Goal: Task Accomplishment & Management: Use online tool/utility

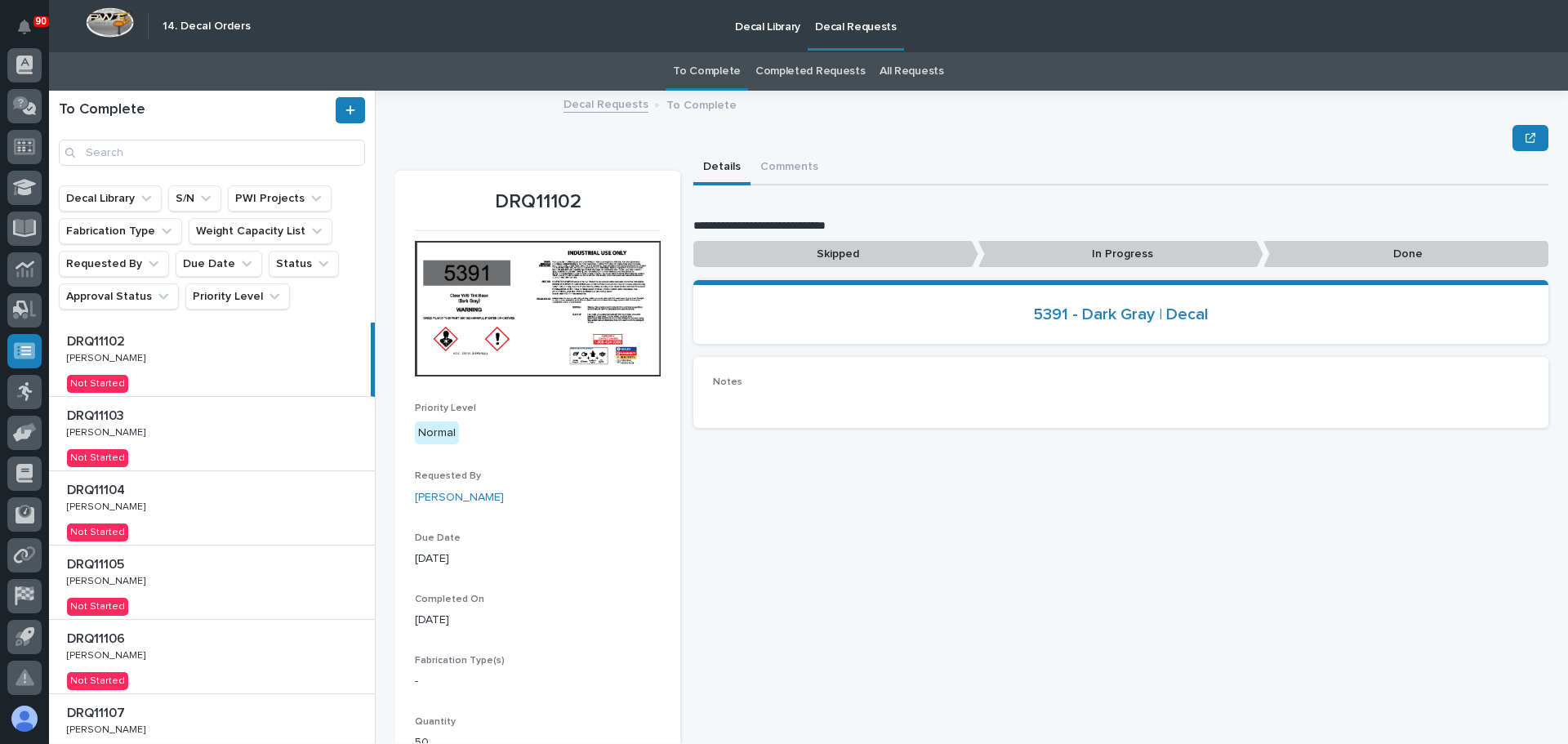
click at [220, 355] on div "DRQ11102 DRQ11102 [PERSON_NAME] [PERSON_NAME] Not Started" at bounding box center [210, 359] width 322 height 73
click at [218, 421] on p at bounding box center [215, 416] width 296 height 16
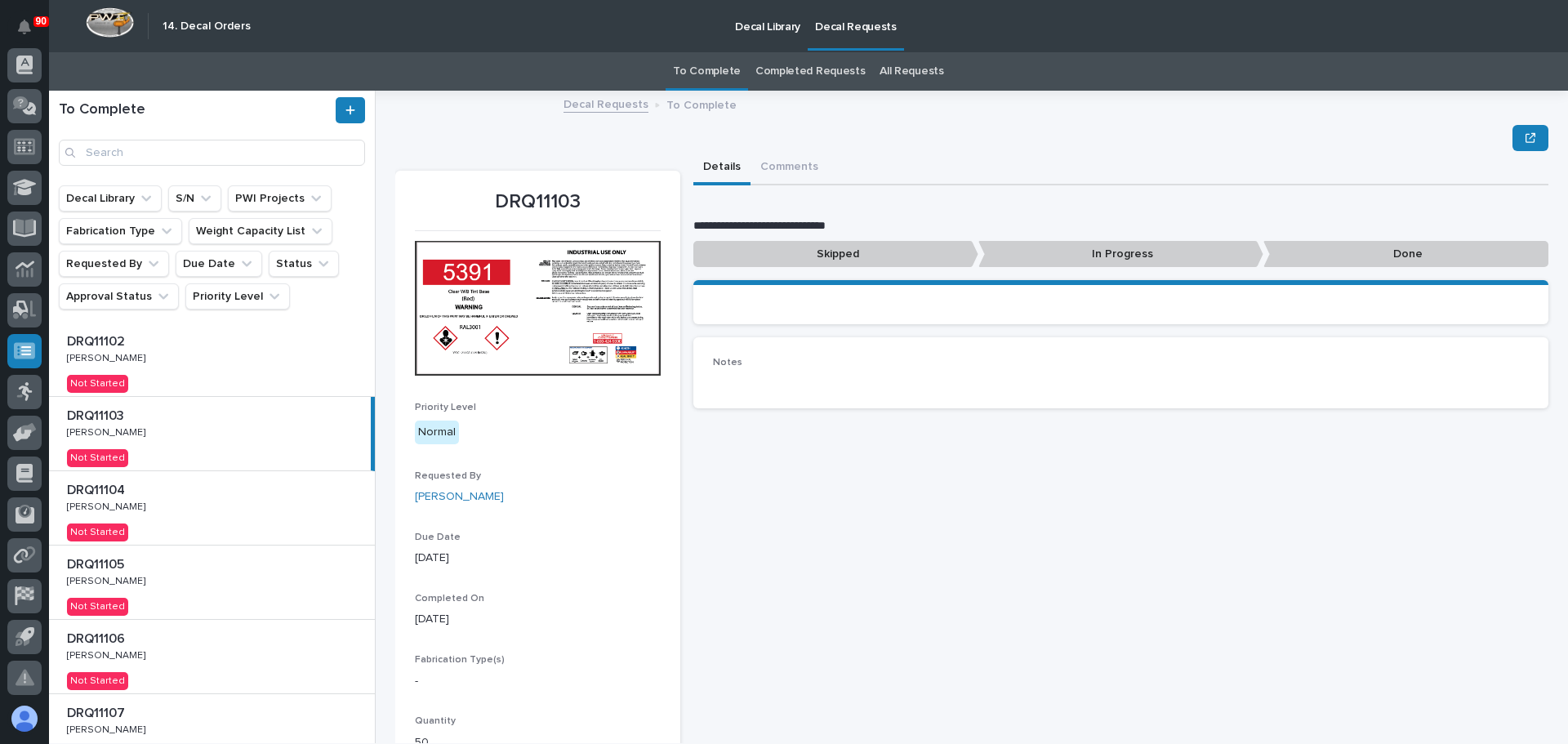
click at [234, 501] on div "DRQ11104 DRQ11104 [PERSON_NAME] [PERSON_NAME] Not Started" at bounding box center [211, 508] width 326 height 73
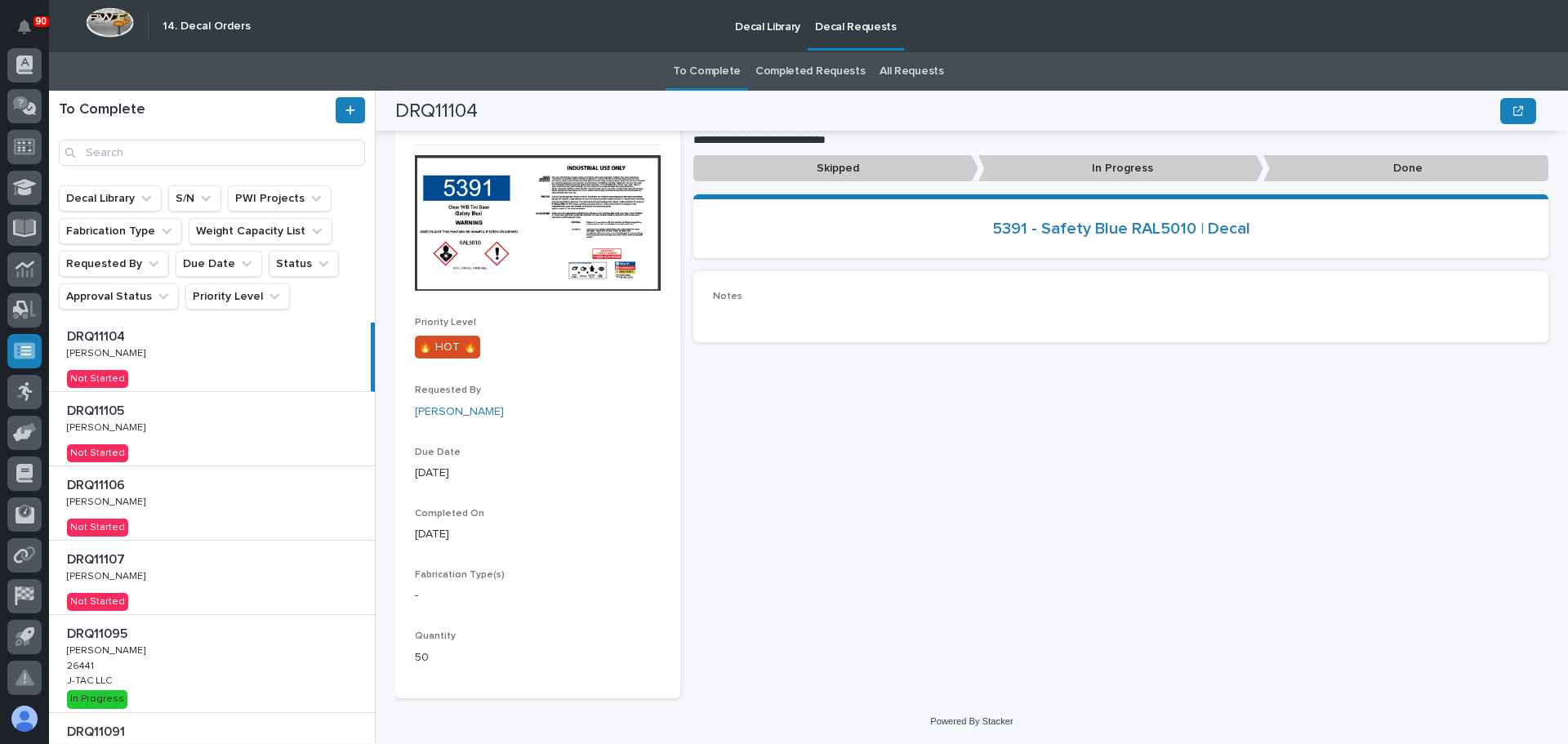
scroll to position [471, 0]
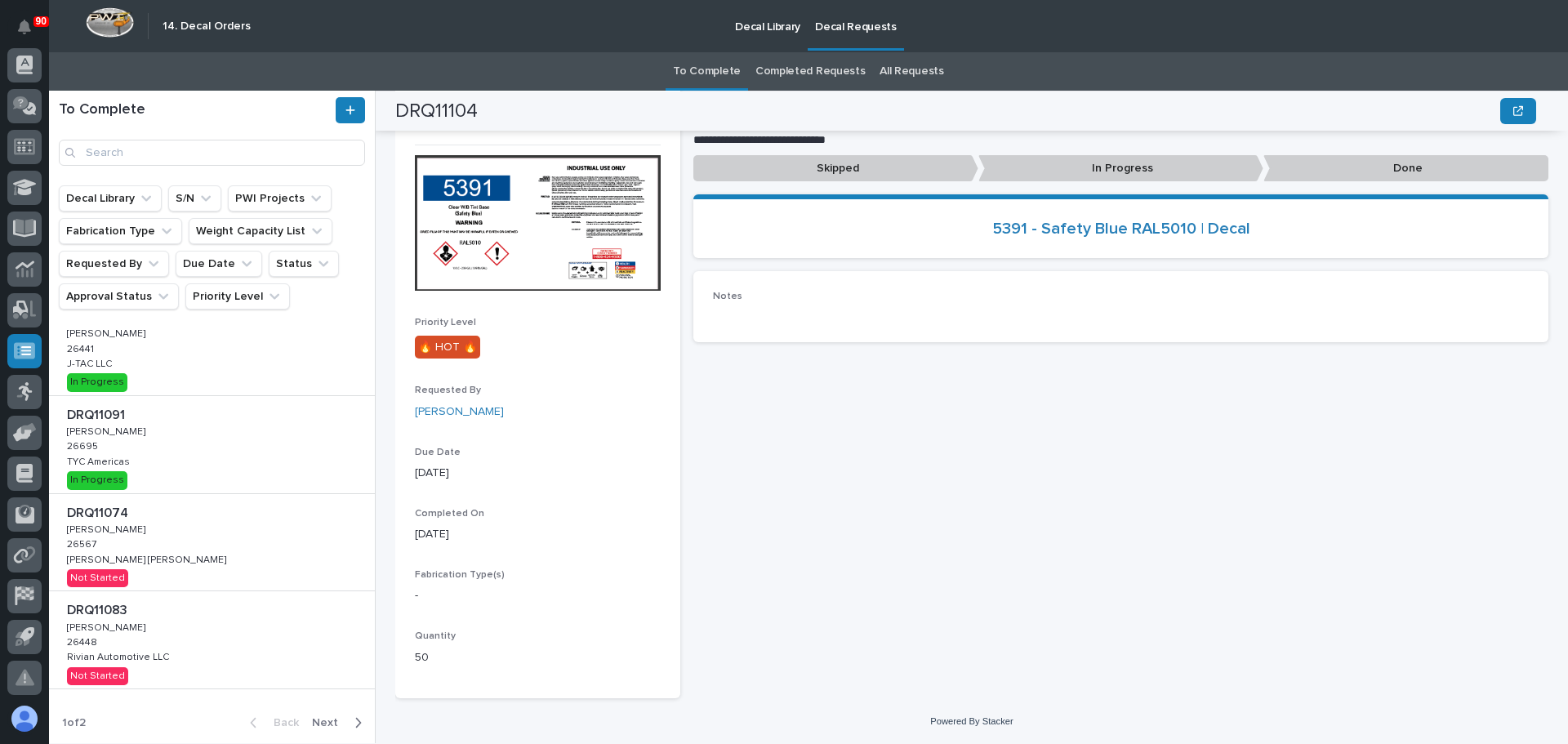
click at [172, 545] on div "DRQ11074 DRQ11074 [PERSON_NAME] [PERSON_NAME] 26567 26567 [PERSON_NAME] [PERSON…" at bounding box center [211, 543] width 326 height 97
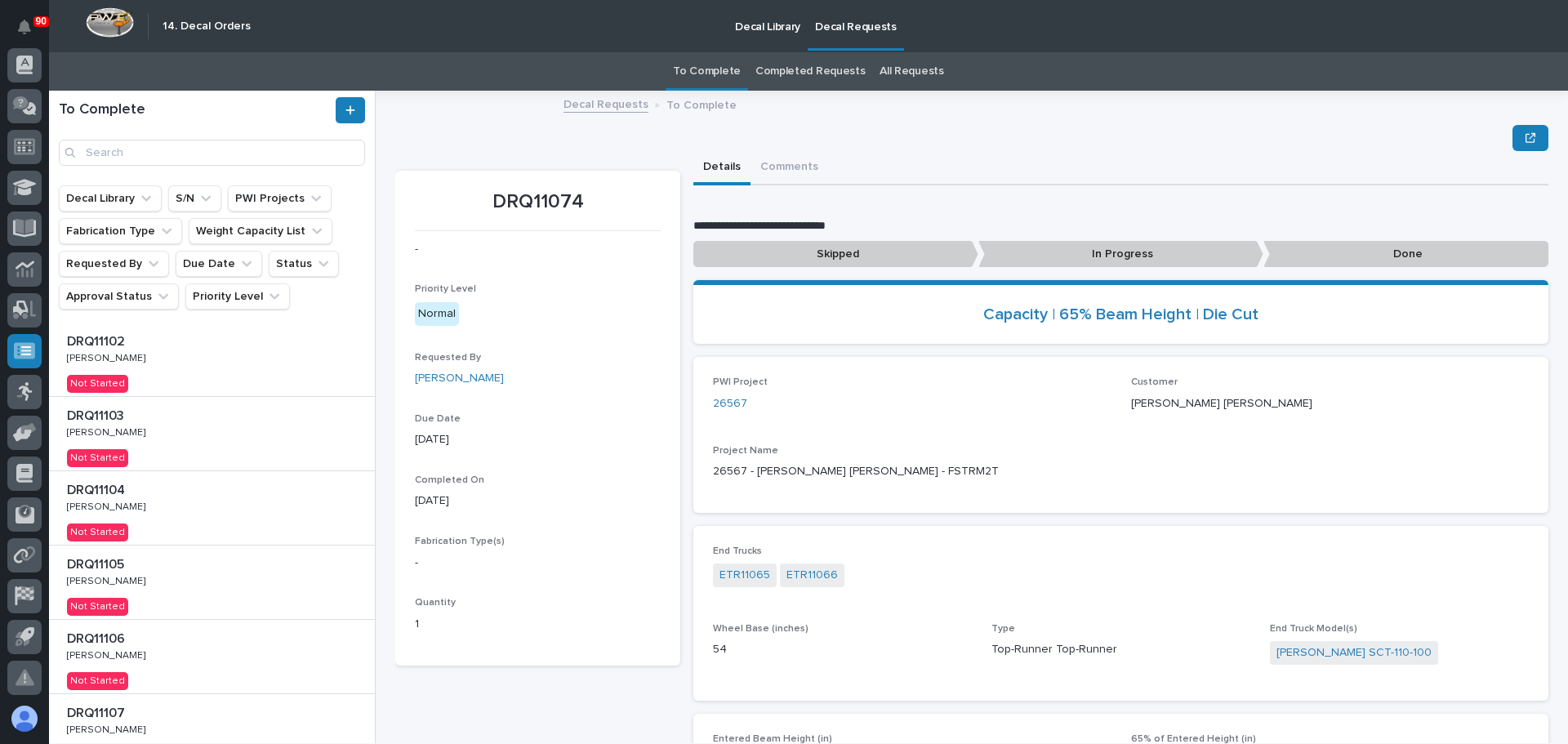
drag, startPoint x: 149, startPoint y: 363, endPoint x: 169, endPoint y: 391, distance: 34.4
click at [149, 363] on p "[PERSON_NAME]" at bounding box center [107, 357] width 82 height 15
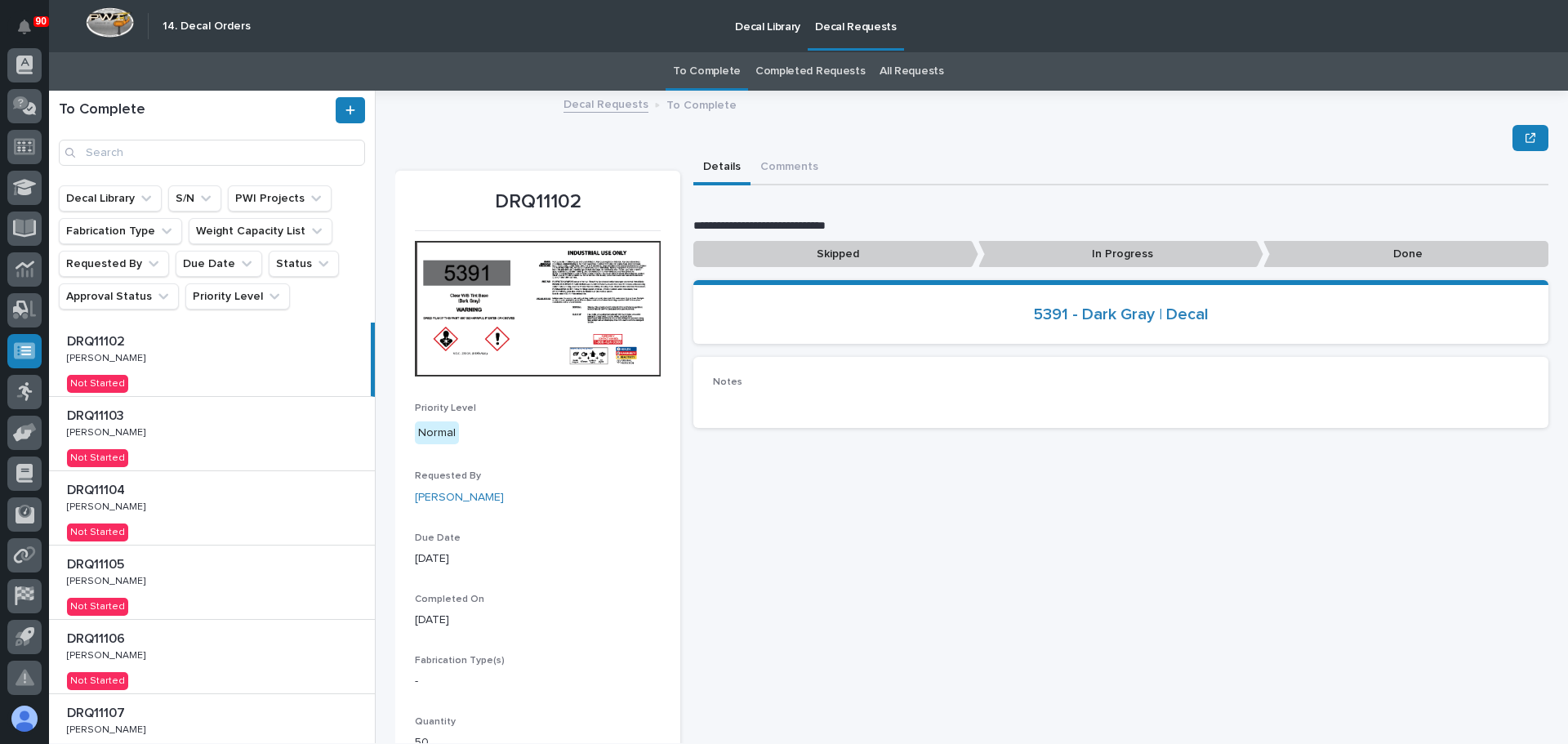
click at [202, 447] on div "DRQ11103 DRQ11103 [PERSON_NAME] [PERSON_NAME] Not Started" at bounding box center [211, 434] width 326 height 73
click at [211, 499] on p at bounding box center [215, 490] width 296 height 16
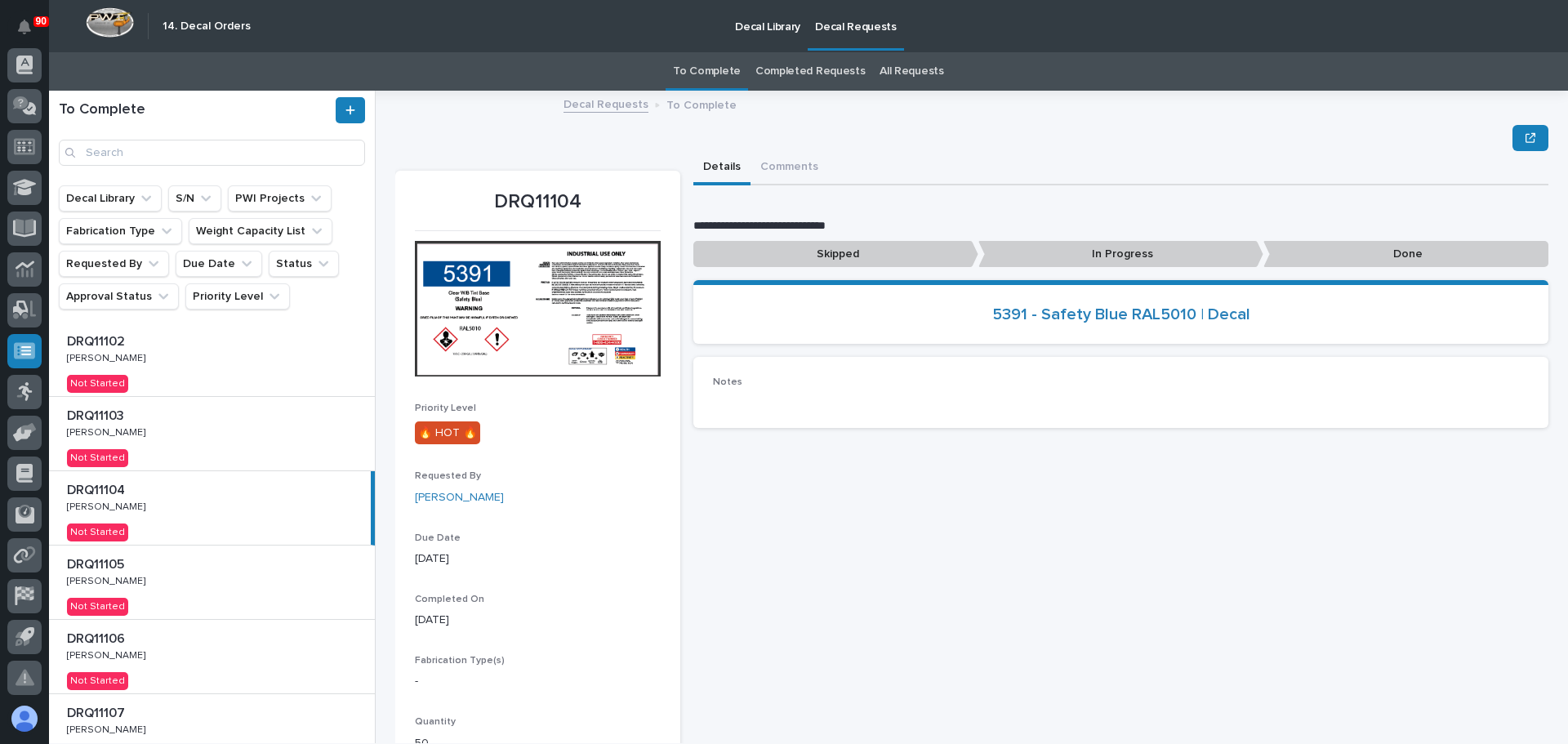
click at [194, 568] on p at bounding box center [215, 565] width 296 height 16
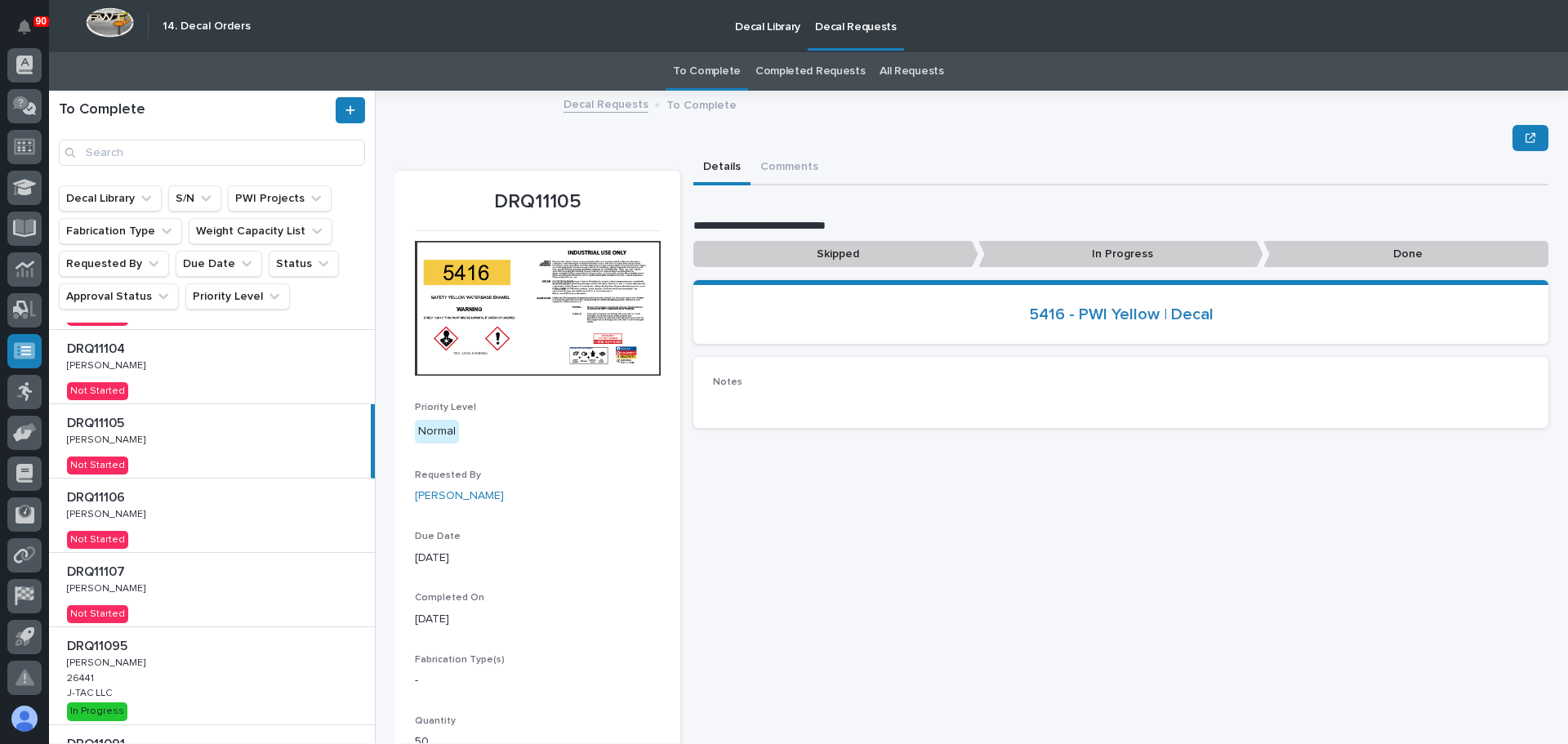
scroll to position [163, 0]
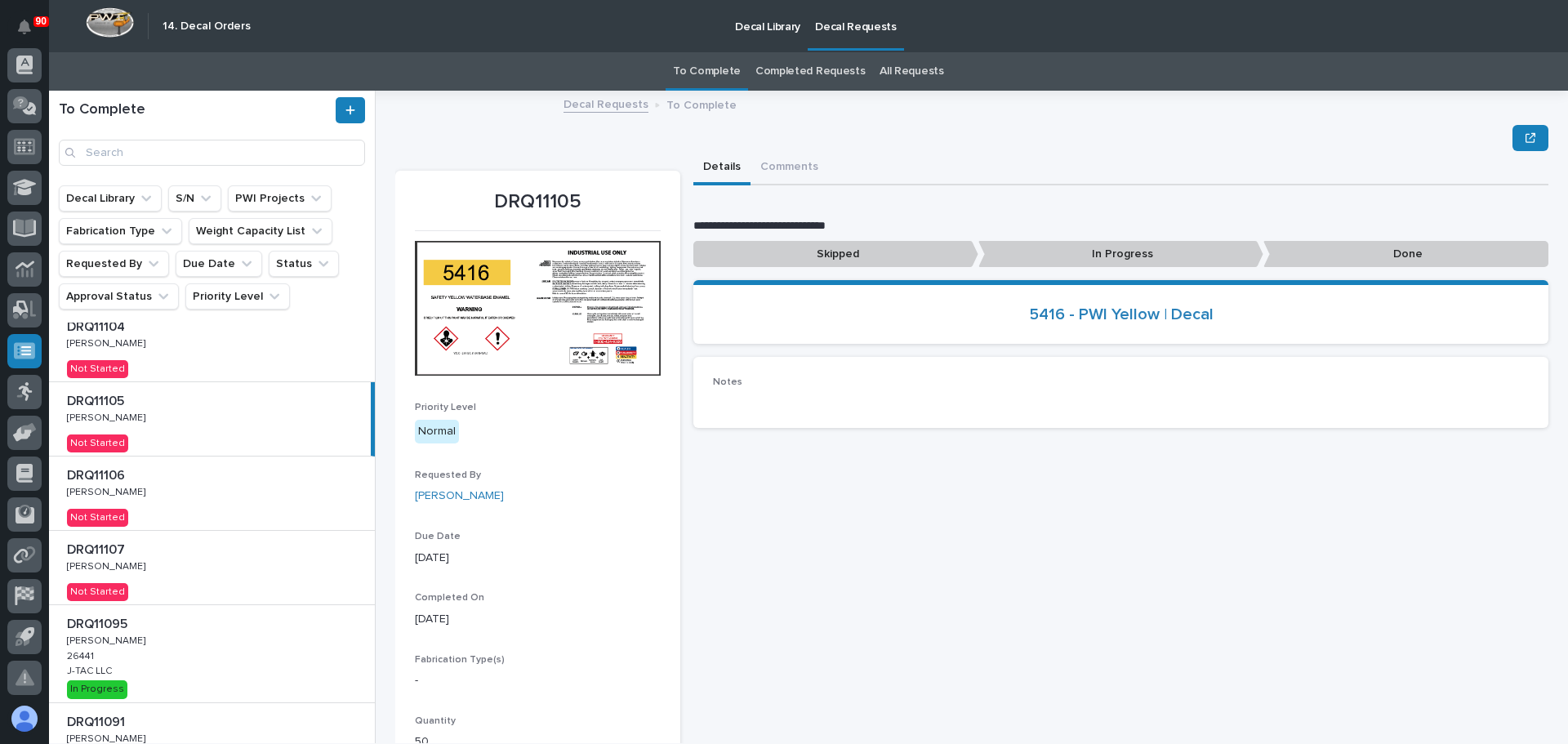
click at [223, 511] on div "DRQ11106 DRQ11106 [PERSON_NAME] [PERSON_NAME] Not Started" at bounding box center [211, 493] width 326 height 73
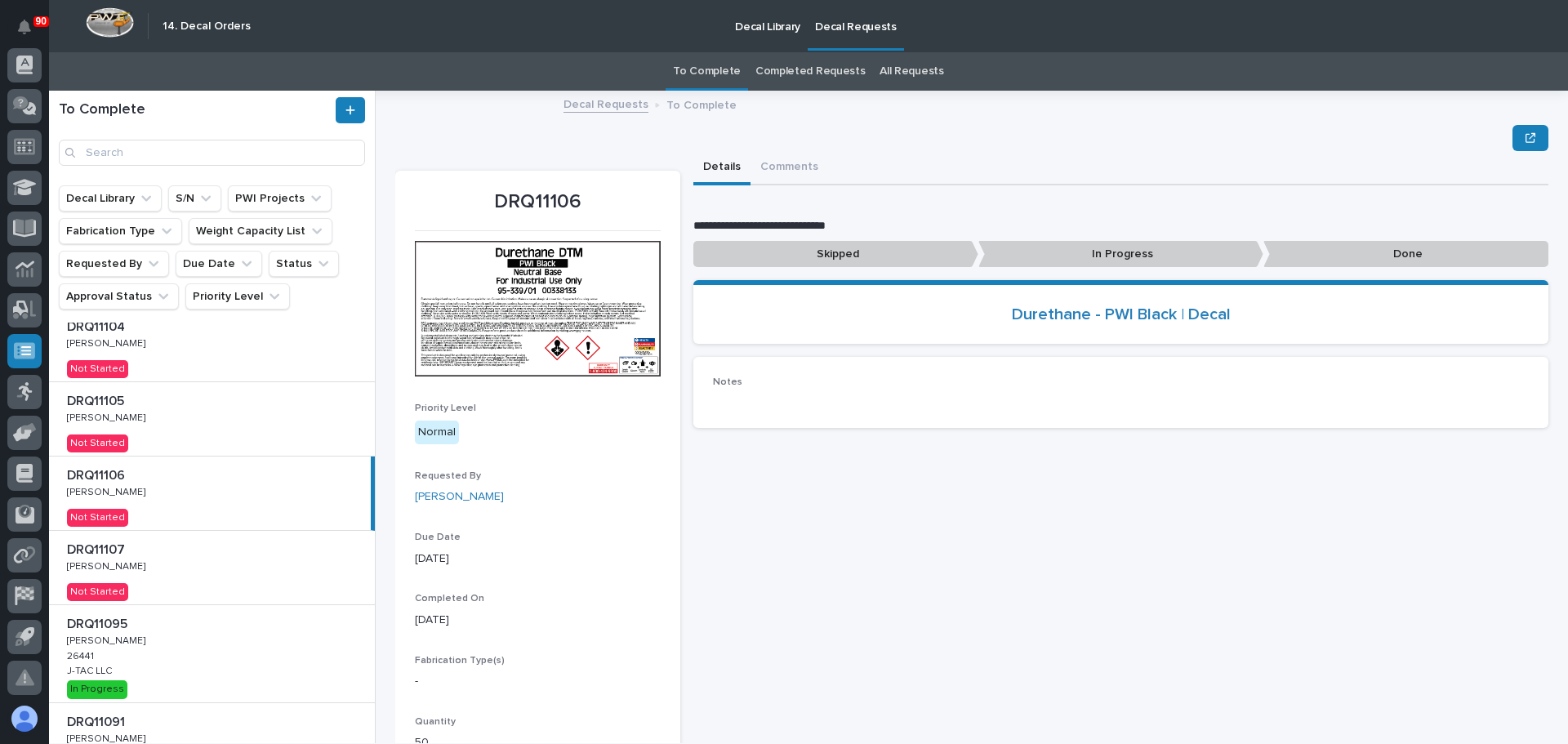
click at [224, 565] on div "DRQ11107 DRQ11107 [PERSON_NAME] [PERSON_NAME] Not Started" at bounding box center [211, 567] width 326 height 73
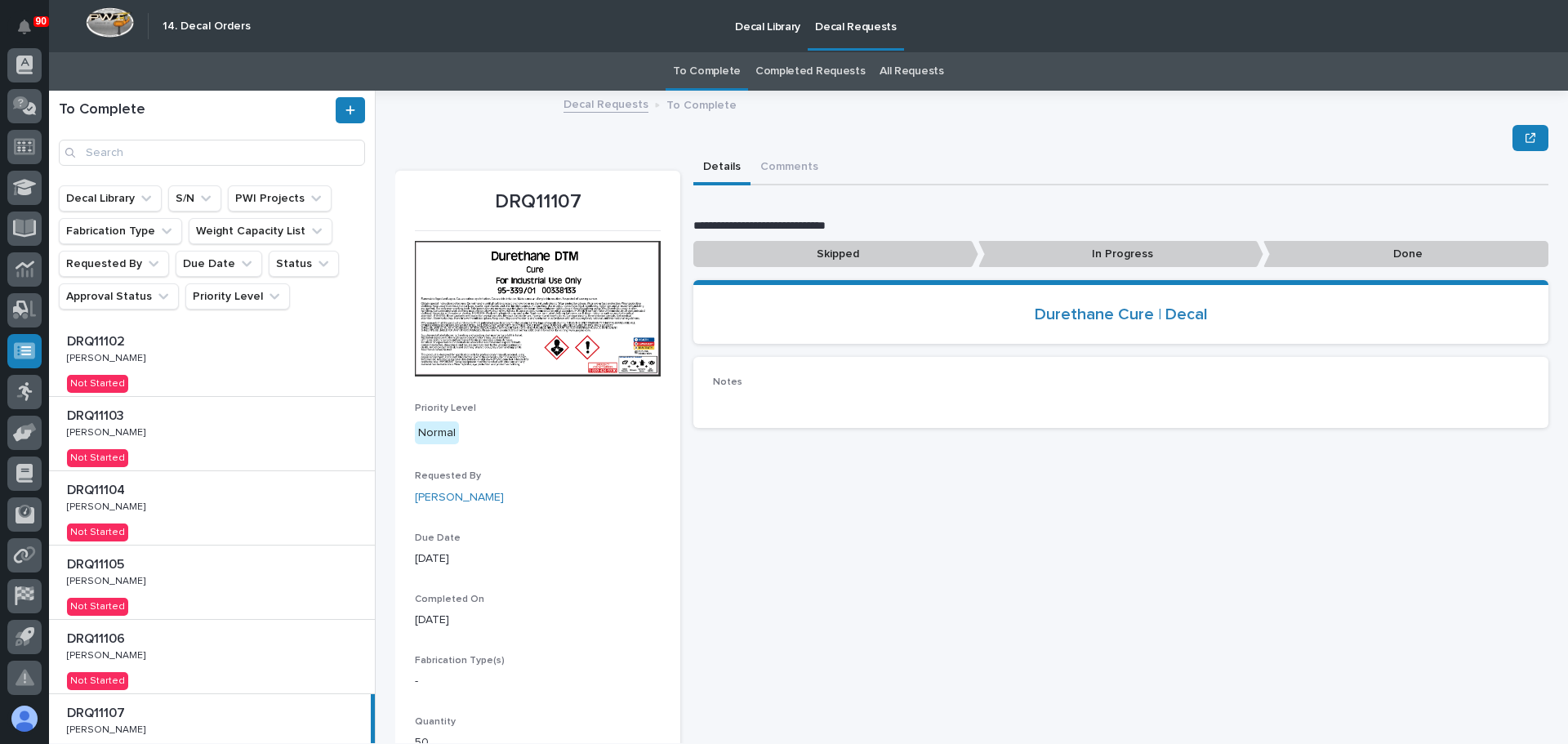
click at [205, 507] on div "DRQ11104 DRQ11104 [PERSON_NAME] [PERSON_NAME] Not Started" at bounding box center [211, 508] width 326 height 73
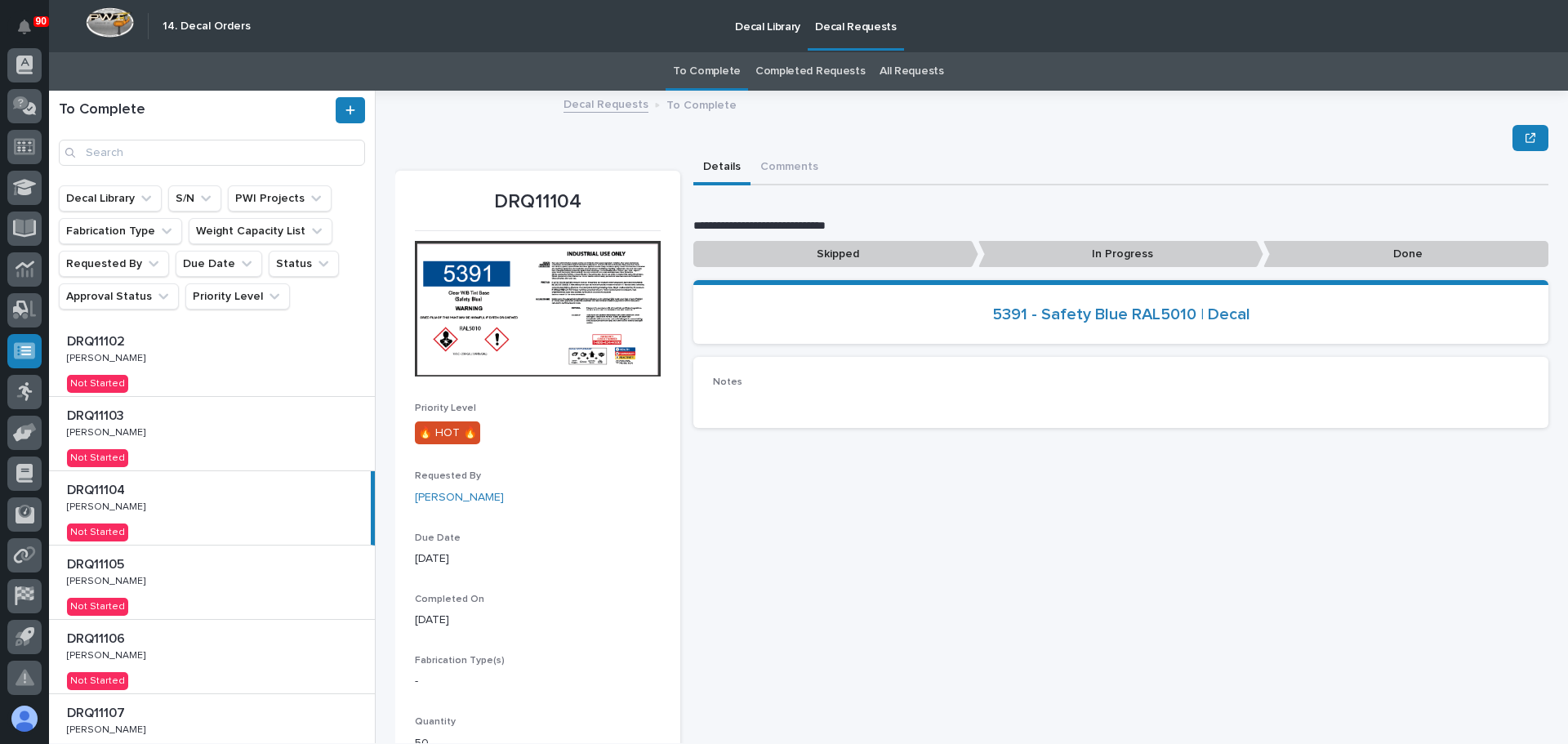
click at [884, 551] on div "**********" at bounding box center [1121, 468] width 855 height 634
drag, startPoint x: 169, startPoint y: 364, endPoint x: 179, endPoint y: 374, distance: 14.1
click at [168, 365] on div "DRQ11102 DRQ11102 [PERSON_NAME] [PERSON_NAME] Not Started" at bounding box center [211, 359] width 326 height 73
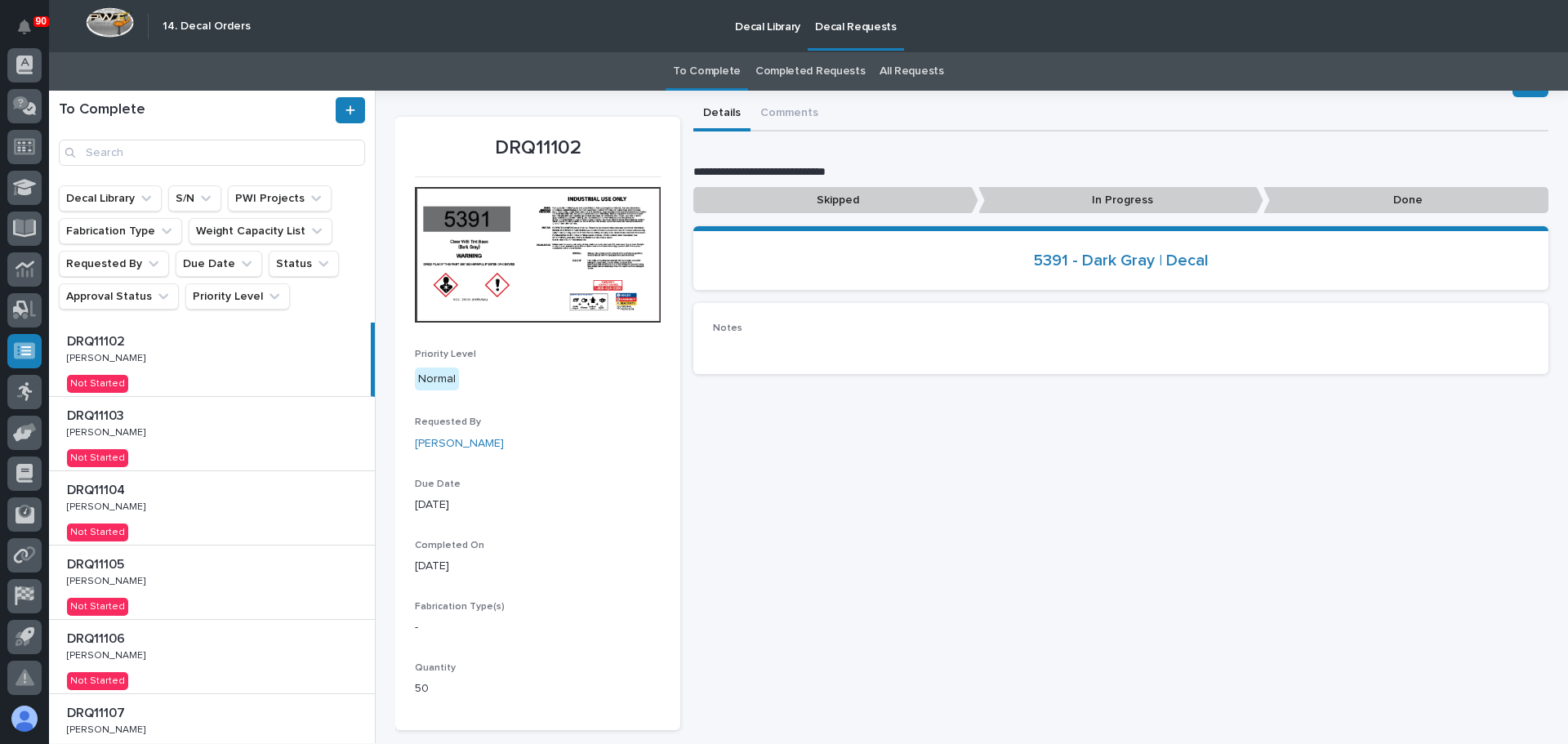
scroll to position [82, 0]
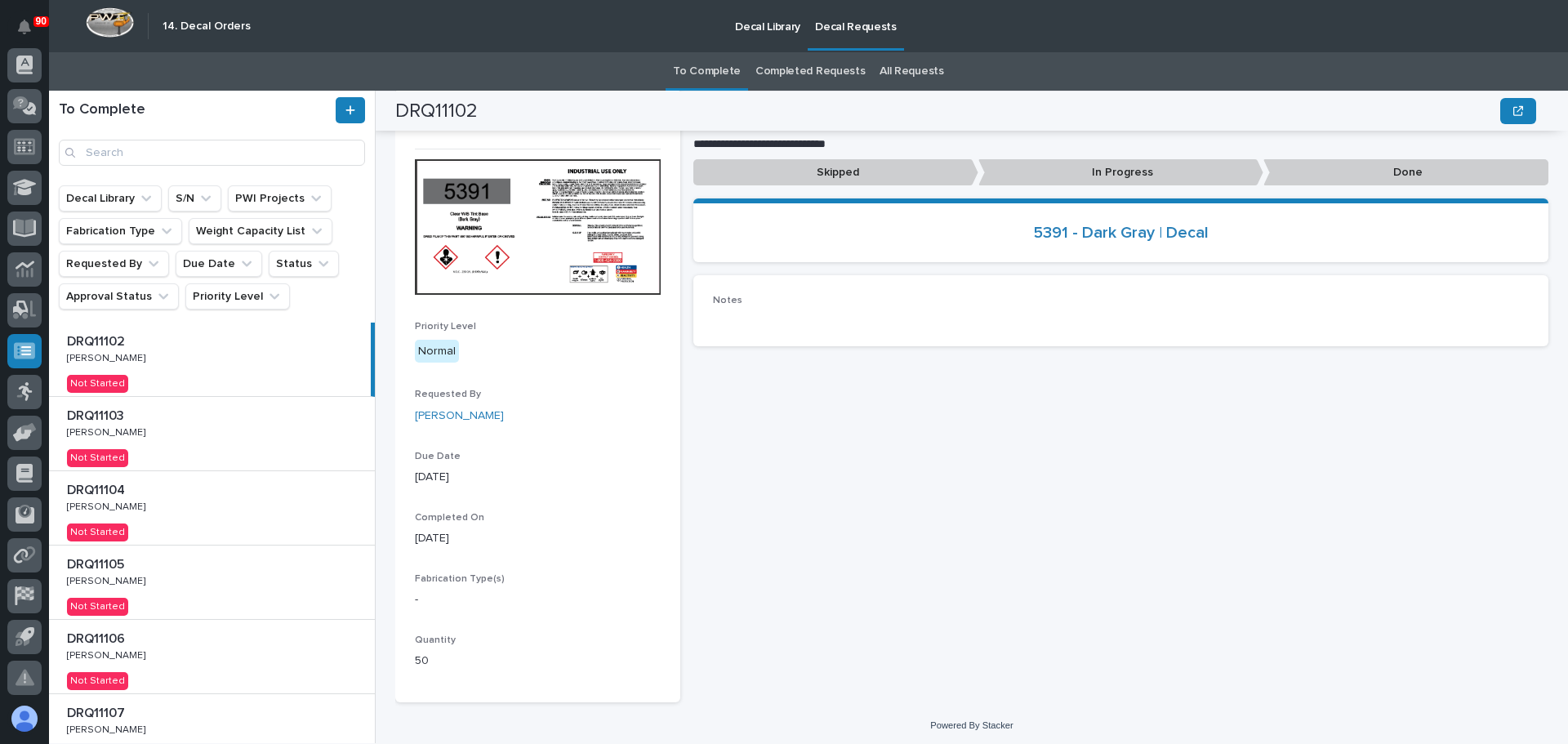
click at [171, 431] on div "DRQ11103 DRQ11103 [PERSON_NAME] [PERSON_NAME] Not Started" at bounding box center [211, 434] width 326 height 73
click at [206, 503] on div "DRQ11104 DRQ11104 [PERSON_NAME] [PERSON_NAME] Not Started" at bounding box center [211, 508] width 326 height 73
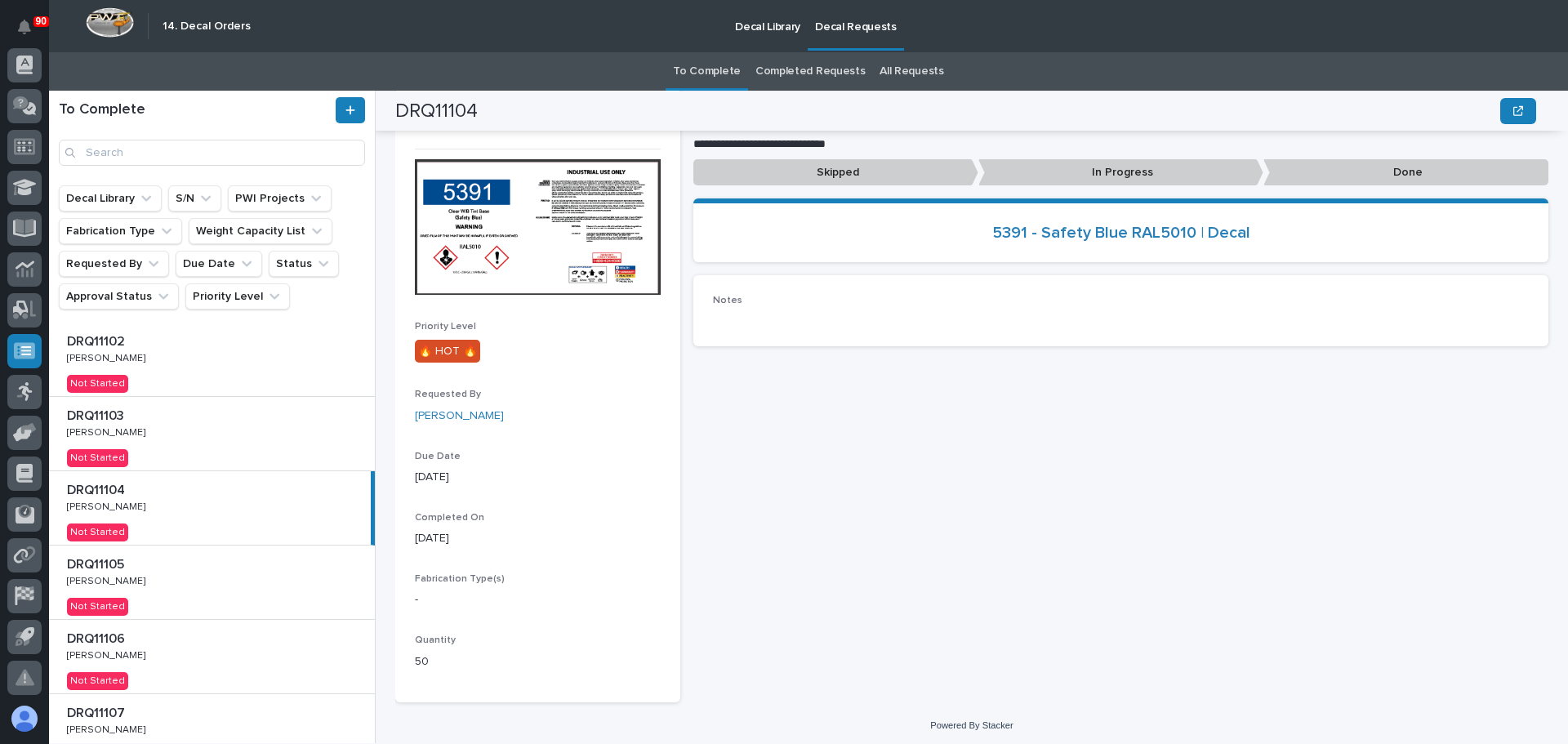
click at [213, 593] on div "DRQ11105 DRQ11105 [PERSON_NAME] [PERSON_NAME] Not Started" at bounding box center [211, 582] width 326 height 73
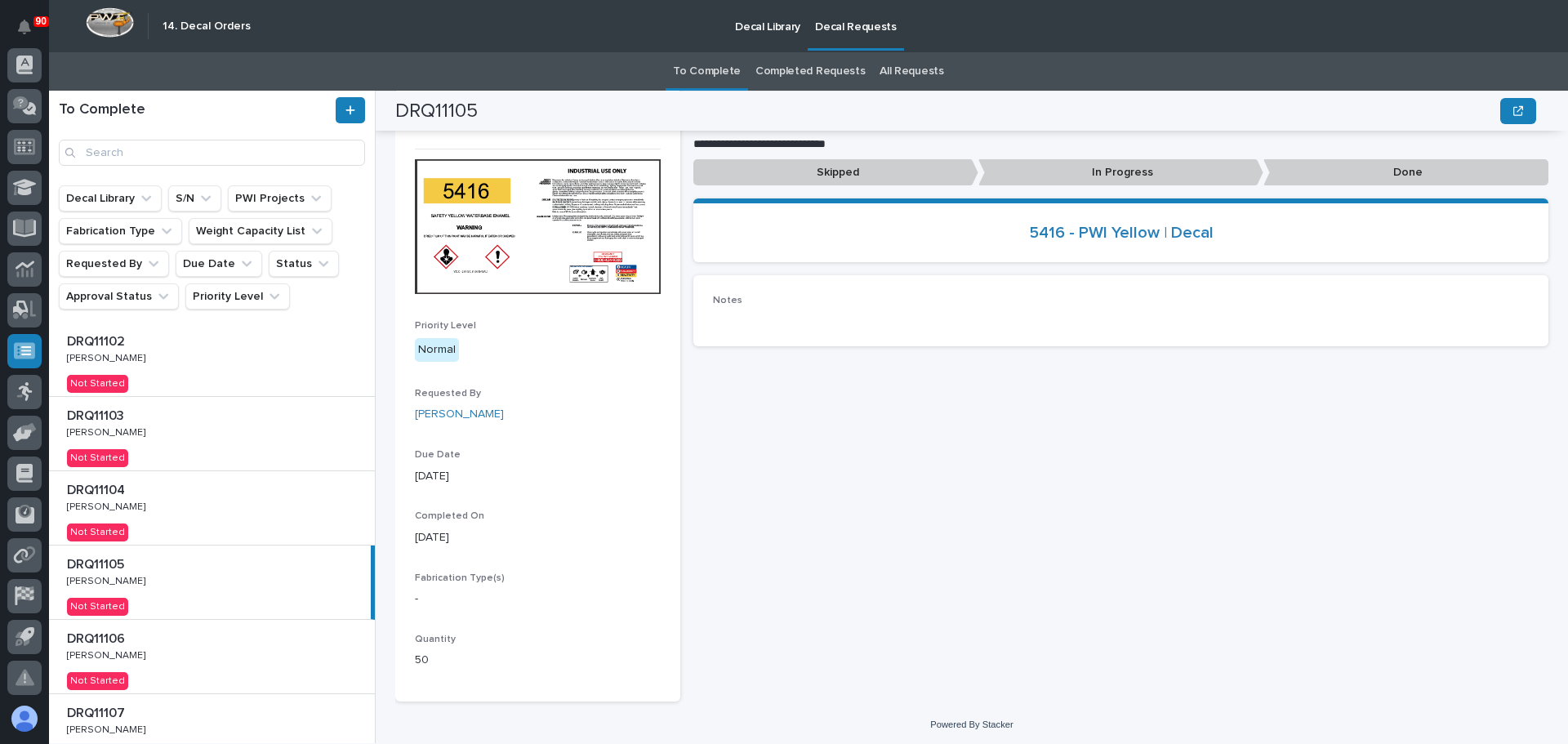
click at [259, 648] on div "DRQ11106 DRQ11106 [PERSON_NAME] [PERSON_NAME] Not Started" at bounding box center [211, 656] width 326 height 73
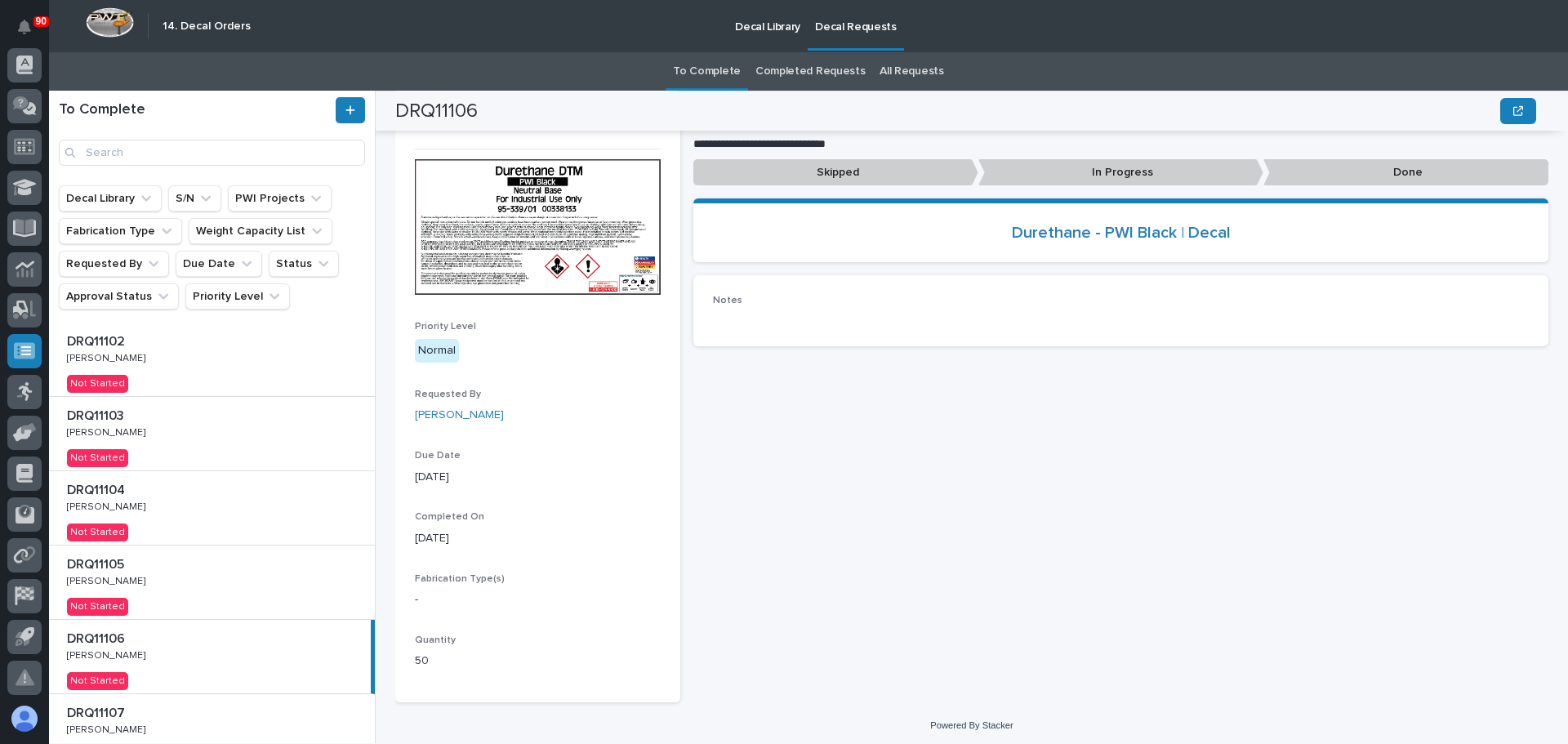
drag, startPoint x: 207, startPoint y: 365, endPoint x: 229, endPoint y: 381, distance: 27.2
click at [207, 364] on div "DRQ11102 DRQ11102 [PERSON_NAME] [PERSON_NAME] Not Started" at bounding box center [211, 359] width 326 height 73
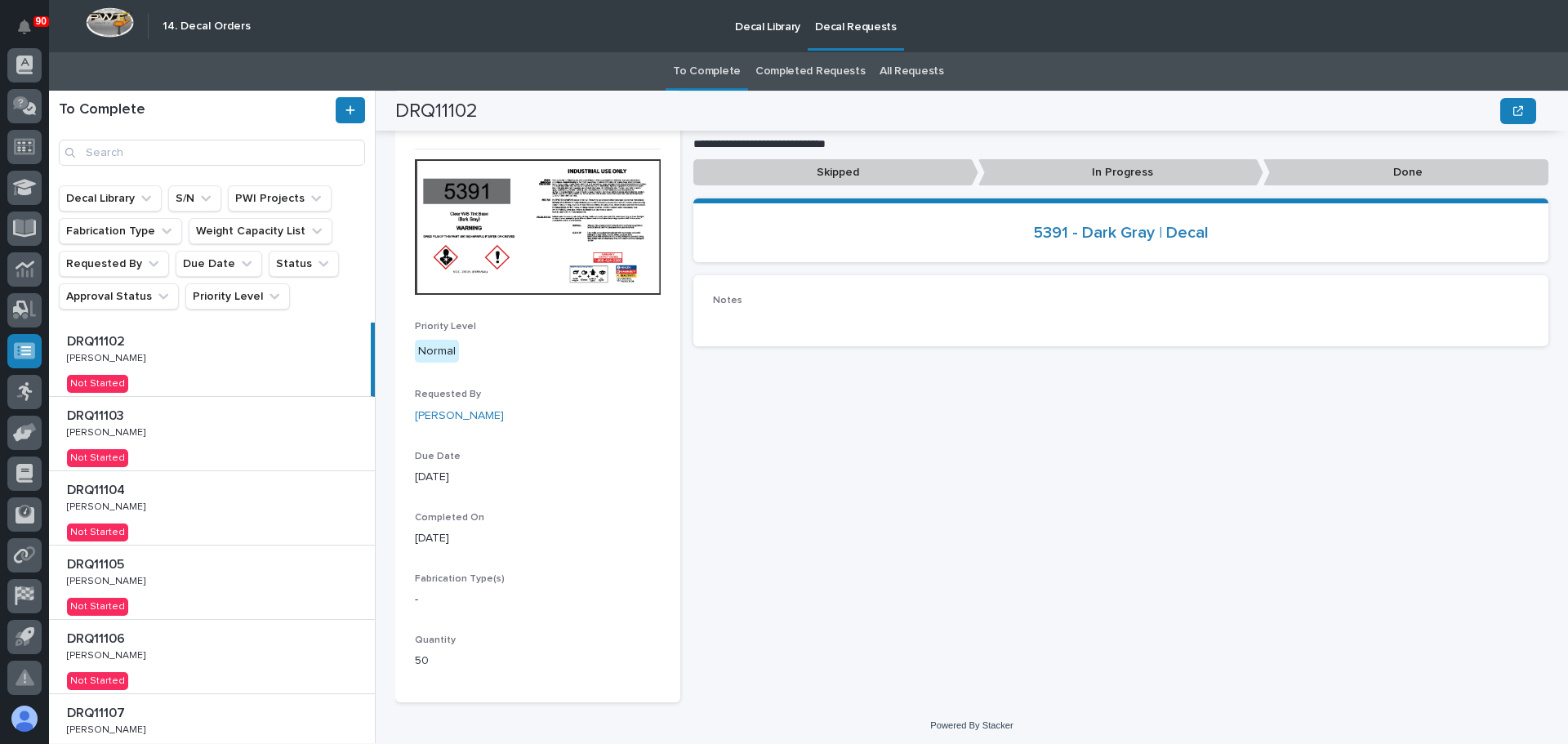
click at [171, 434] on div "DRQ11103 DRQ11103 [PERSON_NAME] [PERSON_NAME] Not Started" at bounding box center [211, 434] width 326 height 73
drag, startPoint x: 198, startPoint y: 499, endPoint x: 270, endPoint y: 511, distance: 73.0
click at [198, 499] on p at bounding box center [215, 490] width 296 height 16
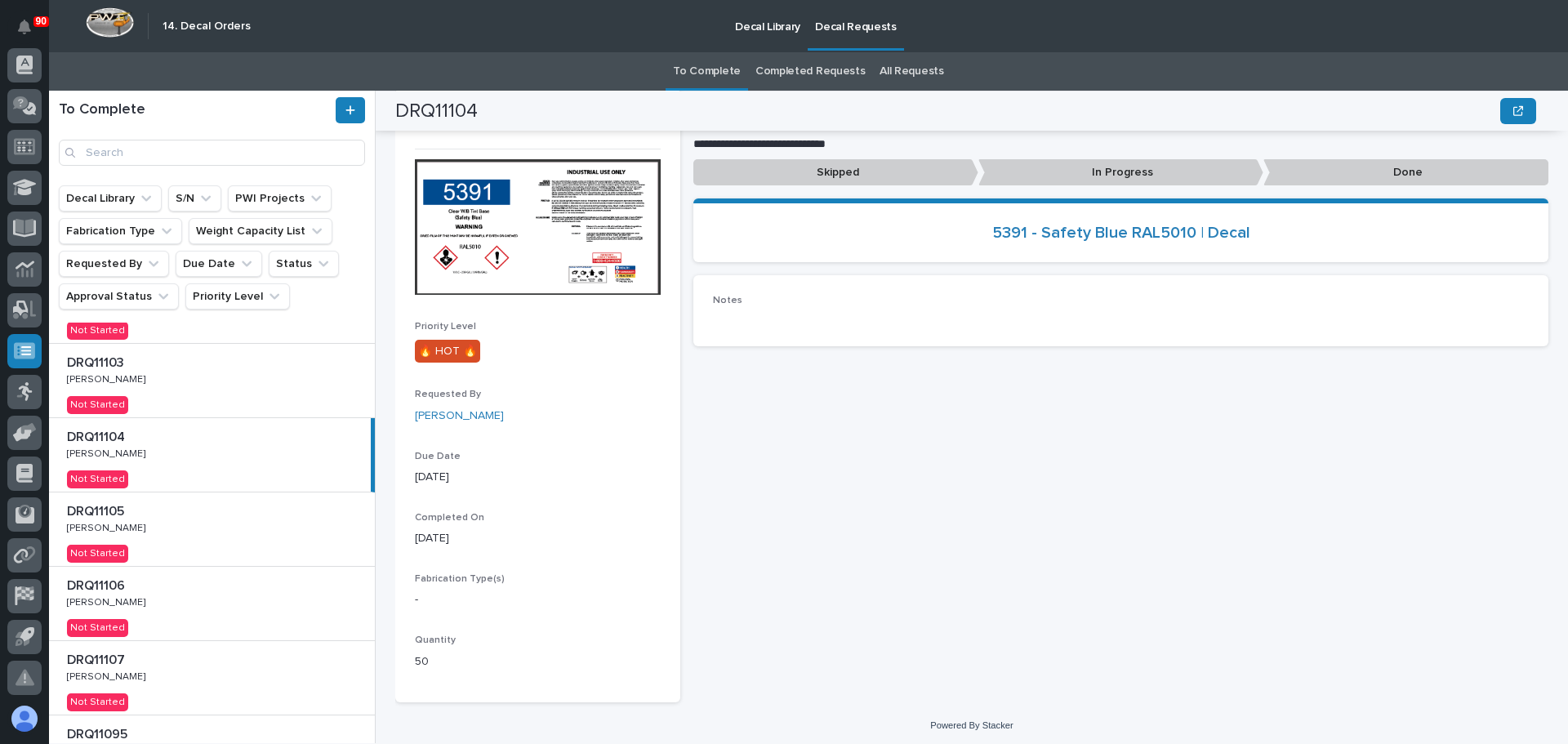
scroll to position [82, 0]
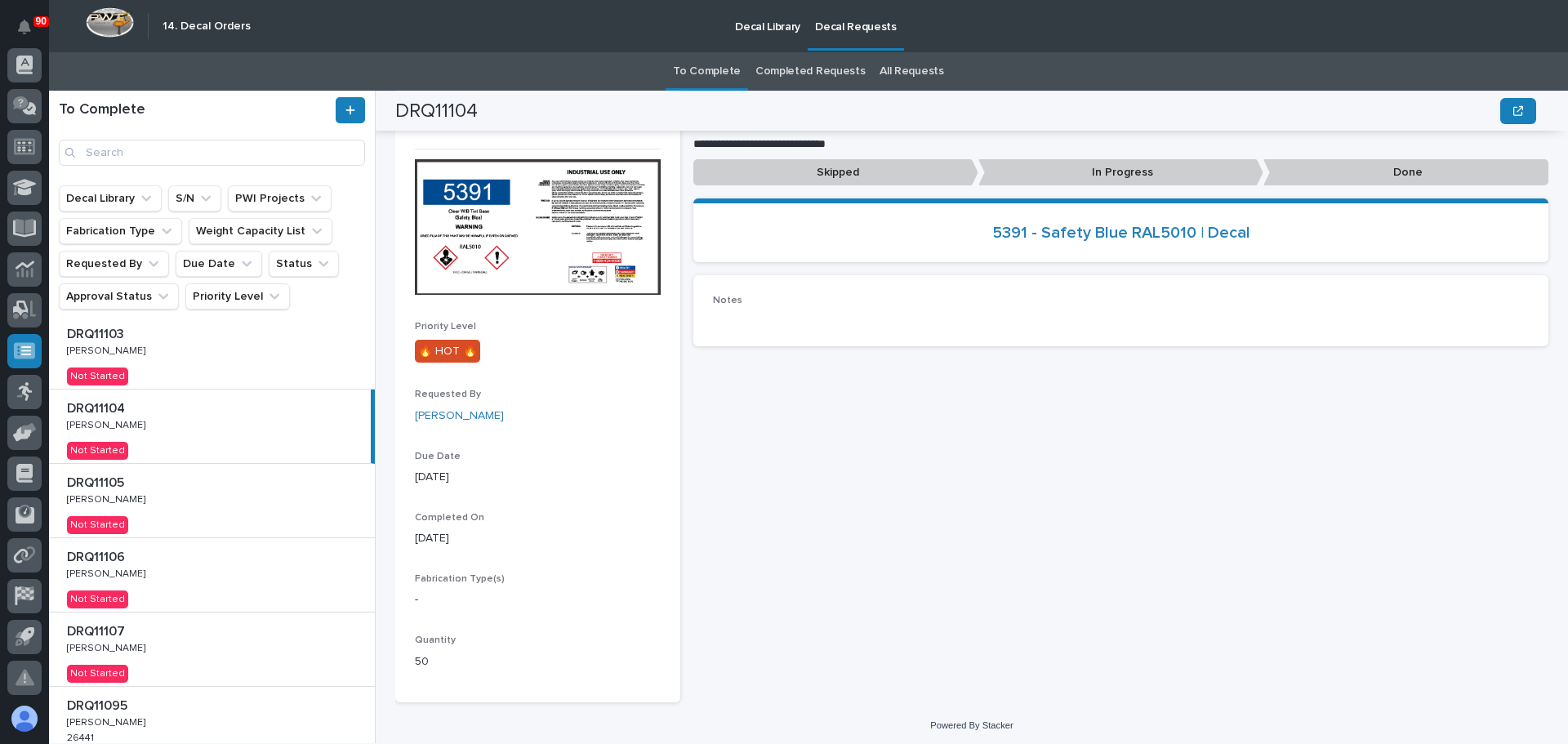
click at [196, 516] on div "DRQ11105 DRQ11105 [PERSON_NAME] [PERSON_NAME] Not Started" at bounding box center [211, 500] width 326 height 73
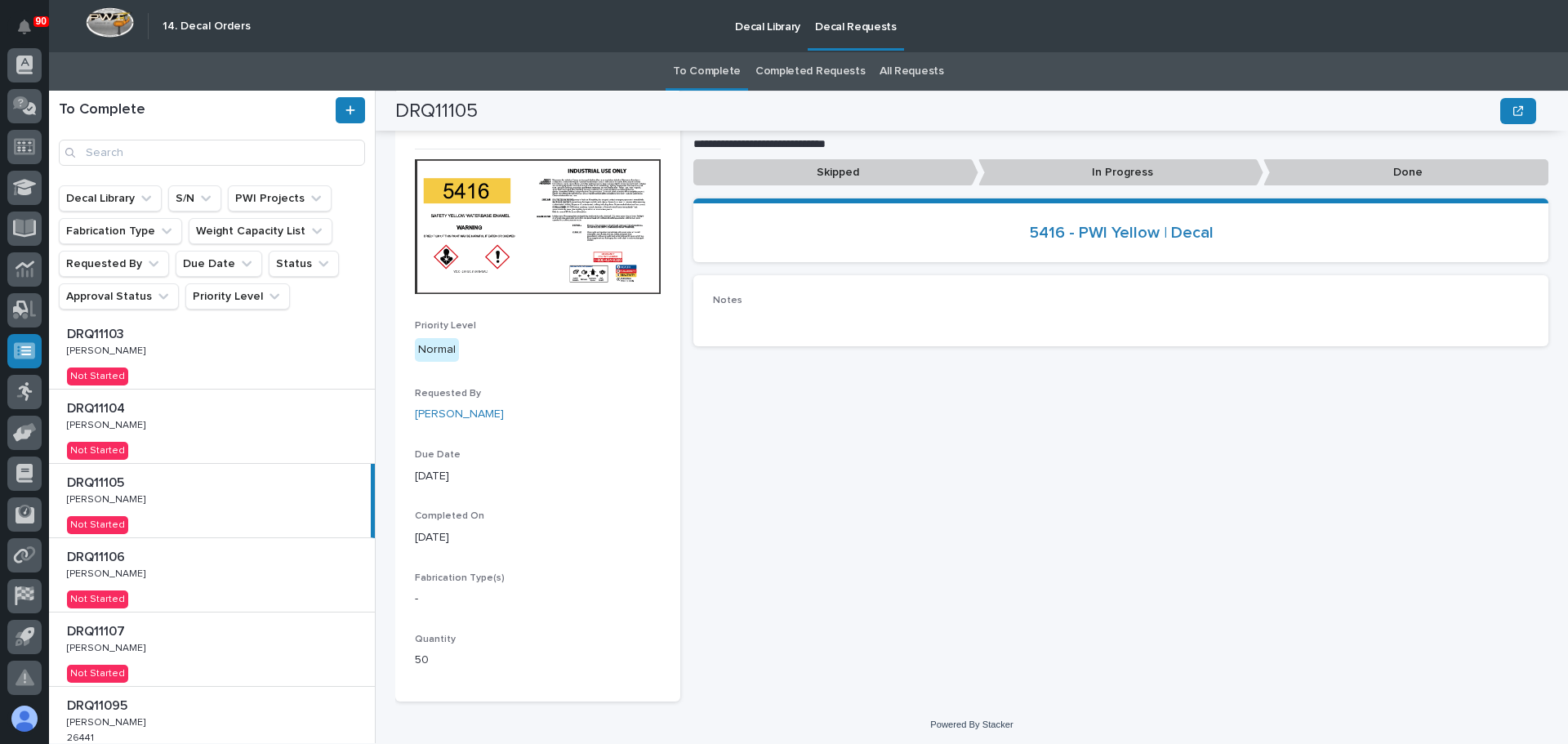
scroll to position [163, 0]
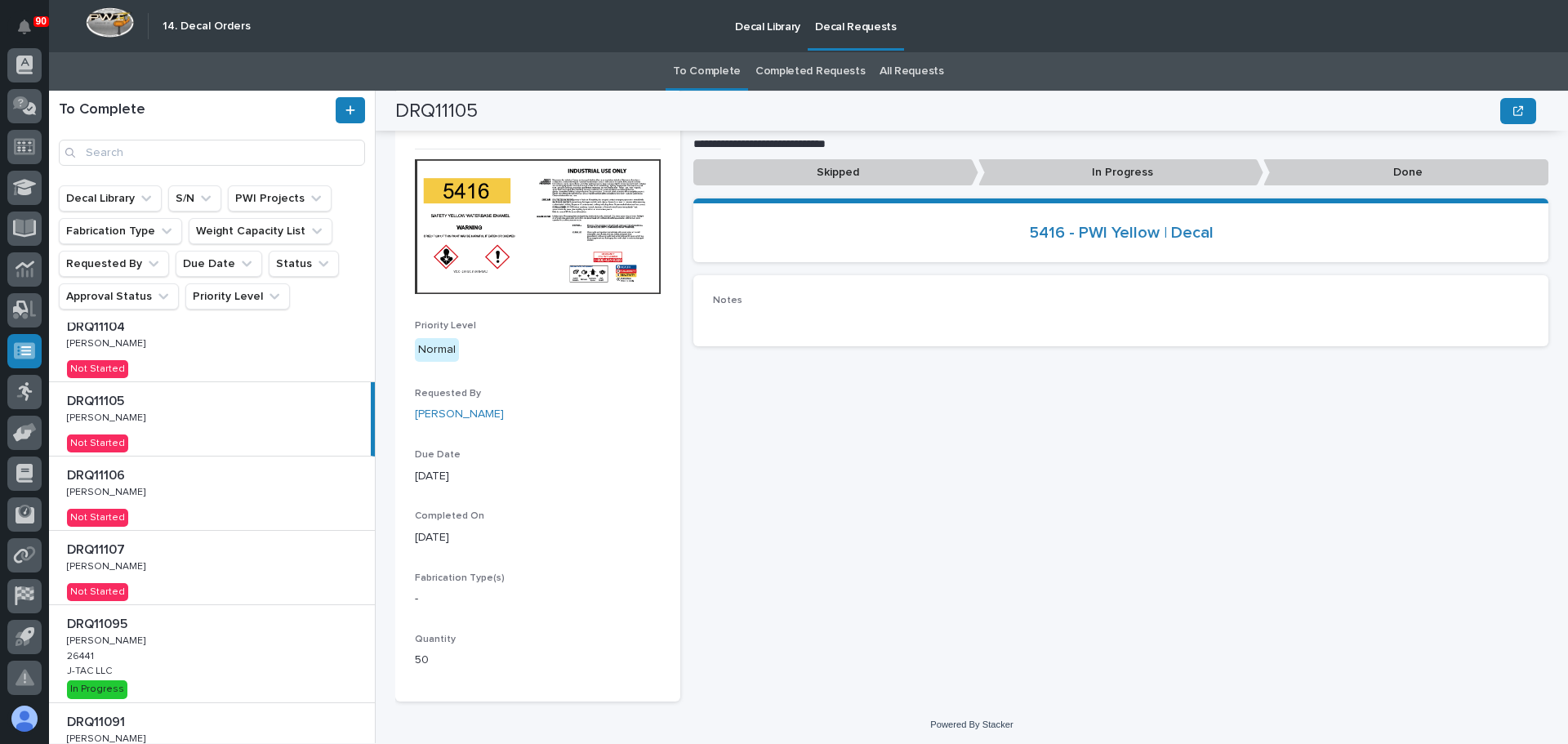
click at [227, 487] on div "DRQ11106 DRQ11106 [PERSON_NAME] [PERSON_NAME] Not Started" at bounding box center [211, 493] width 326 height 73
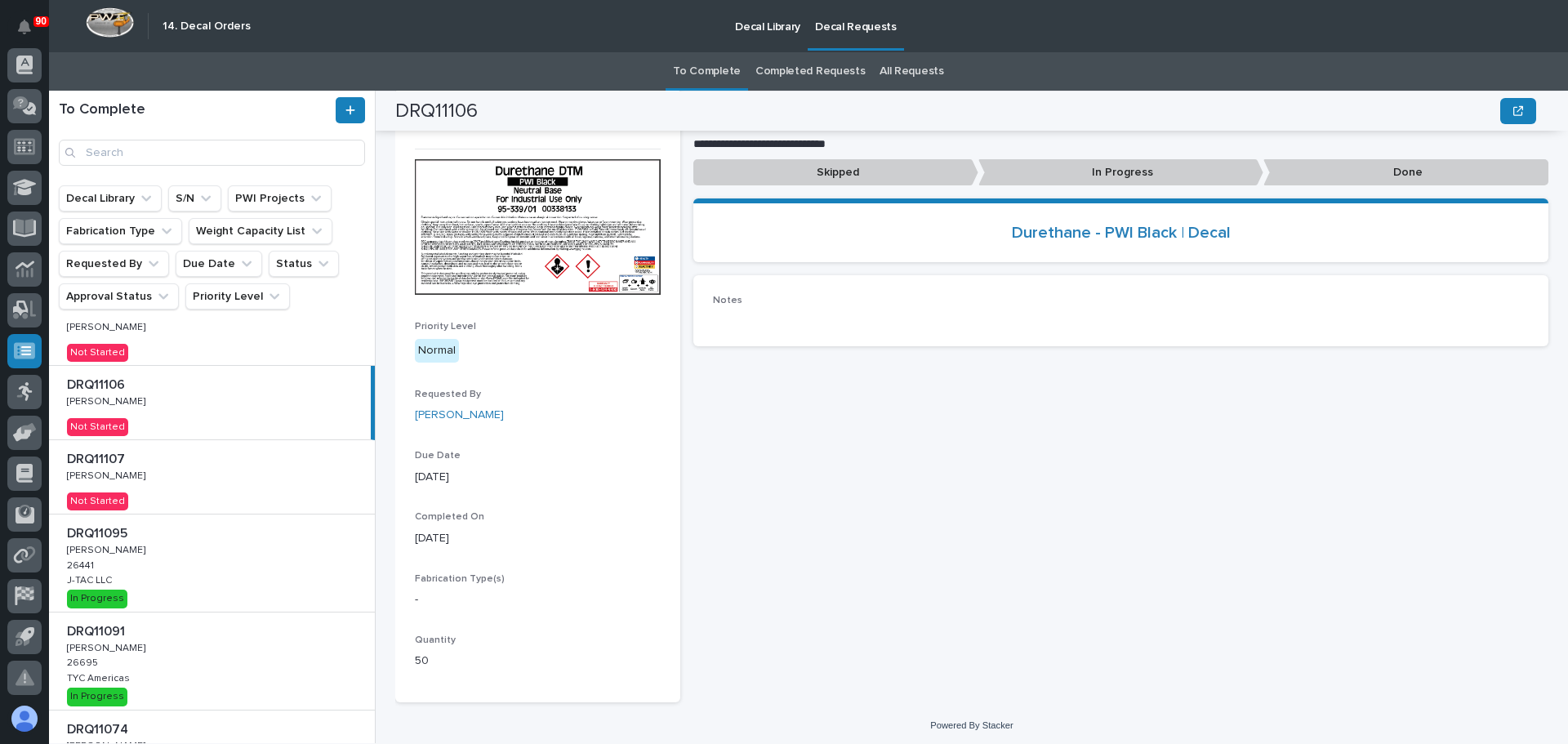
scroll to position [225, 0]
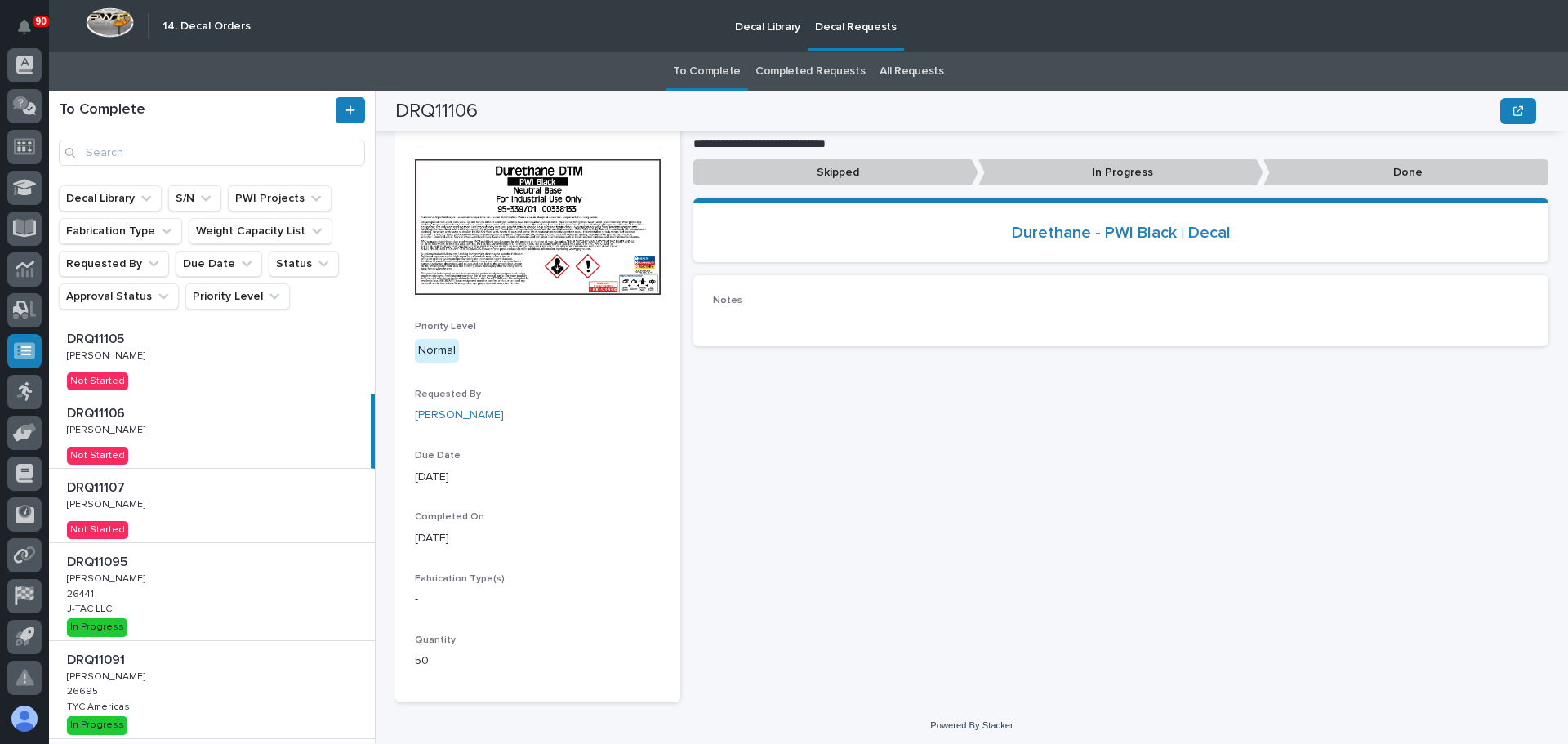
click at [195, 503] on div "DRQ11107 DRQ11107 [PERSON_NAME] [PERSON_NAME] Not Started" at bounding box center [211, 505] width 326 height 73
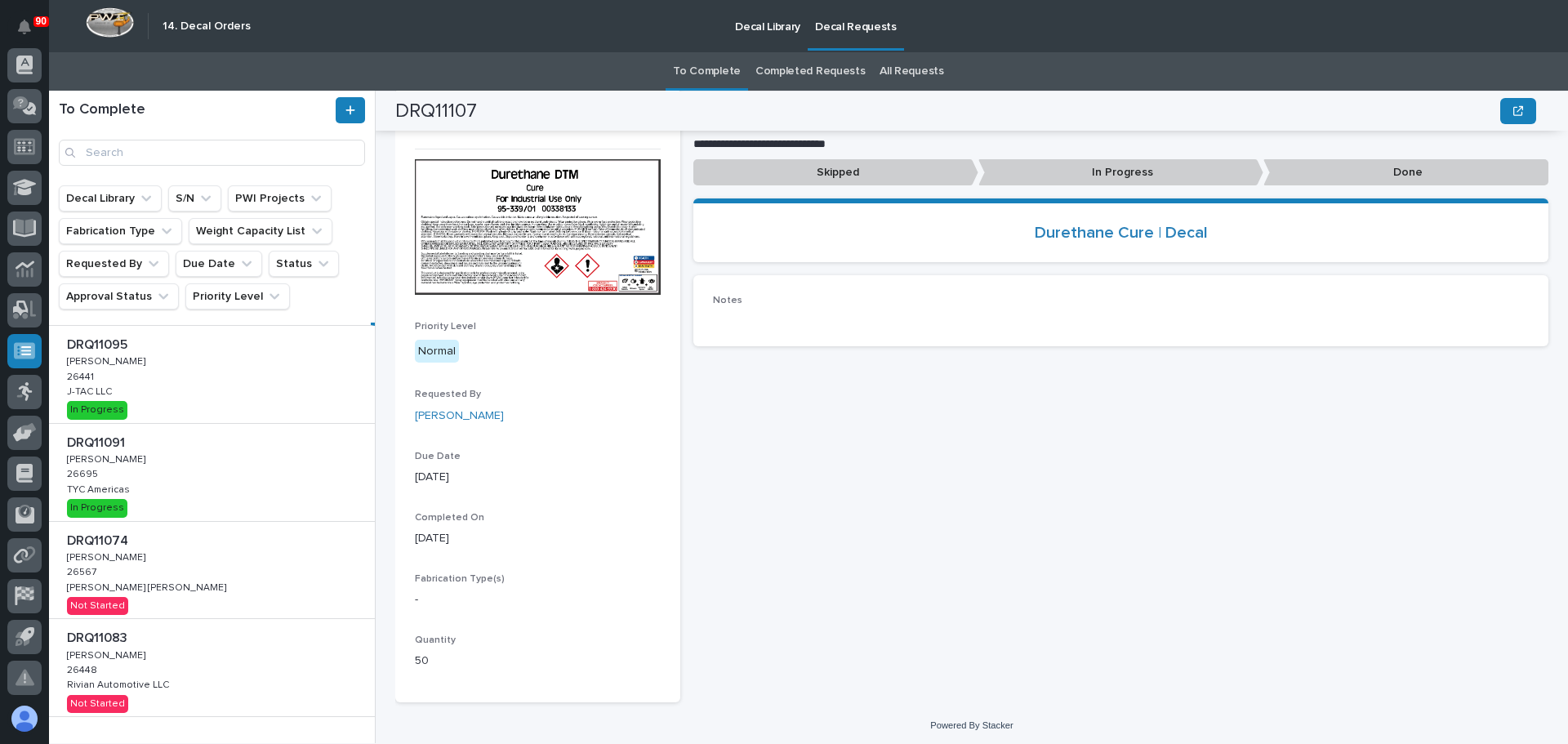
scroll to position [471, 0]
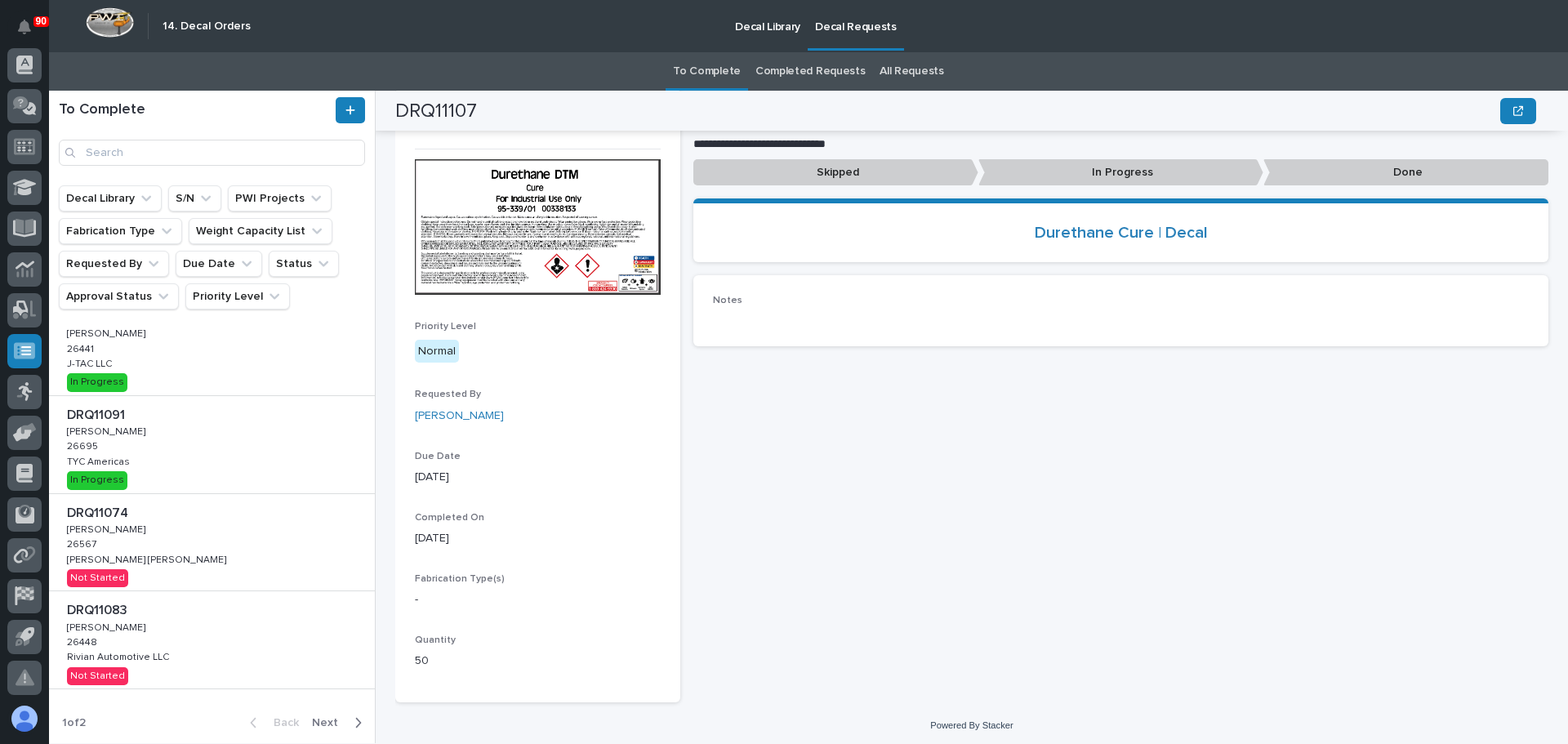
click at [320, 716] on span "Next" at bounding box center [330, 723] width 36 height 15
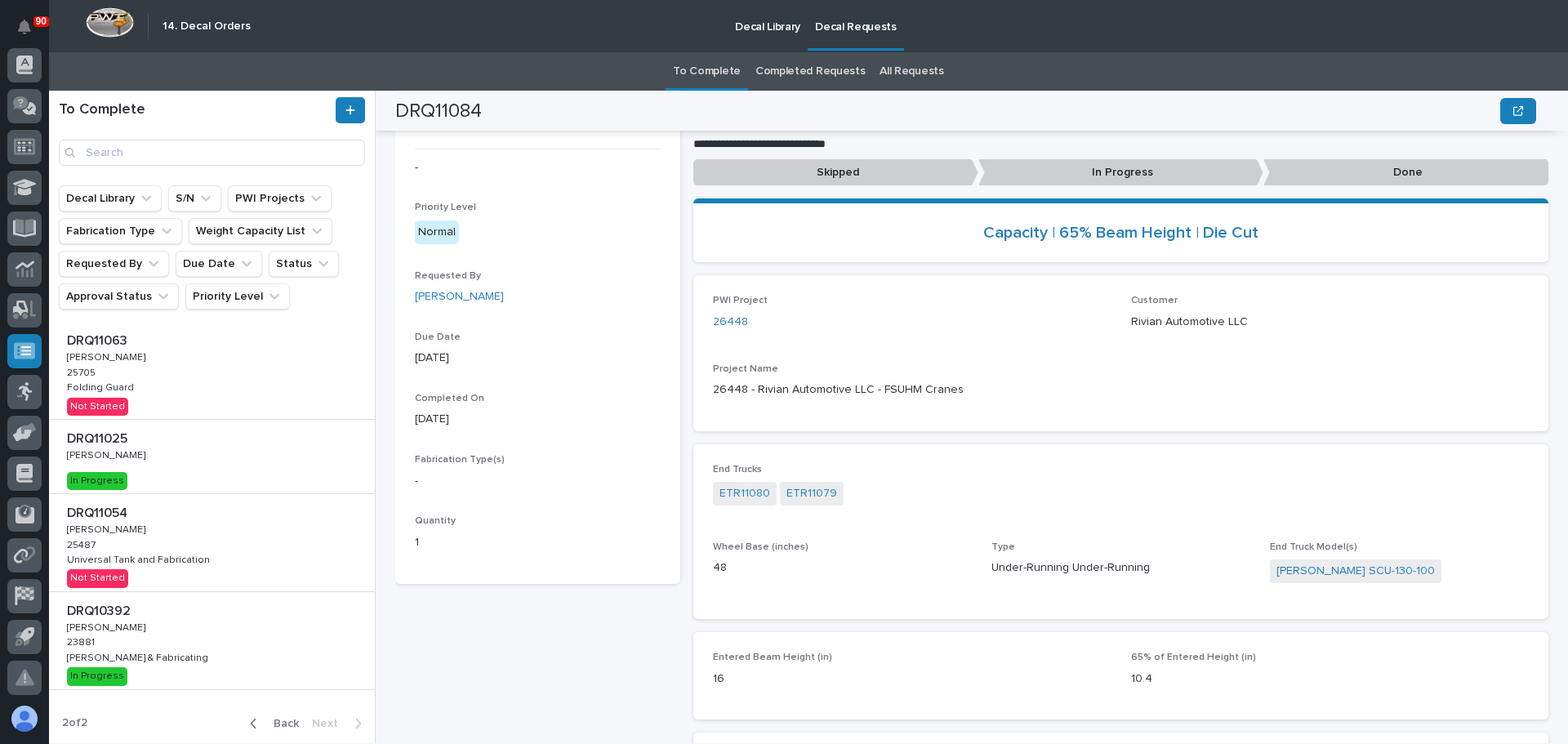
scroll to position [393, 0]
click at [264, 722] on span "Back" at bounding box center [281, 723] width 35 height 15
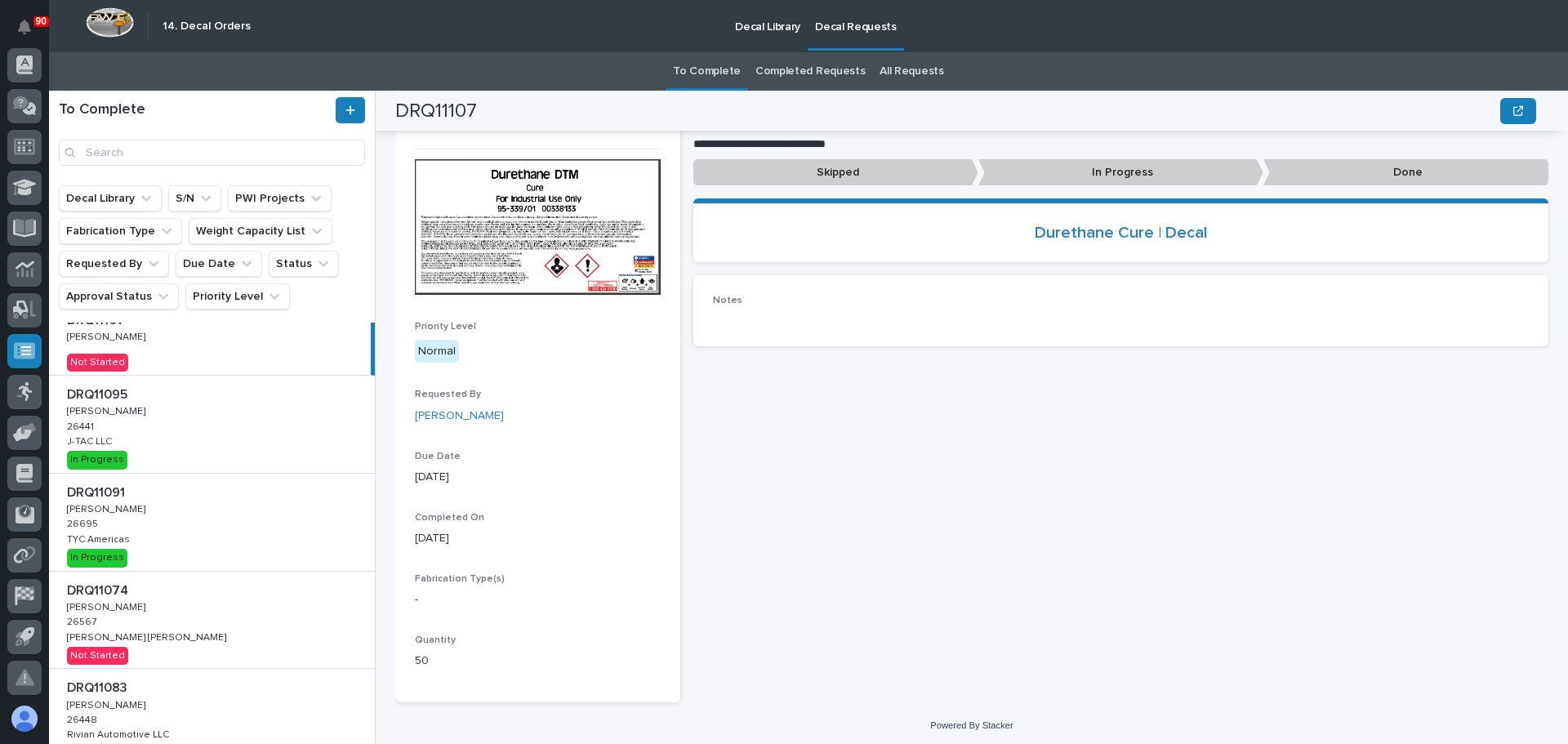
drag, startPoint x: 603, startPoint y: 656, endPoint x: 996, endPoint y: 524, distance: 414.6
click at [996, 524] on div "**********" at bounding box center [1121, 386] width 855 height 633
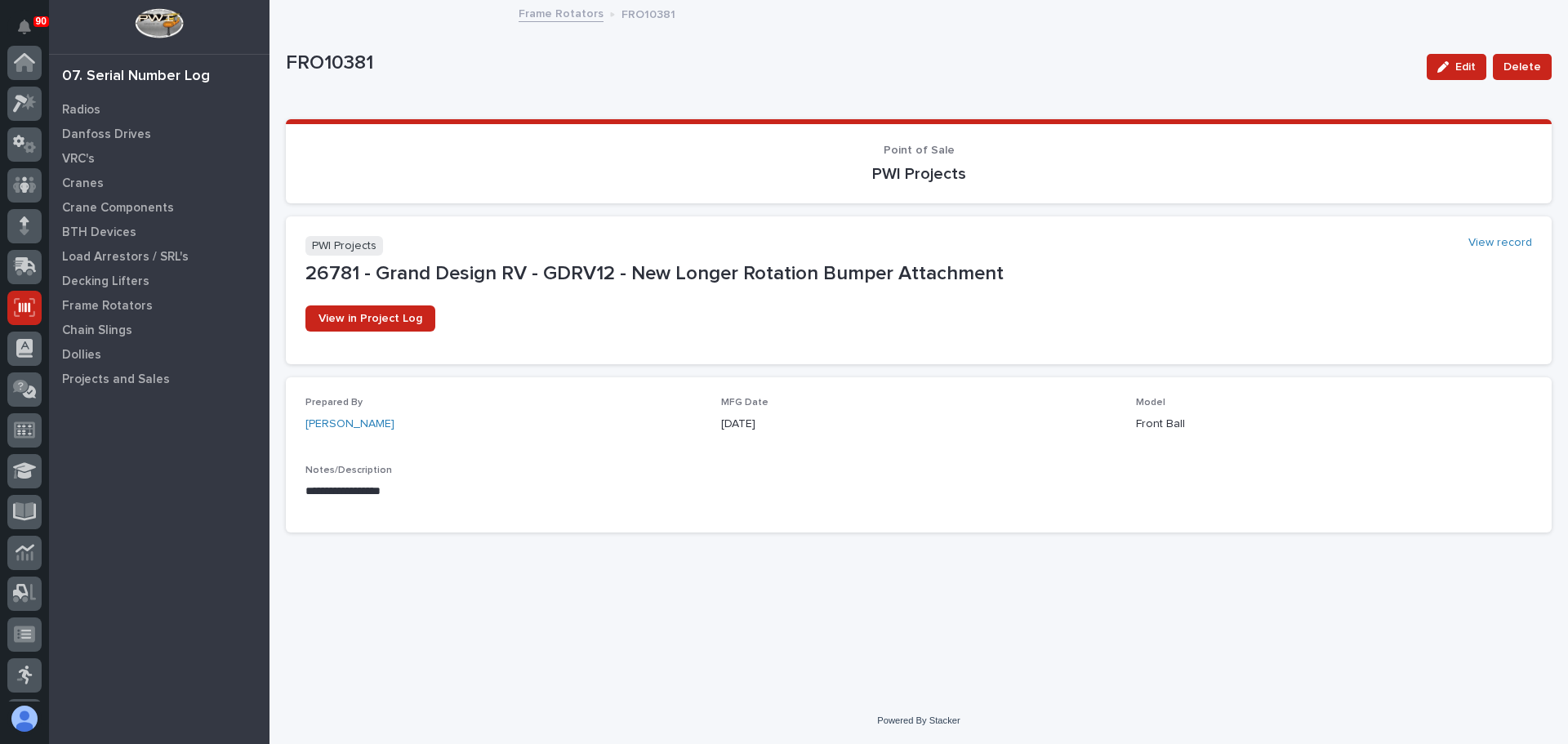
scroll to position [245, 0]
click at [85, 183] on p "Cranes" at bounding box center [83, 184] width 41 height 15
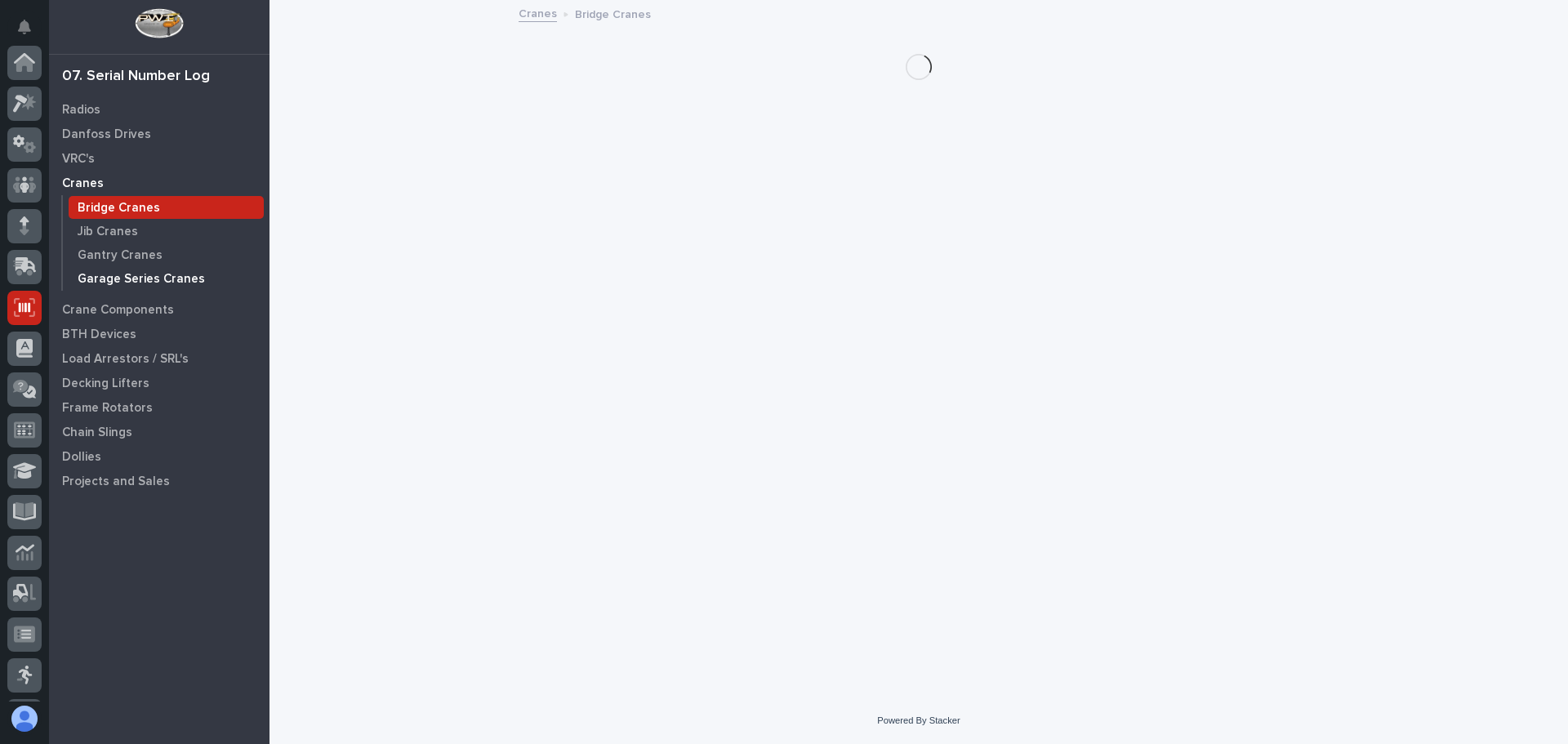
scroll to position [245, 0]
click at [123, 277] on p "Garage Series Cranes" at bounding box center [141, 279] width 127 height 15
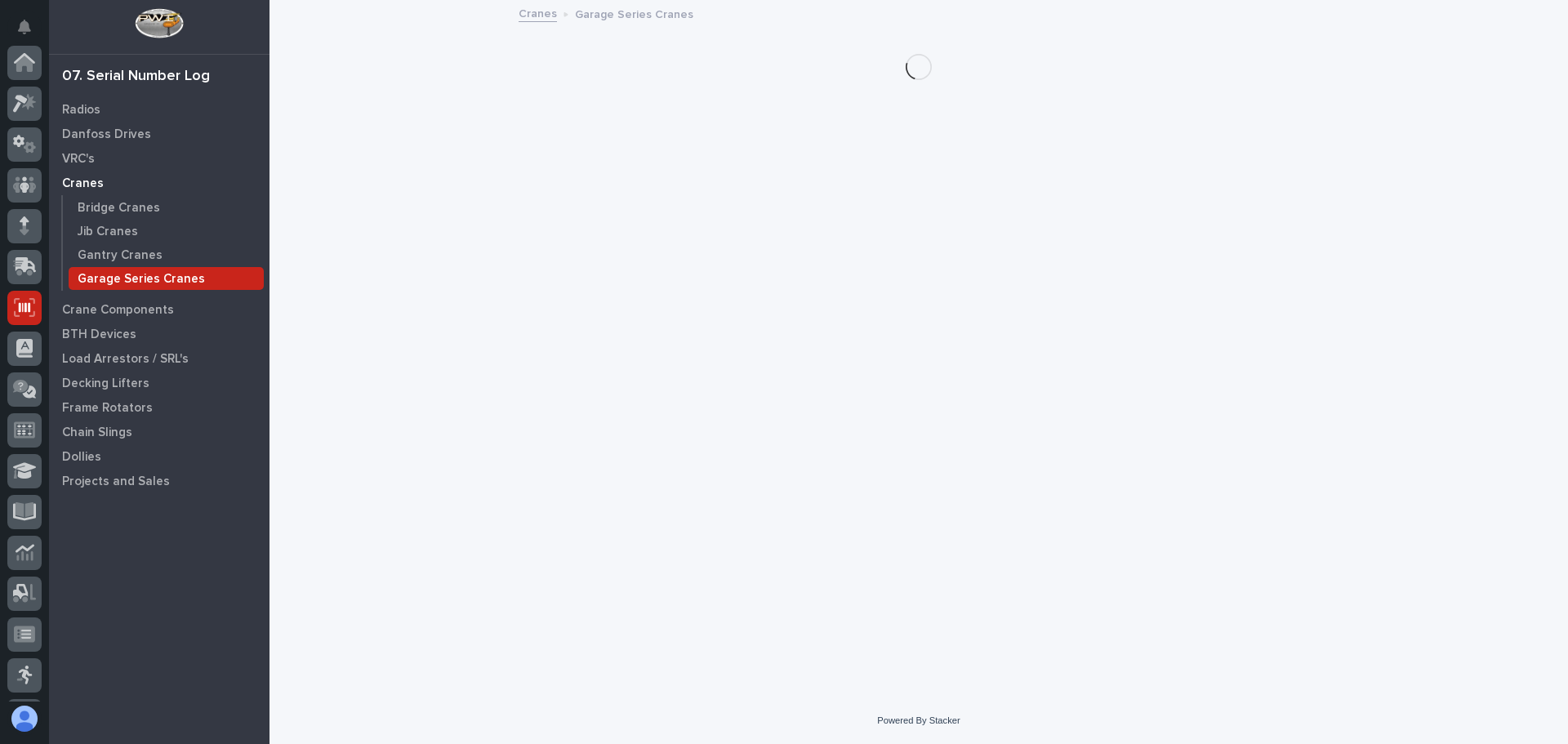
scroll to position [245, 0]
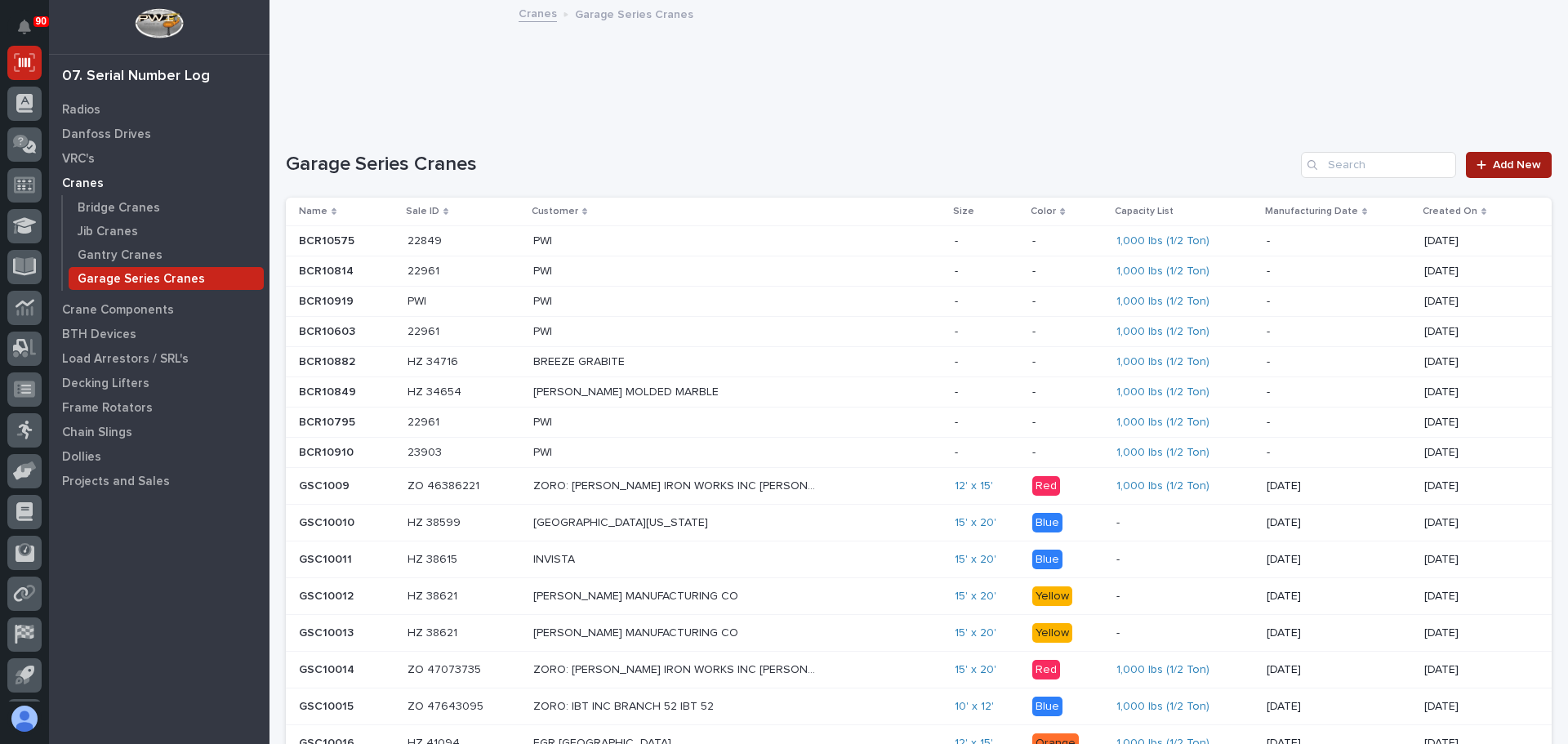
click at [1480, 170] on link "Add New" at bounding box center [1509, 165] width 86 height 26
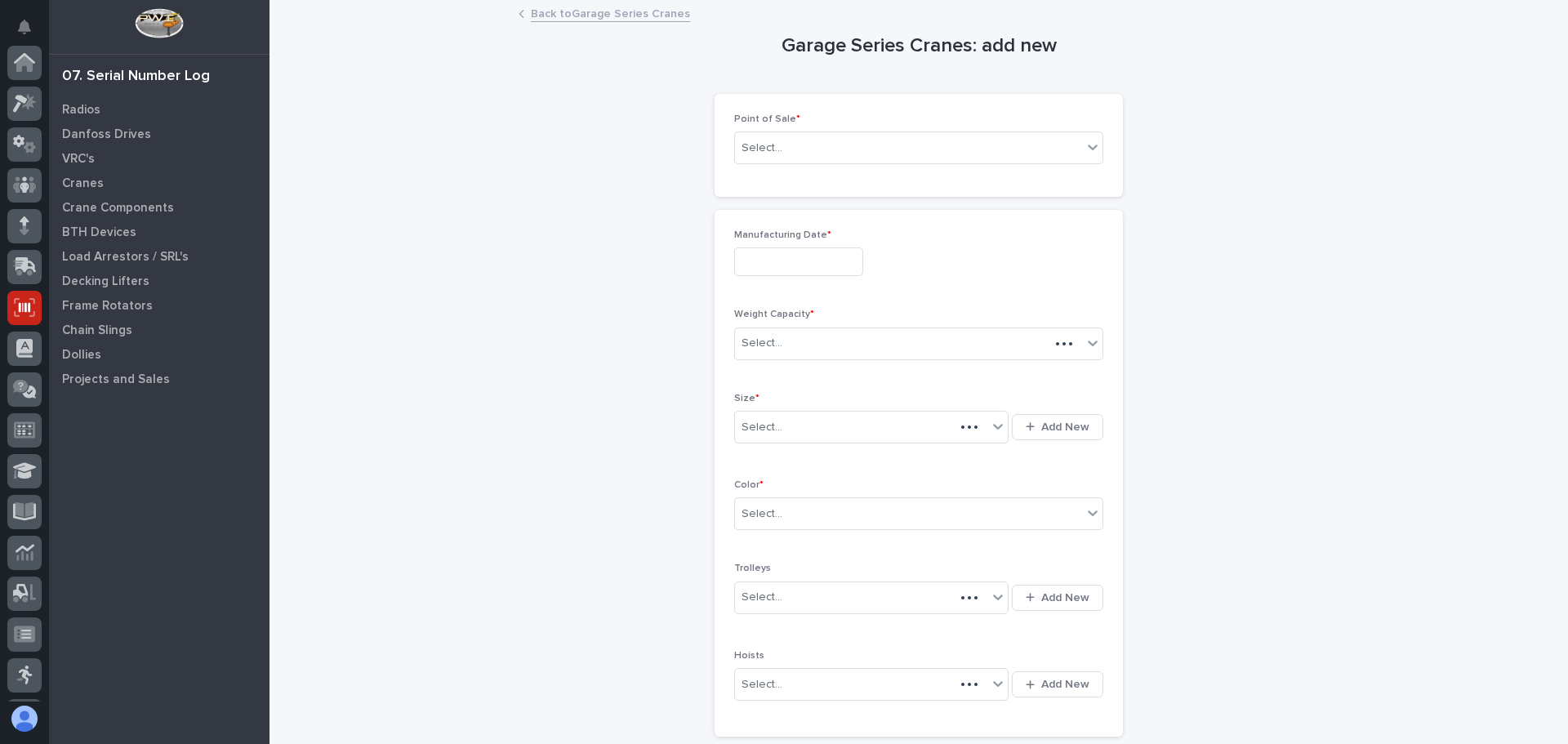
scroll to position [245, 0]
click at [798, 150] on div "Select..." at bounding box center [909, 148] width 347 height 27
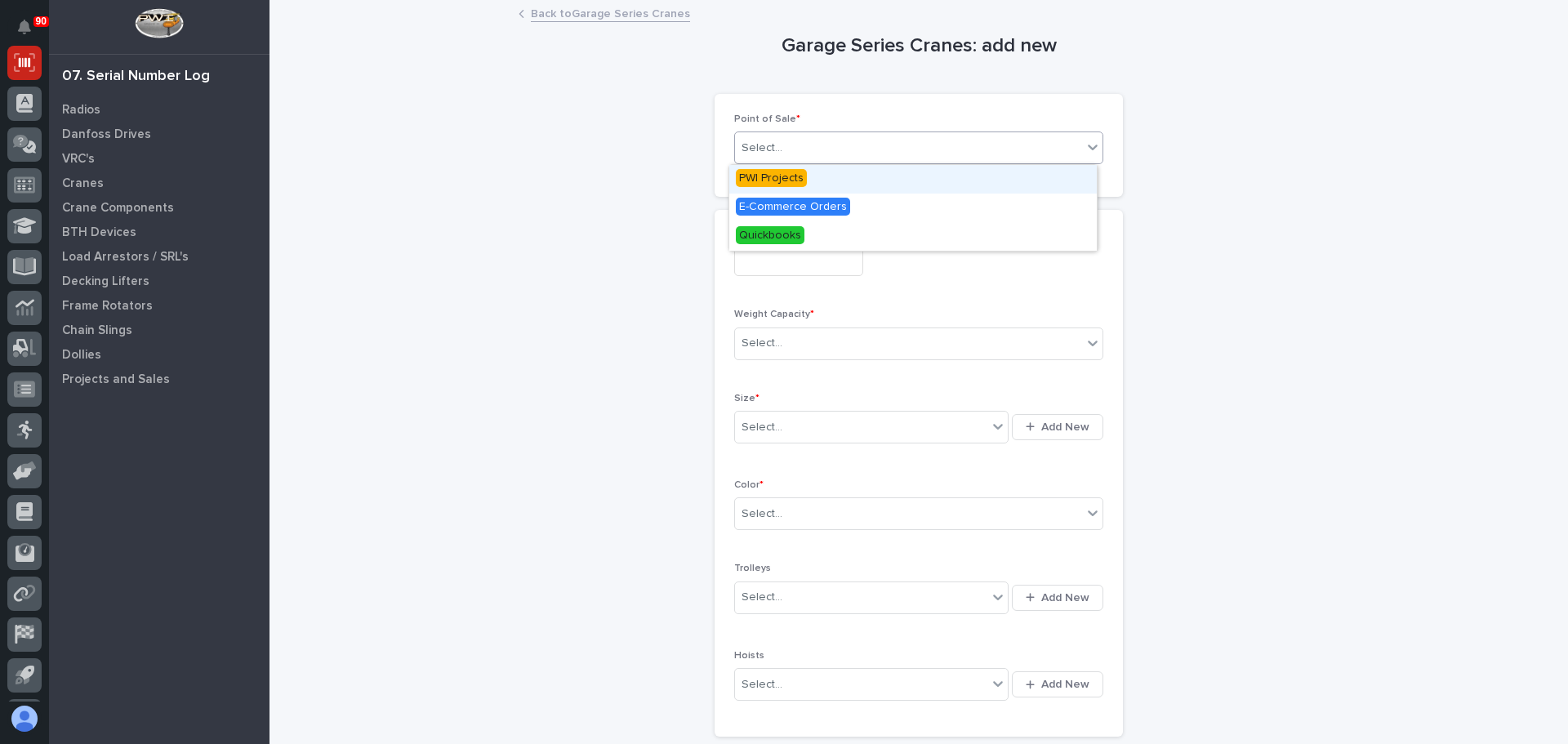
click at [782, 178] on span "PWI Projects" at bounding box center [771, 178] width 71 height 18
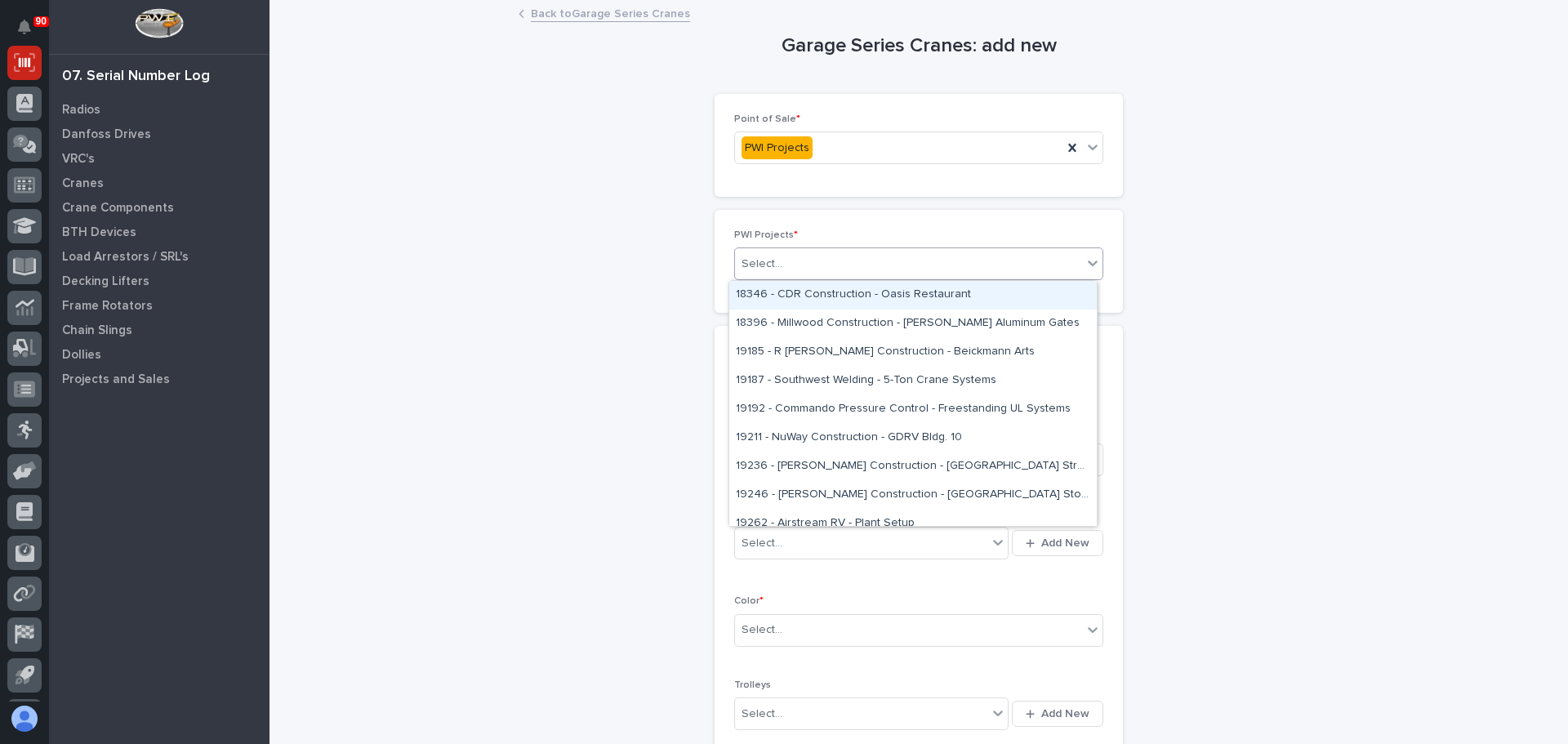
click at [772, 264] on div "Select..." at bounding box center [761, 264] width 40 height 17
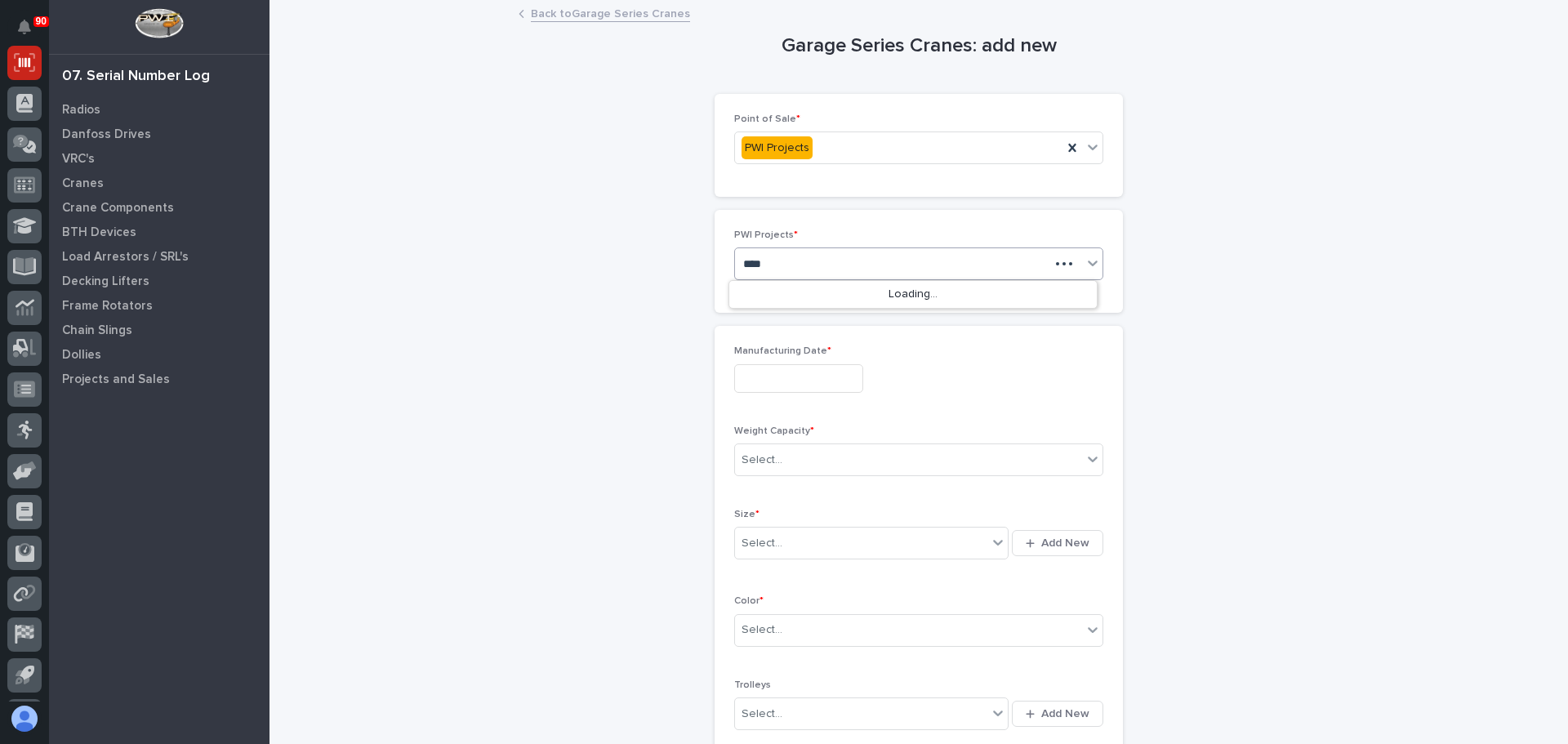
type input "*****"
click at [802, 294] on div "26803 - Hoist Zone - Curtiss-Wright - Garage Series Crane" at bounding box center [913, 295] width 367 height 29
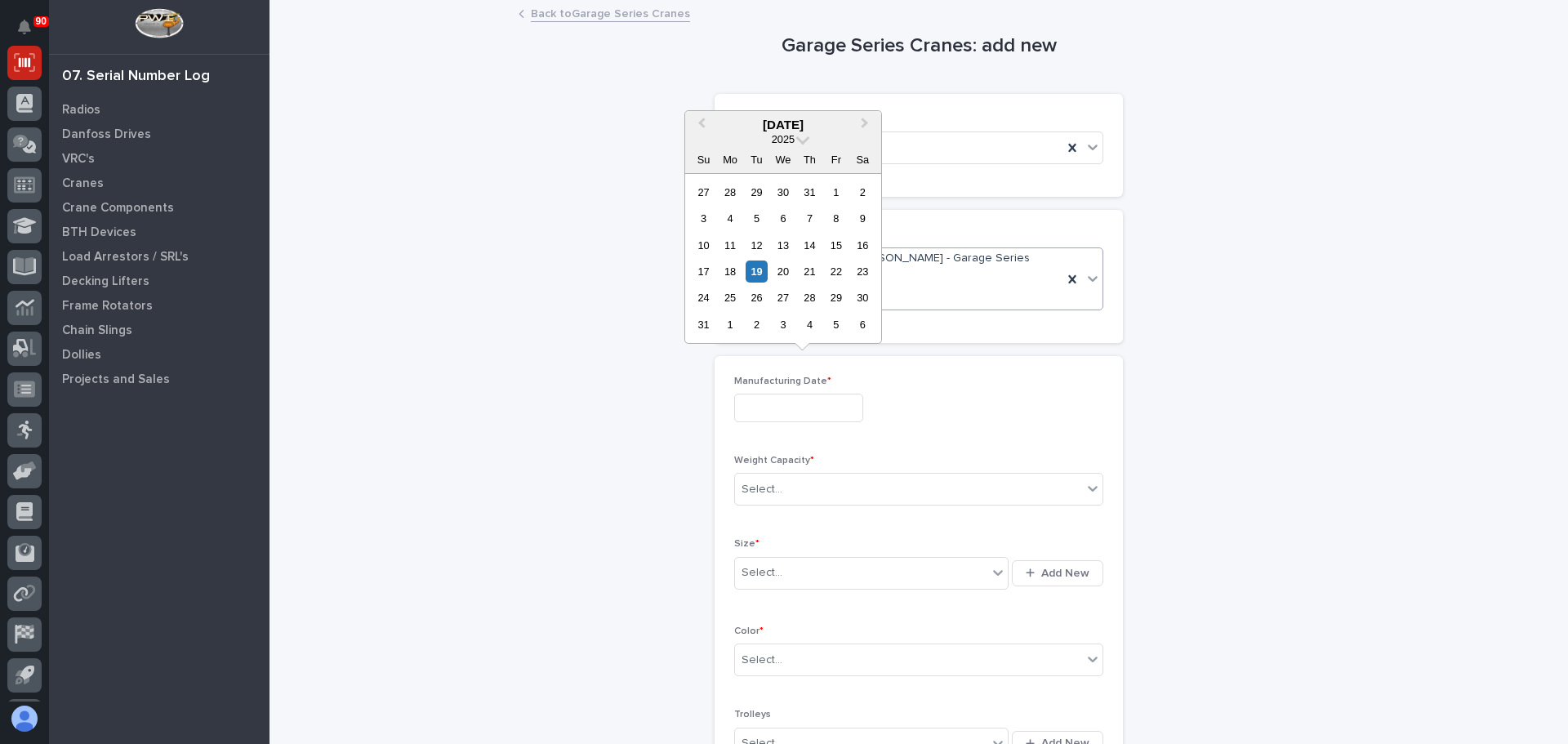
click at [782, 394] on input "text" at bounding box center [799, 408] width 129 height 29
click at [736, 268] on div "18" at bounding box center [730, 272] width 22 height 22
type input "**********"
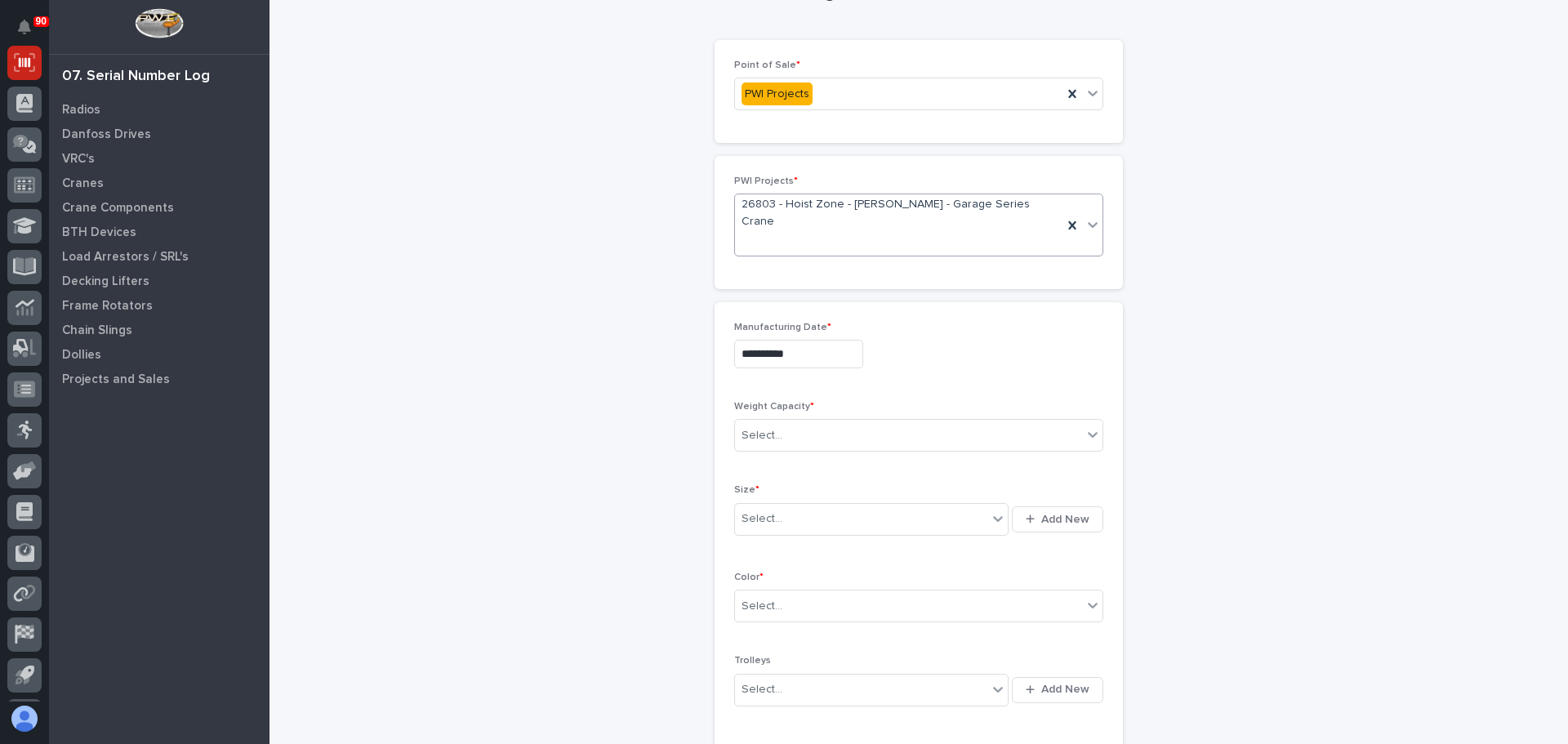
scroll to position [163, 0]
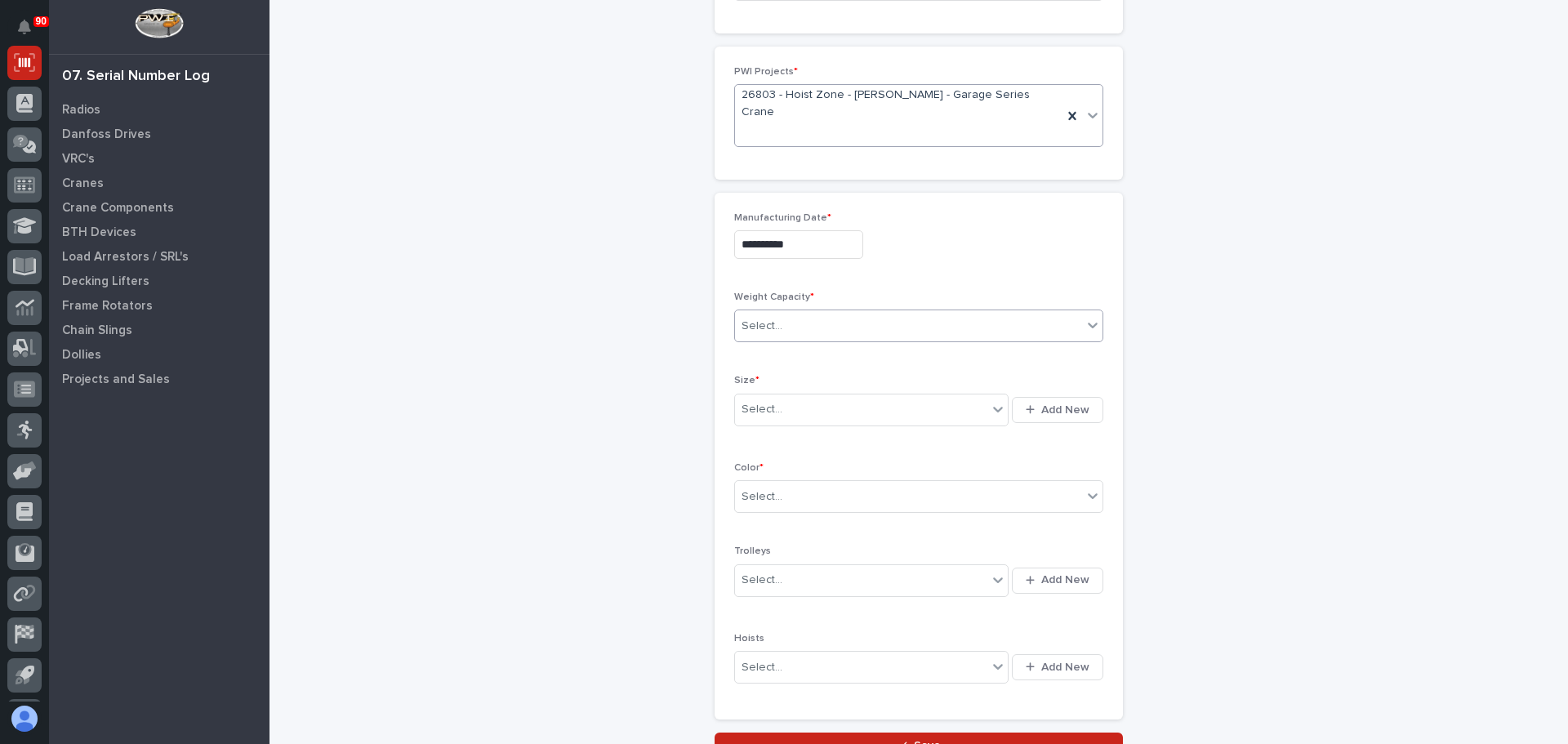
click at [797, 313] on div "Select..." at bounding box center [909, 326] width 347 height 27
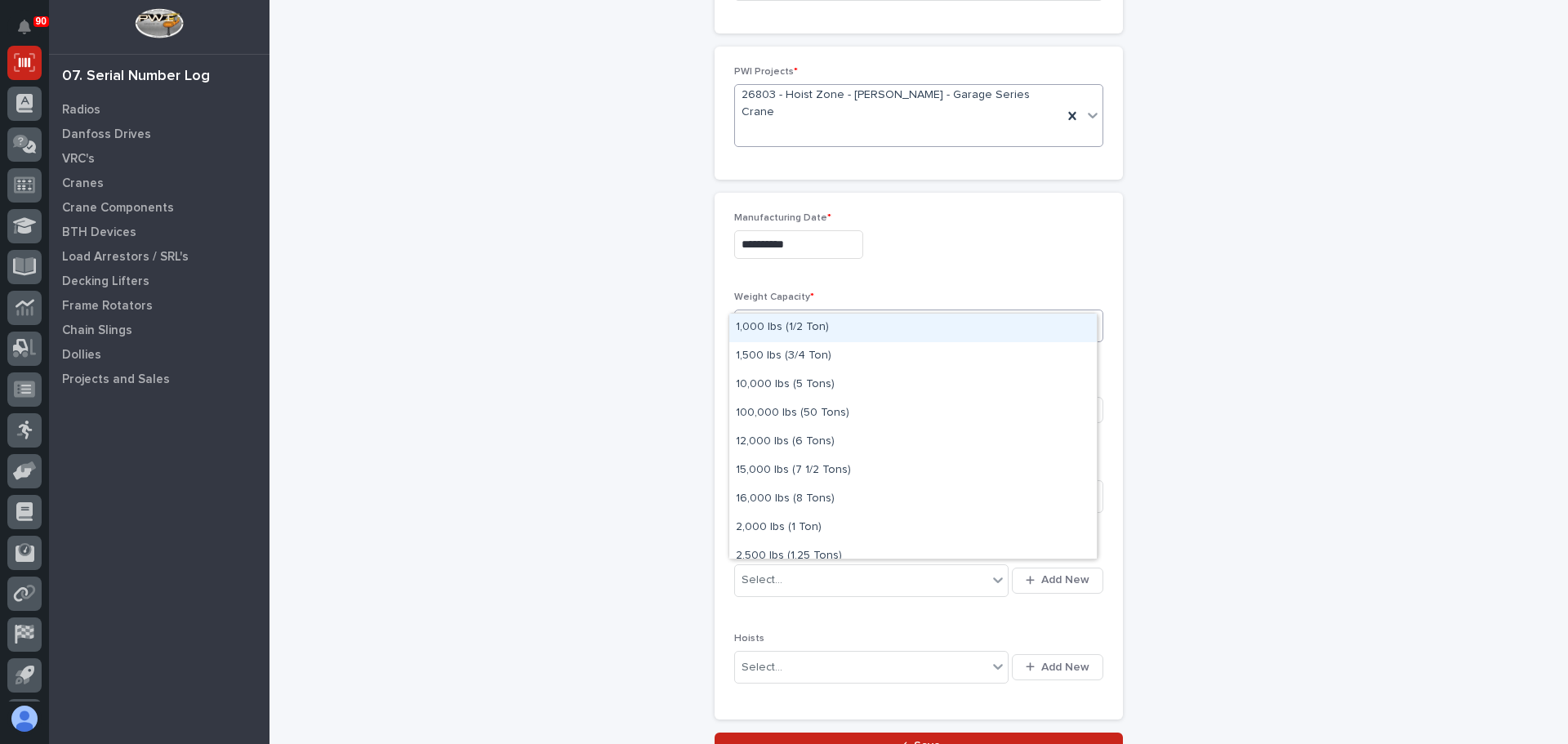
click at [816, 313] on div "Select..." at bounding box center [909, 326] width 347 height 27
drag, startPoint x: 811, startPoint y: 329, endPoint x: 818, endPoint y: 337, distance: 10.6
click at [810, 329] on div "1,000 lbs (1/2 Ton)" at bounding box center [913, 328] width 367 height 29
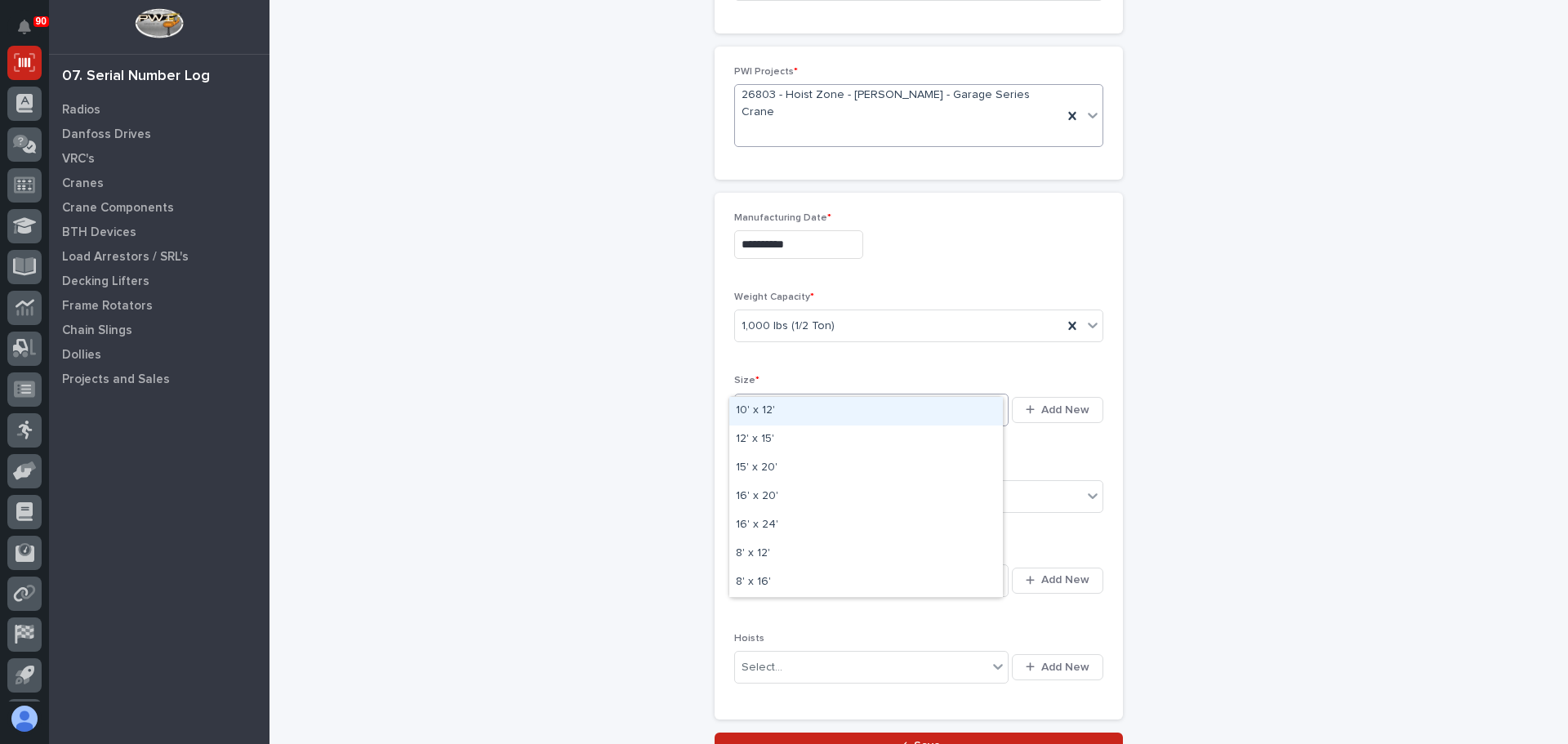
click at [818, 396] on div "Select..." at bounding box center [862, 410] width 253 height 27
click at [832, 396] on div "Select..." at bounding box center [862, 410] width 253 height 27
click at [819, 528] on div "16' x 24'" at bounding box center [866, 525] width 273 height 29
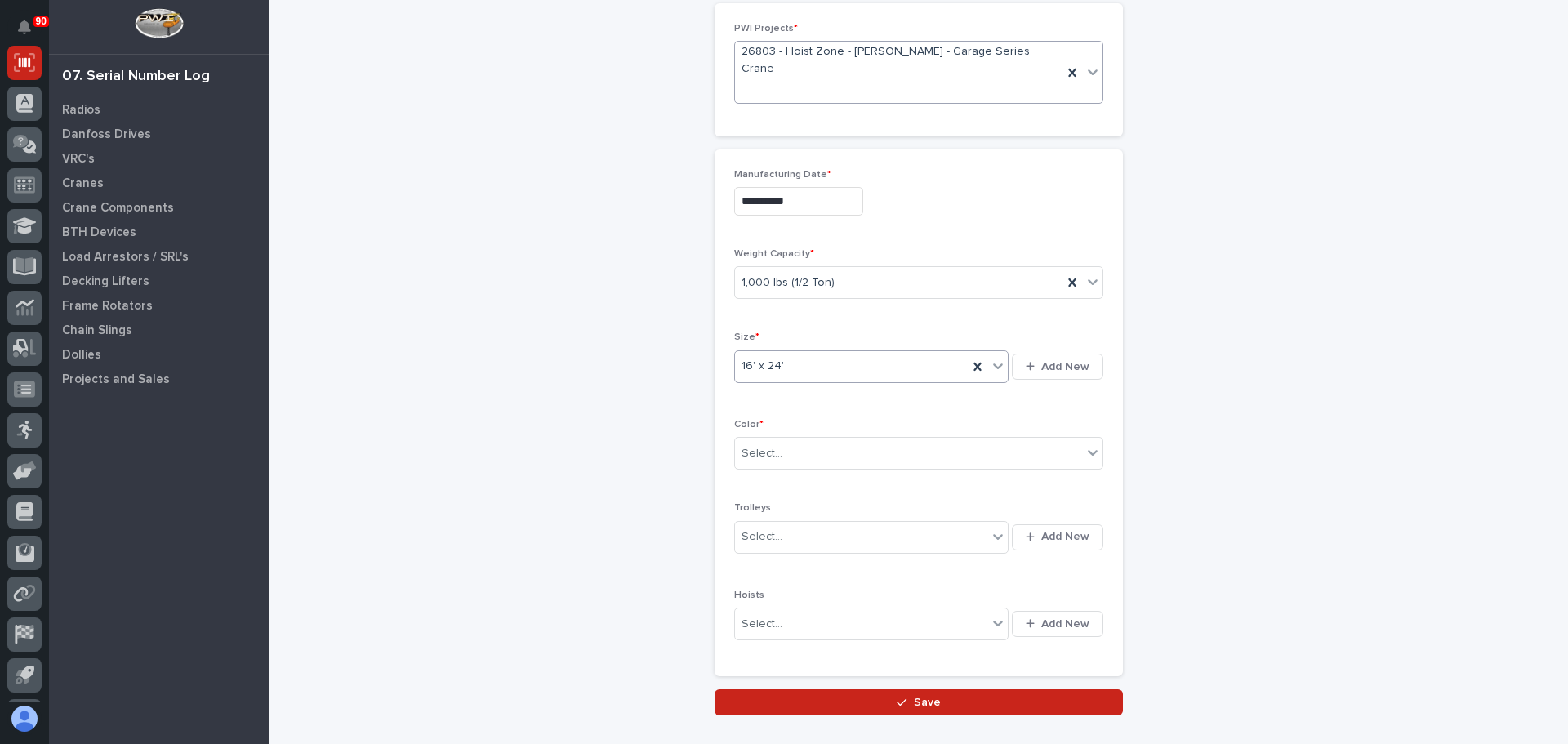
scroll to position [245, 0]
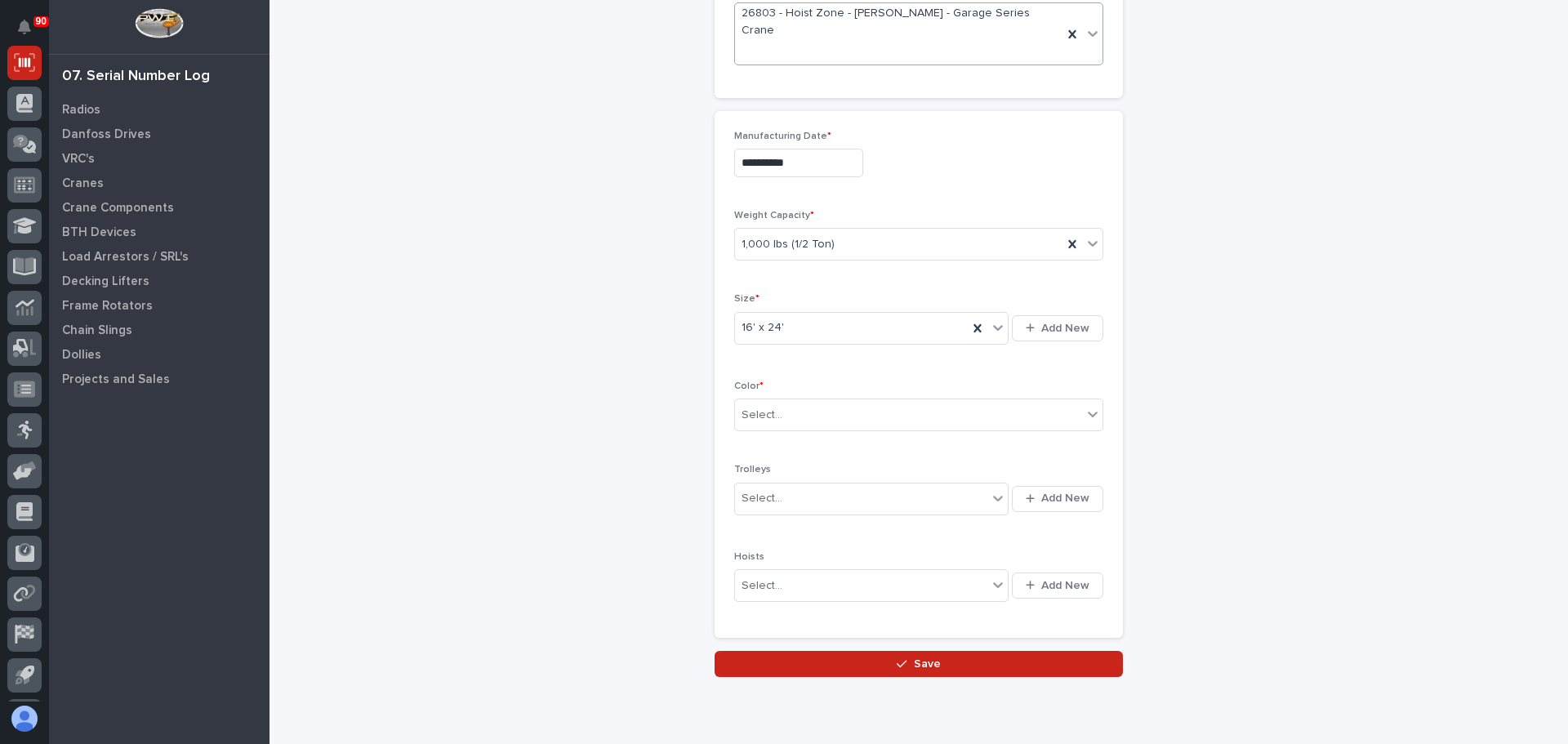
click at [619, 381] on div "**********" at bounding box center [919, 216] width 1266 height 921
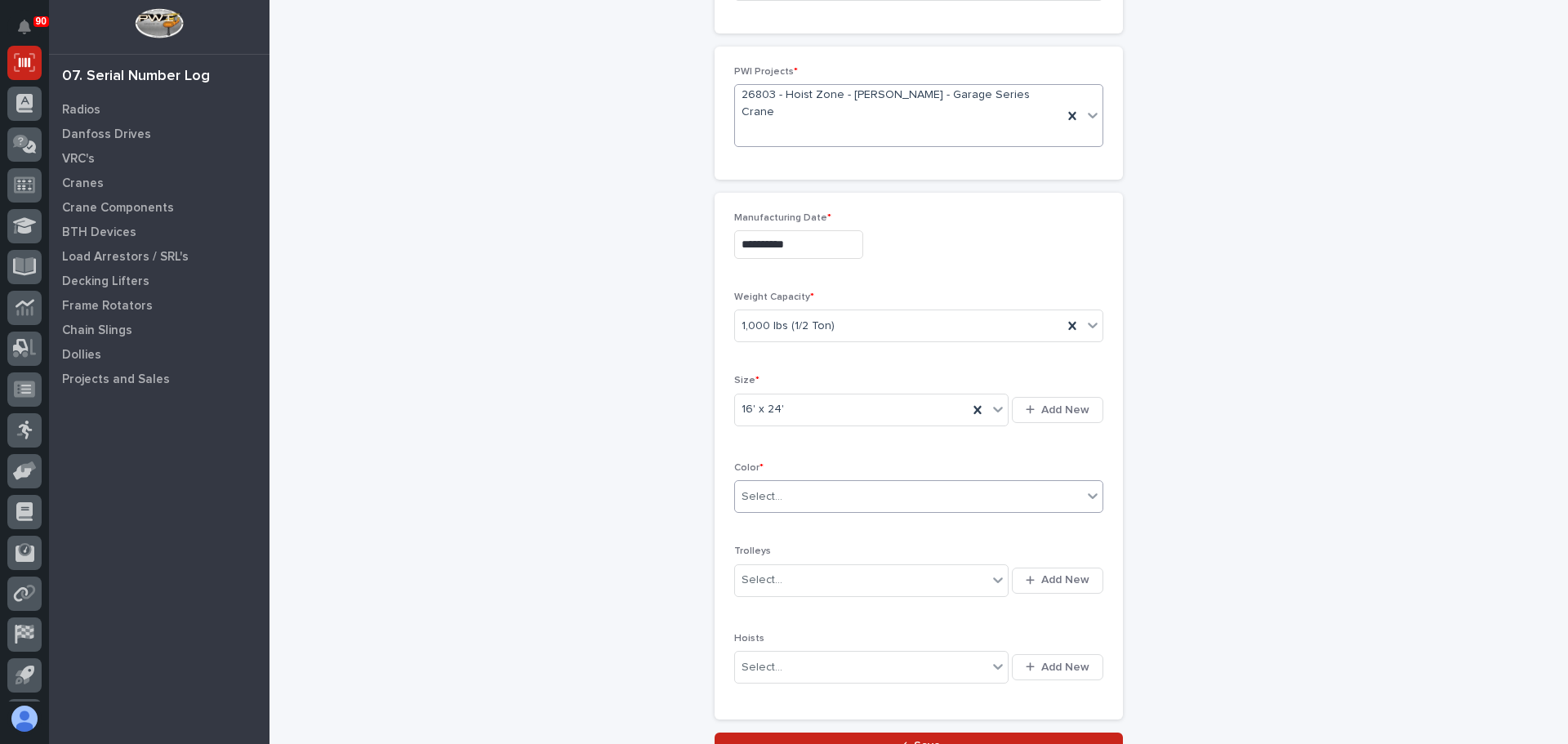
drag, startPoint x: 798, startPoint y: 457, endPoint x: 808, endPoint y: 471, distance: 17.2
click at [798, 484] on div "Select..." at bounding box center [909, 497] width 347 height 27
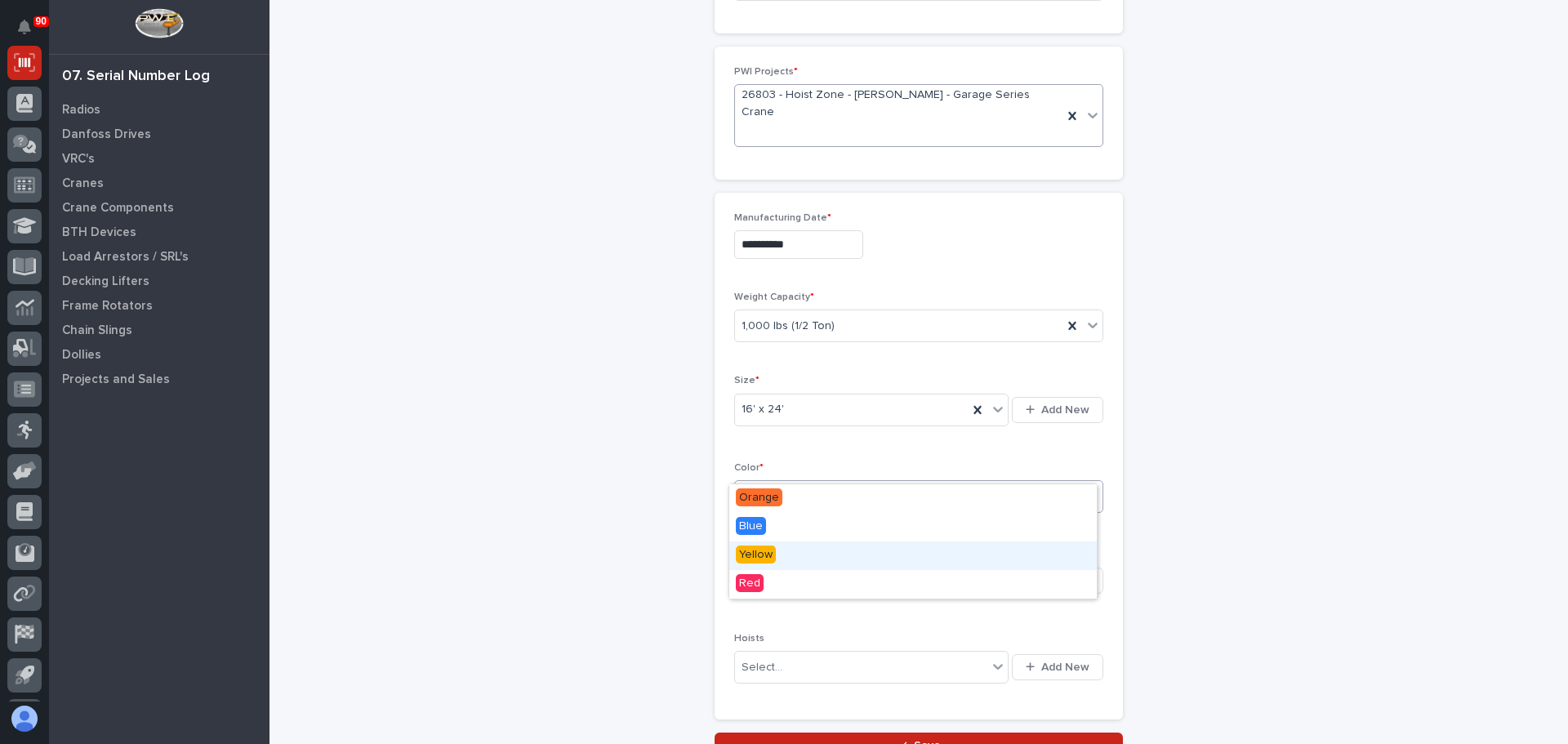
click at [805, 546] on div "Yellow" at bounding box center [913, 556] width 367 height 29
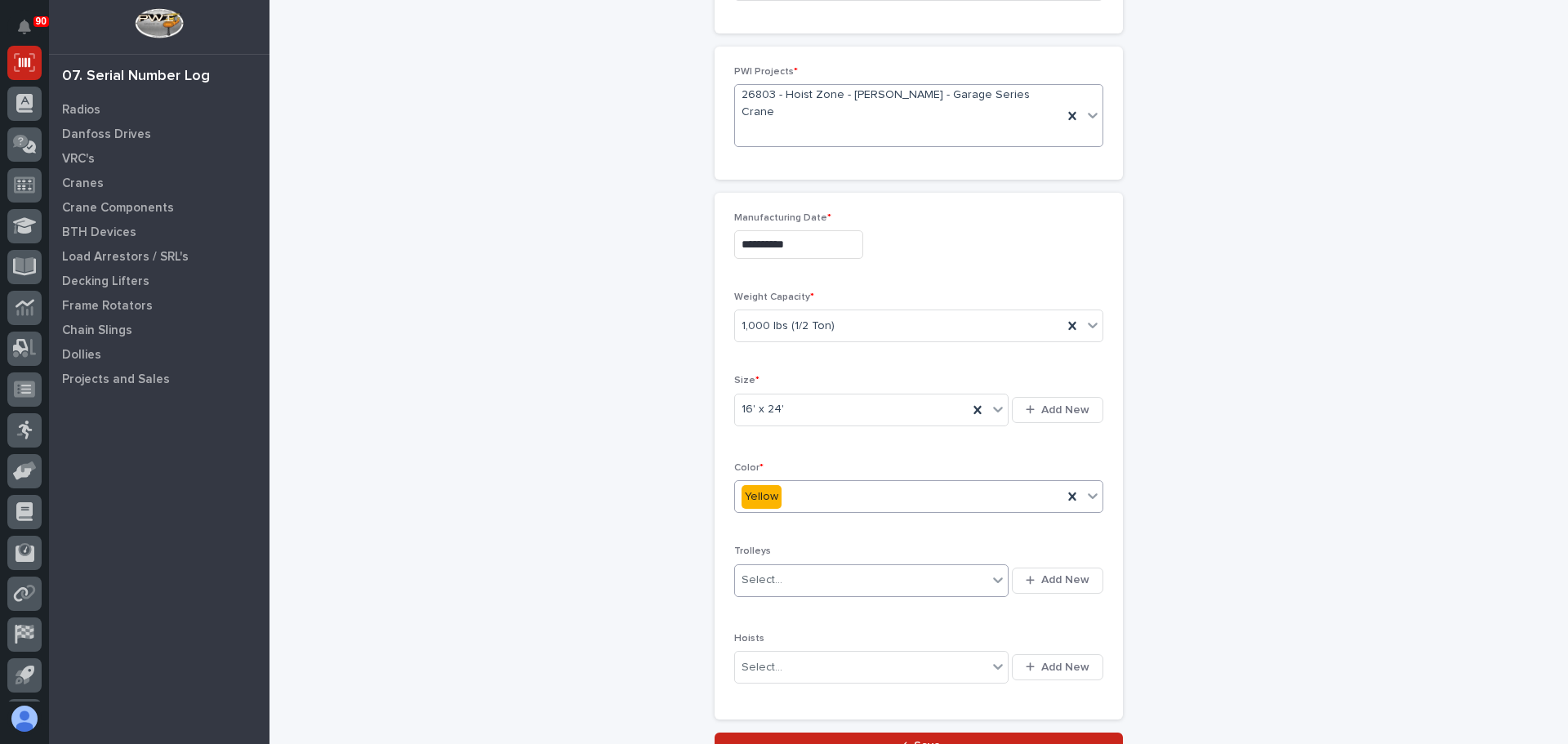
click at [821, 567] on div "Select..." at bounding box center [862, 581] width 253 height 27
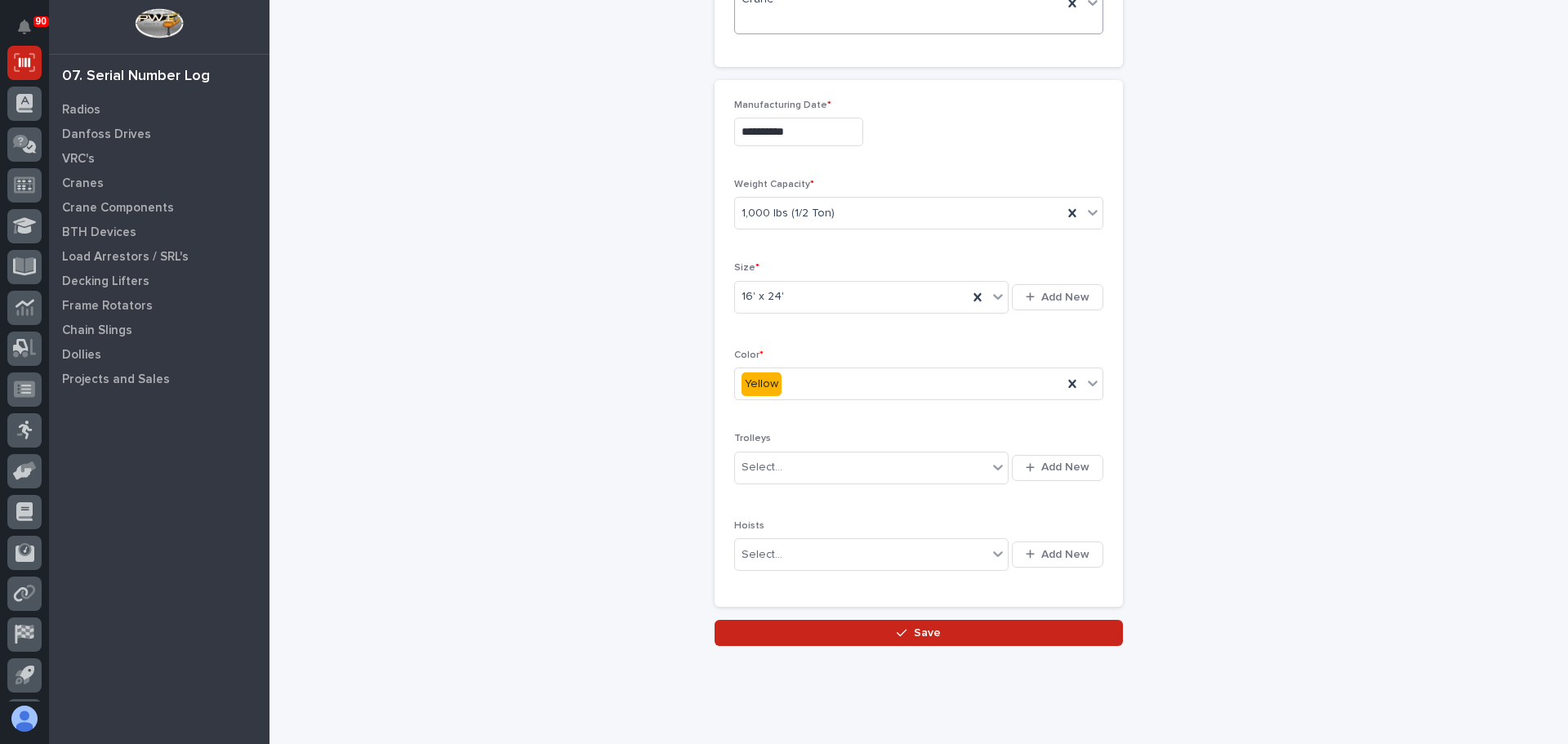
click at [678, 458] on div "**********" at bounding box center [919, 186] width 1266 height 921
click at [924, 626] on span "Save" at bounding box center [927, 633] width 27 height 15
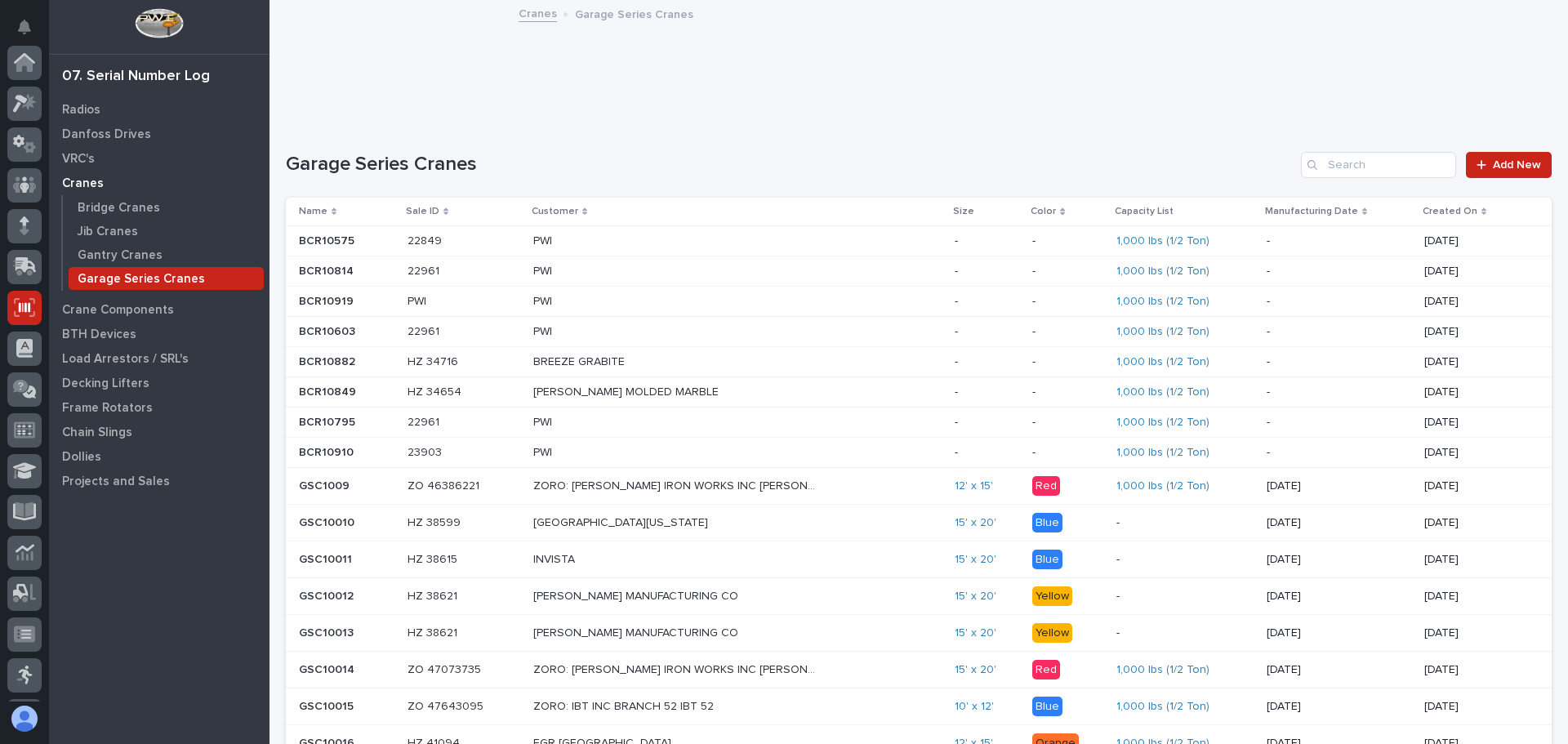
scroll to position [245, 0]
click at [1443, 213] on p "Created On" at bounding box center [1450, 211] width 54 height 18
click at [1443, 211] on p "Created On" at bounding box center [1450, 211] width 54 height 18
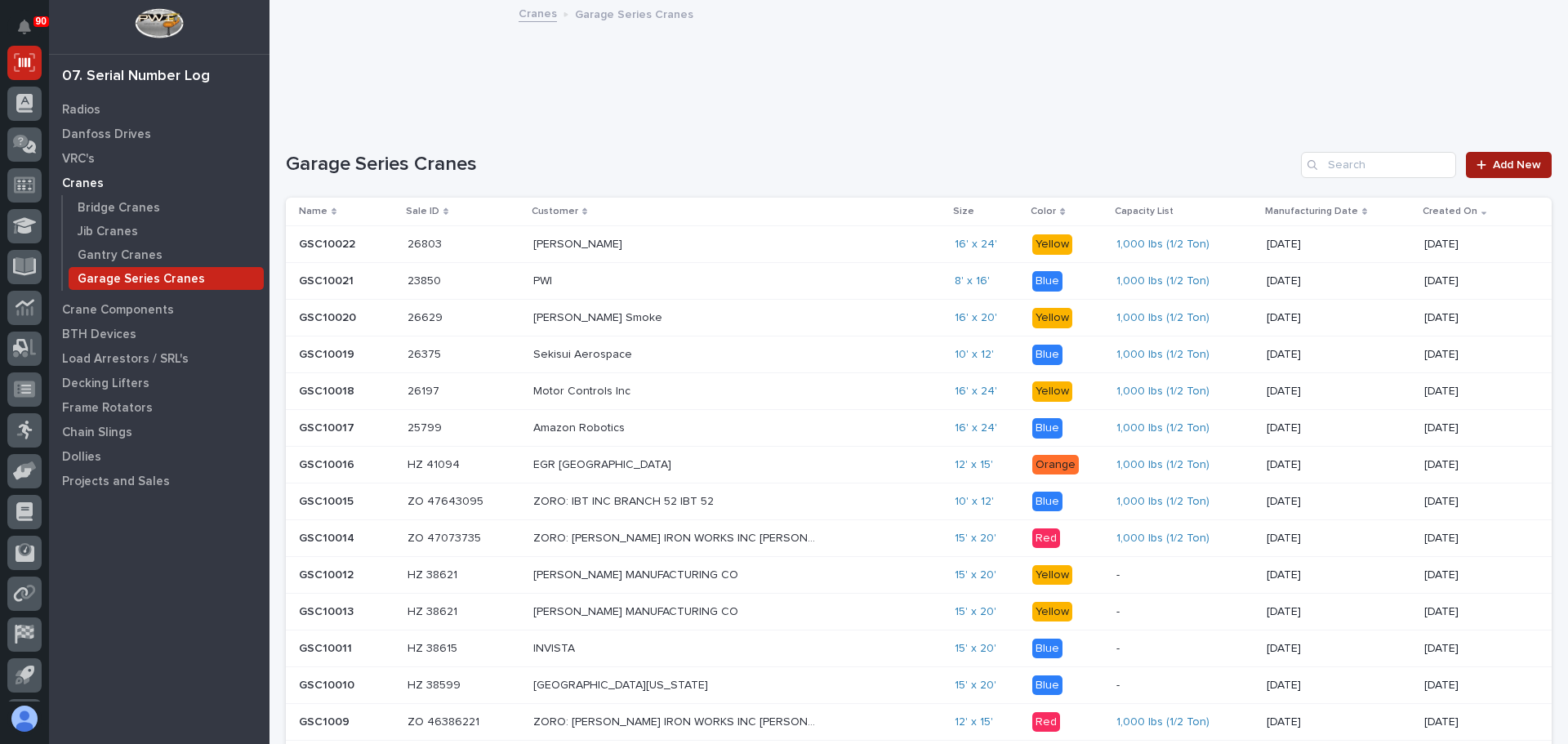
click at [1493, 170] on span "Add New" at bounding box center [1517, 165] width 48 height 12
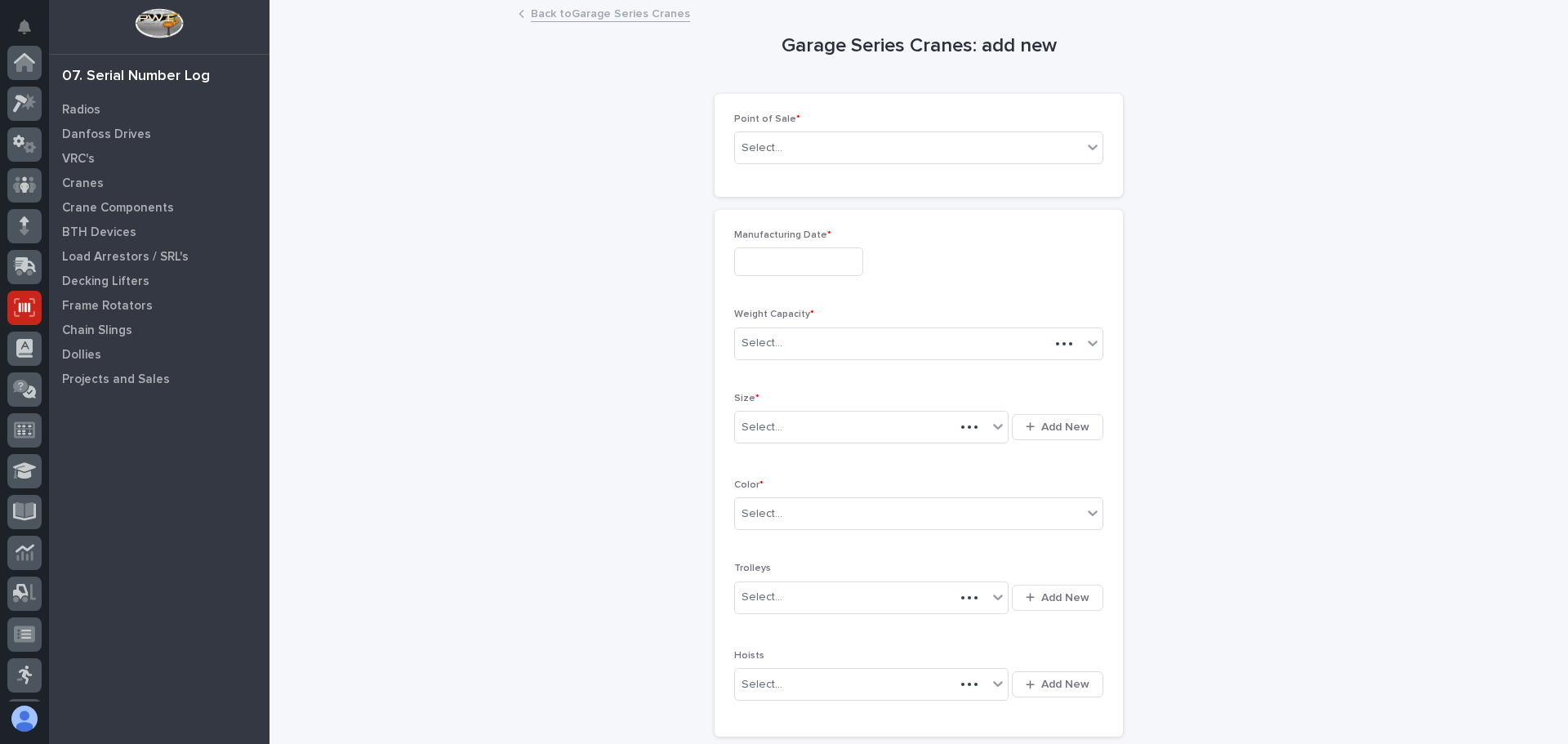
scroll to position [245, 0]
click at [880, 149] on div "Select..." at bounding box center [909, 148] width 347 height 27
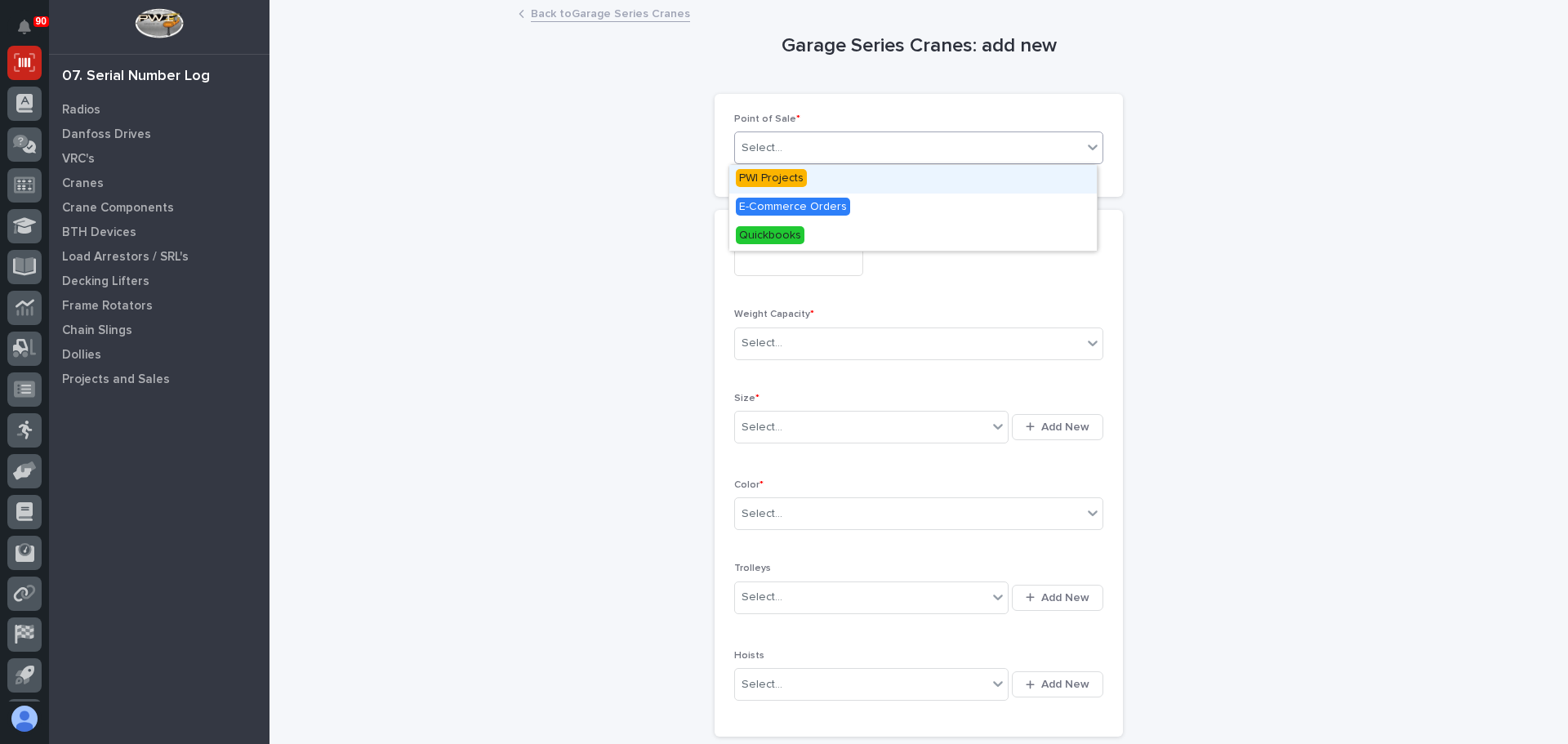
click at [806, 182] on div "PWI Projects" at bounding box center [913, 179] width 367 height 29
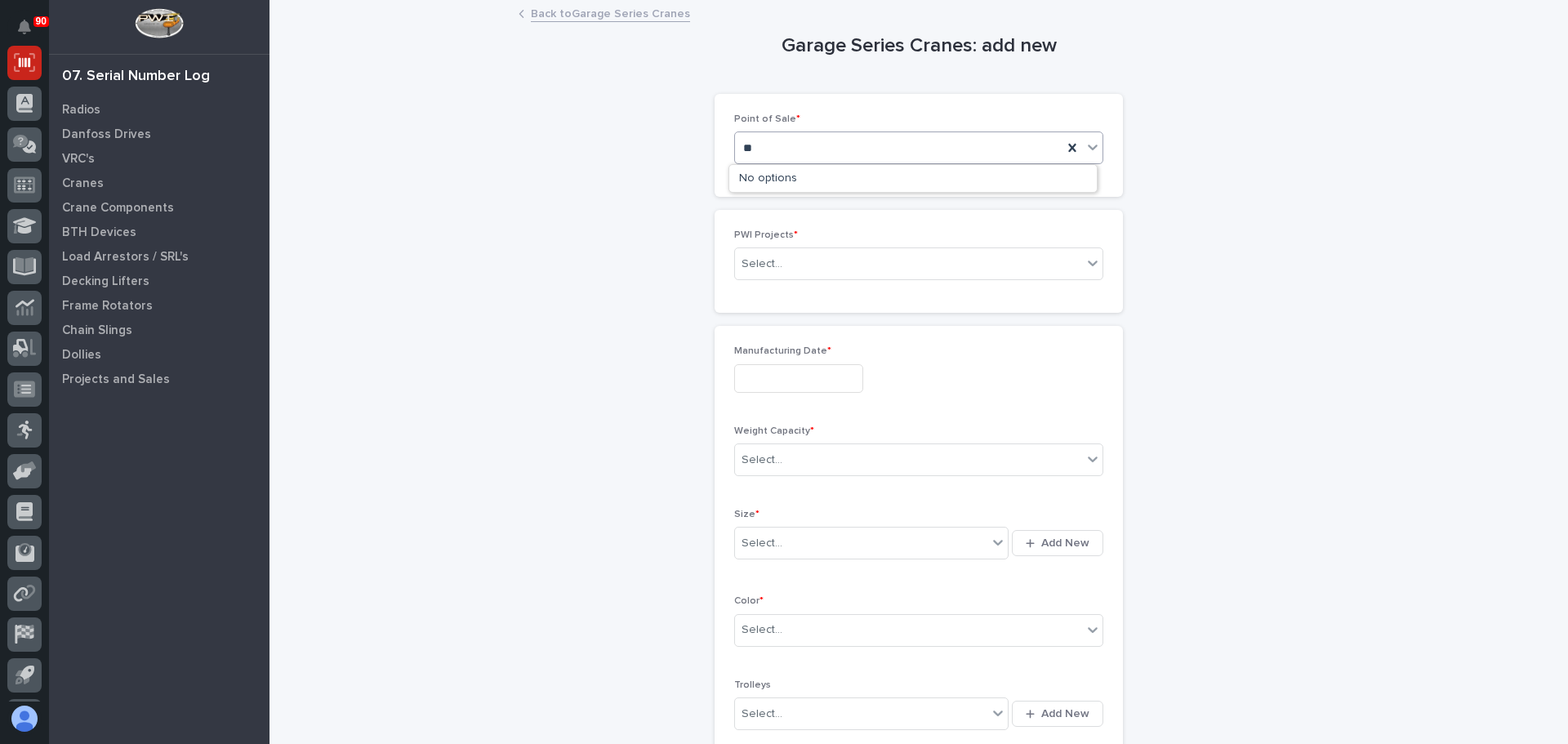
type input "*"
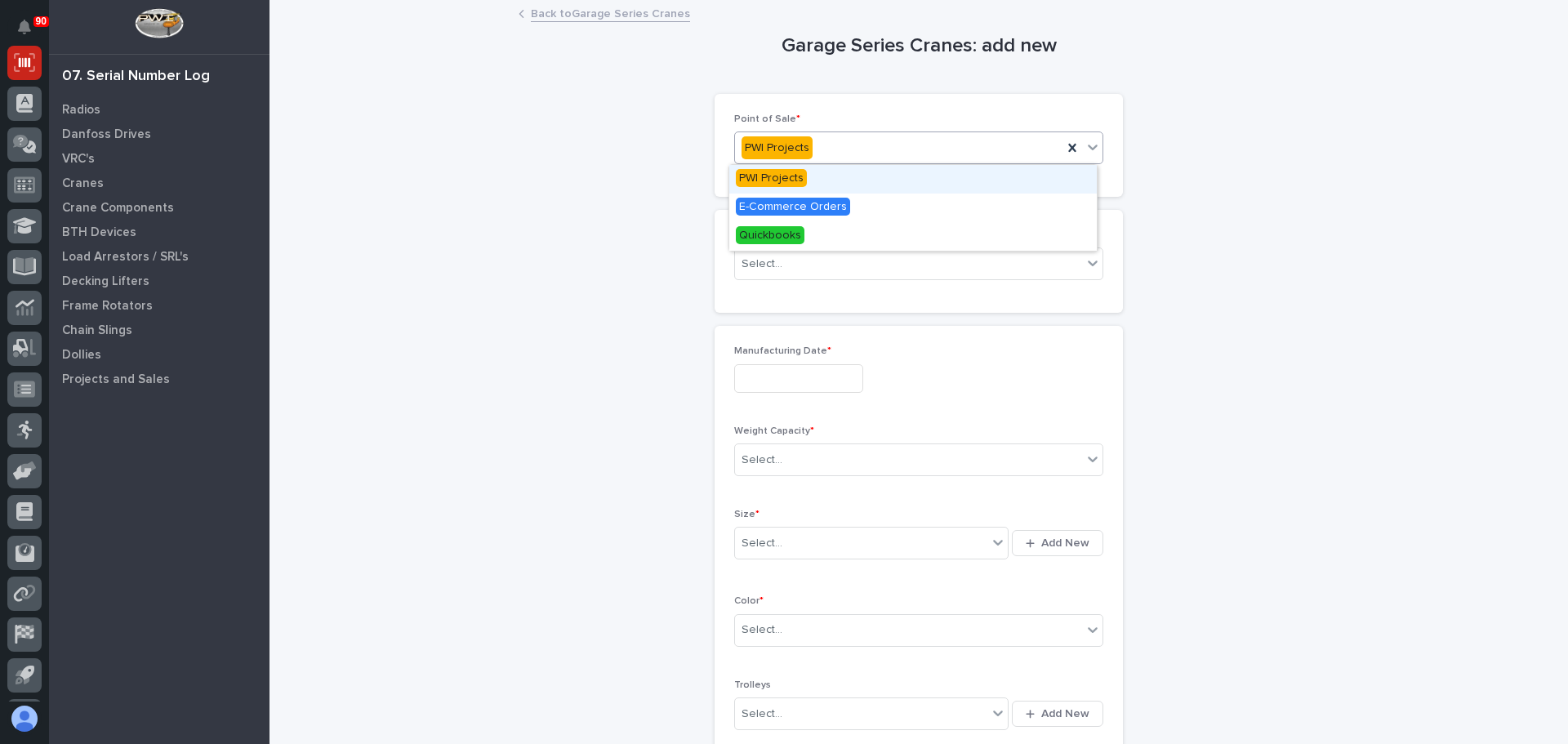
click at [810, 189] on div "PWI Projects" at bounding box center [913, 179] width 367 height 29
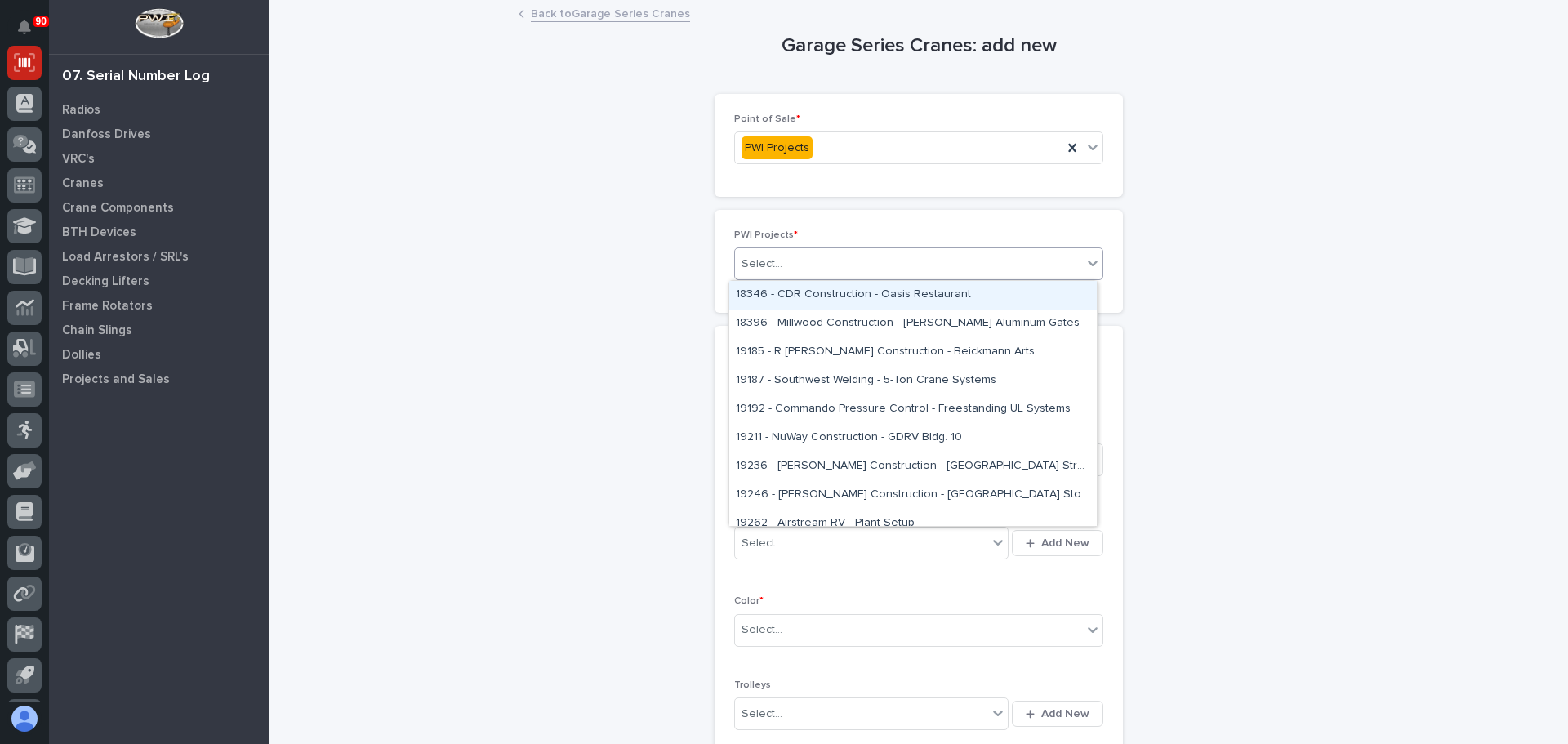
click at [831, 264] on div "Select..." at bounding box center [909, 264] width 347 height 27
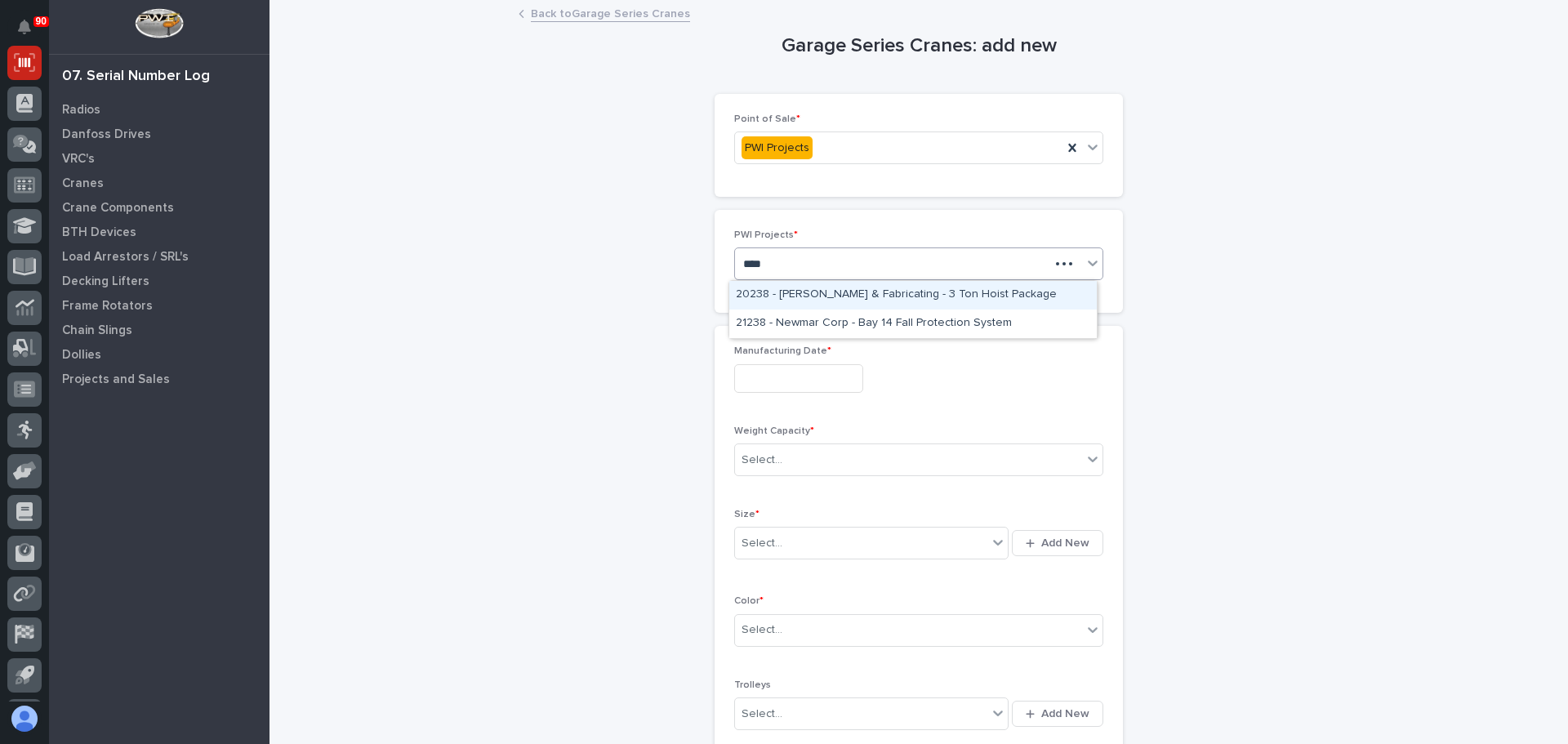
type input "*****"
click at [824, 296] on div "23850 - PWI - Misc Shop Stock Parts" at bounding box center [913, 295] width 367 height 29
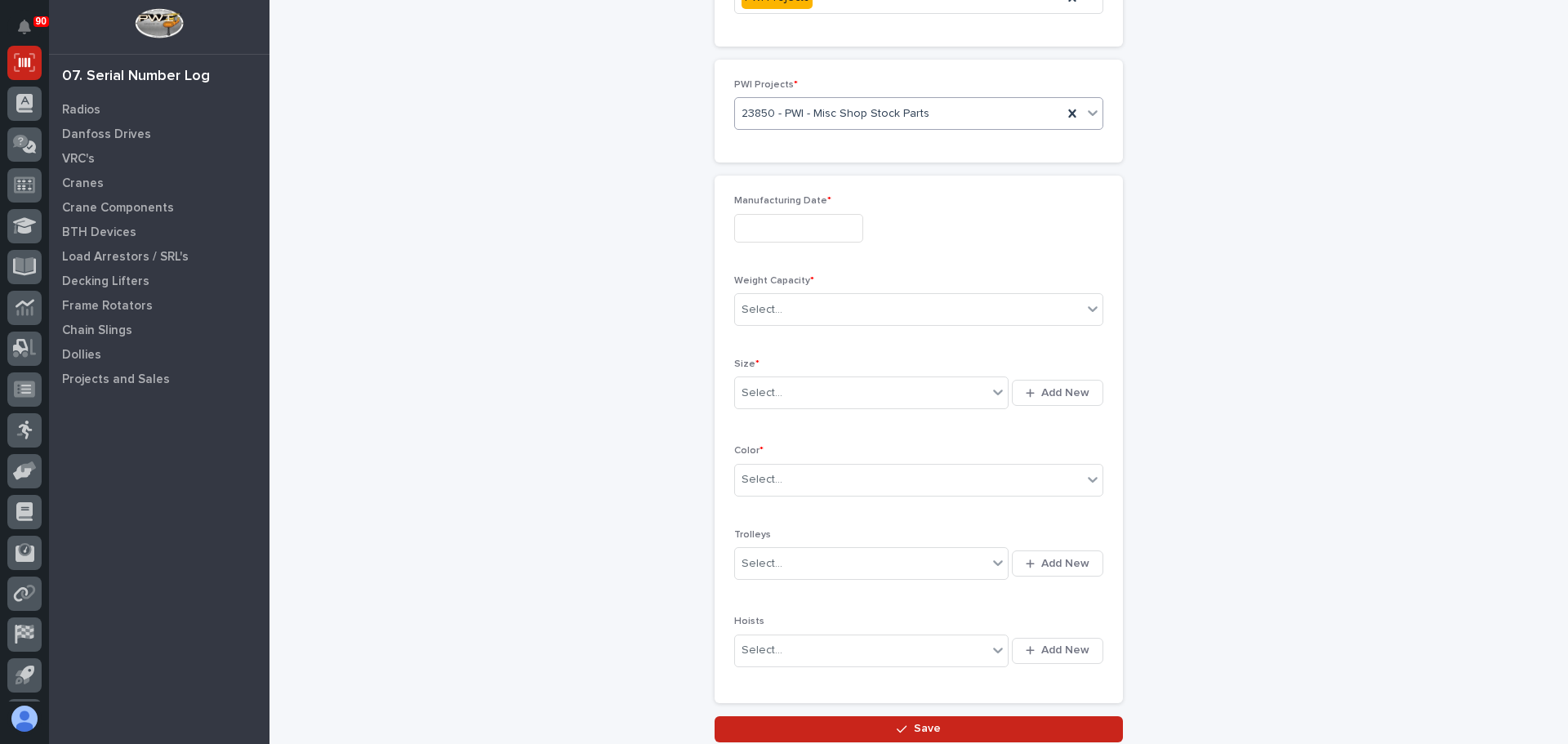
scroll to position [163, 0]
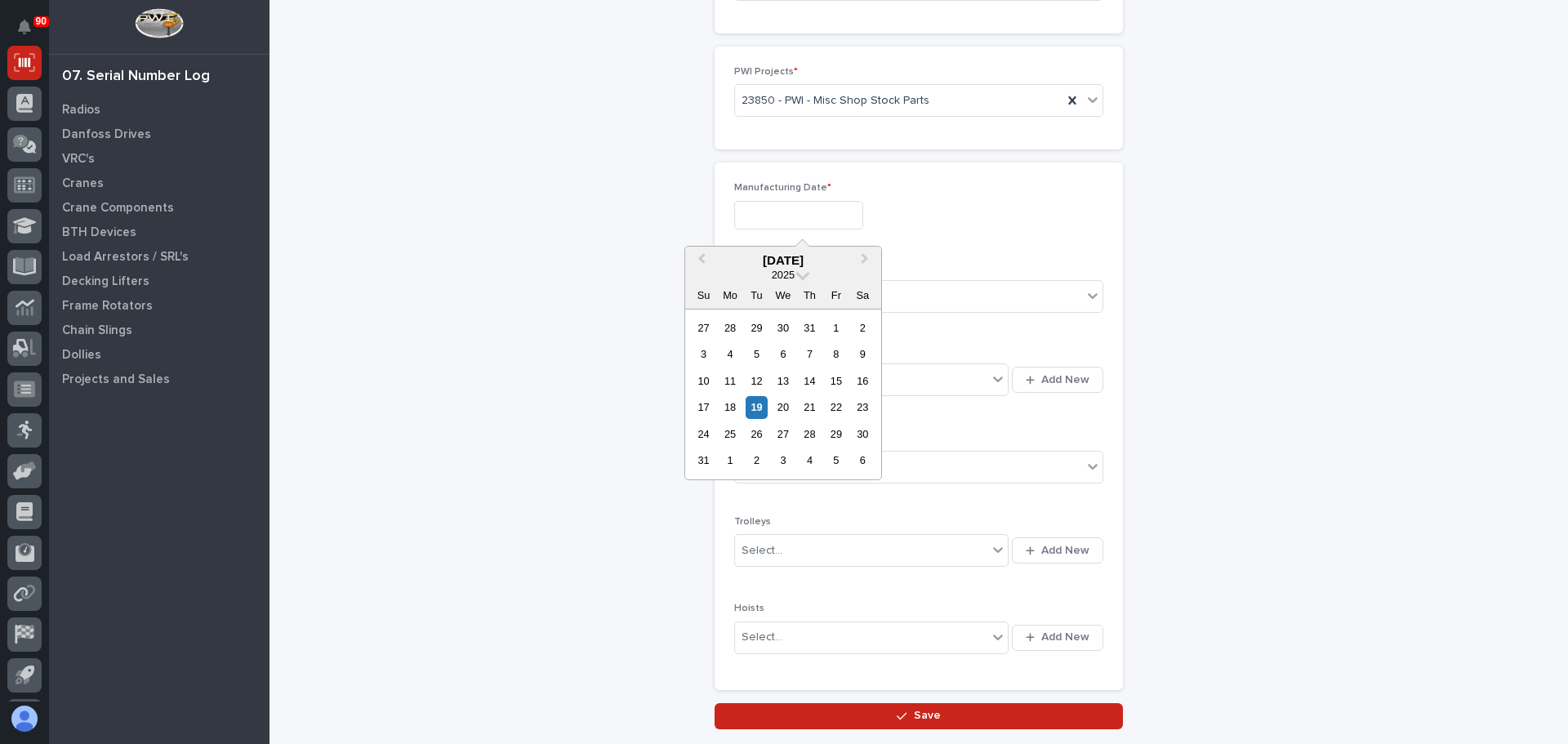
click at [777, 218] on input "text" at bounding box center [799, 215] width 129 height 29
click at [735, 401] on div "18" at bounding box center [730, 407] width 22 height 22
type input "**********"
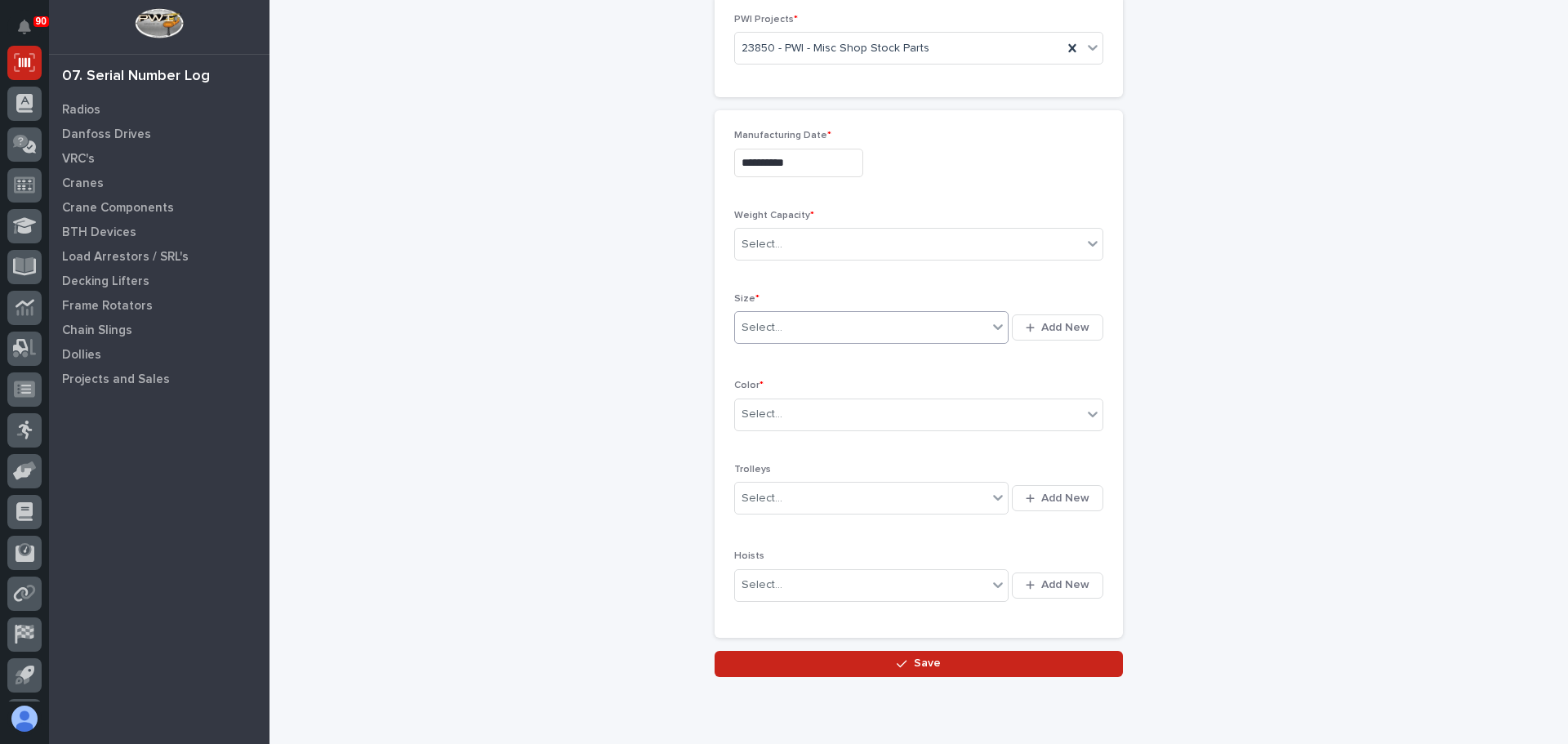
scroll to position [245, 0]
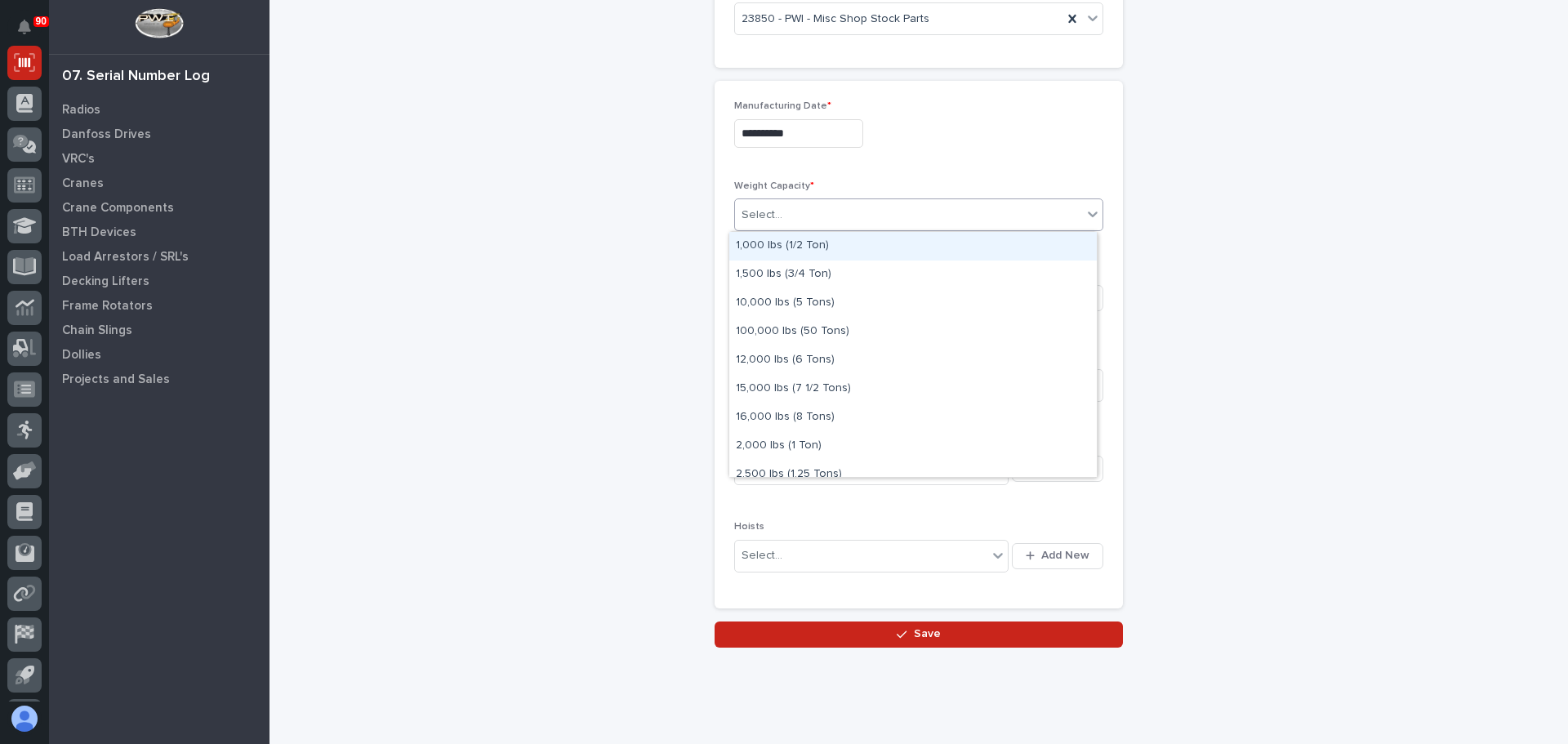
click at [808, 228] on div "Select..." at bounding box center [909, 215] width 347 height 27
click at [805, 248] on div "1,000 lbs (1/2 Ton)" at bounding box center [913, 246] width 367 height 29
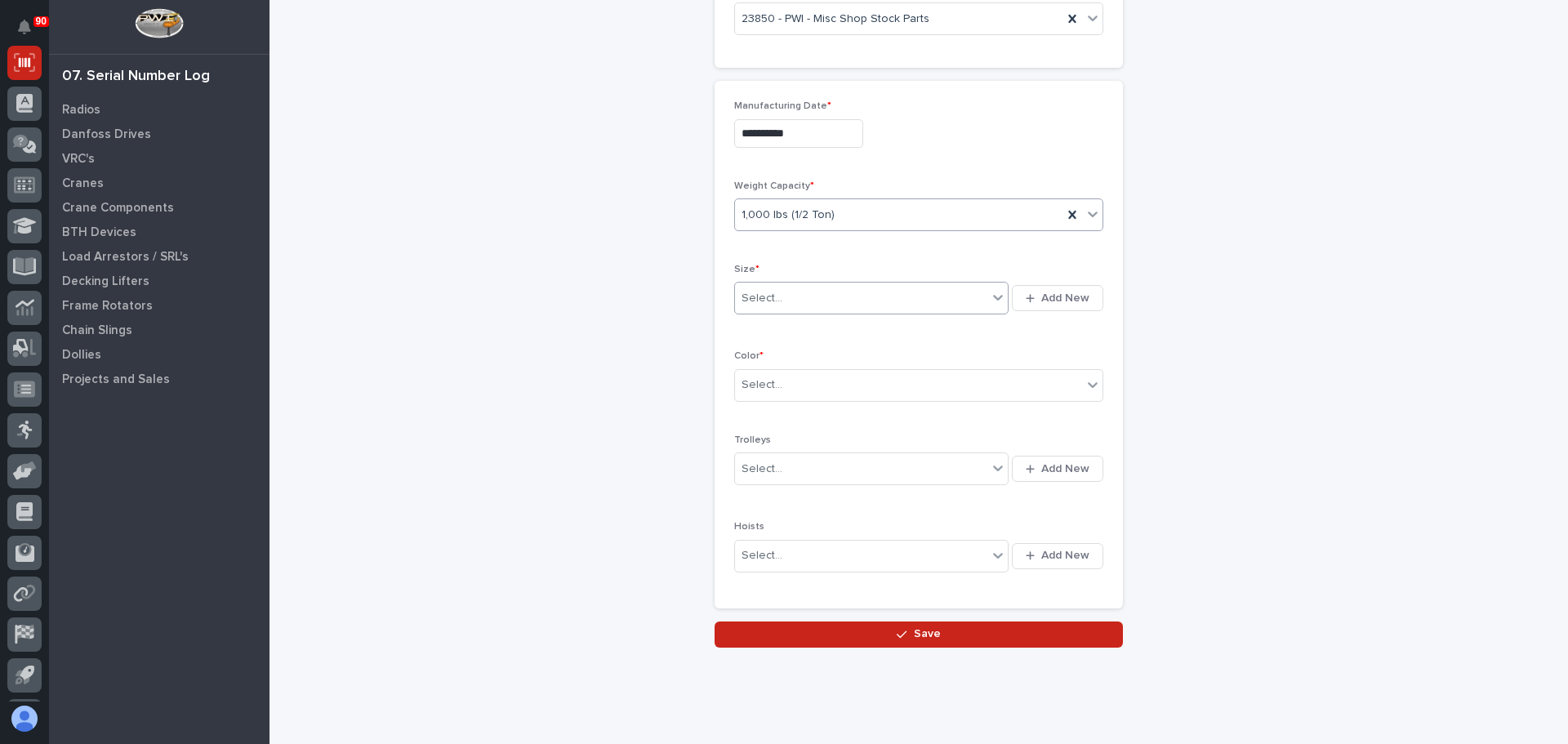
click at [810, 294] on div "Select..." at bounding box center [862, 298] width 253 height 27
click at [796, 500] on div "8' x 16'" at bounding box center [866, 501] width 273 height 29
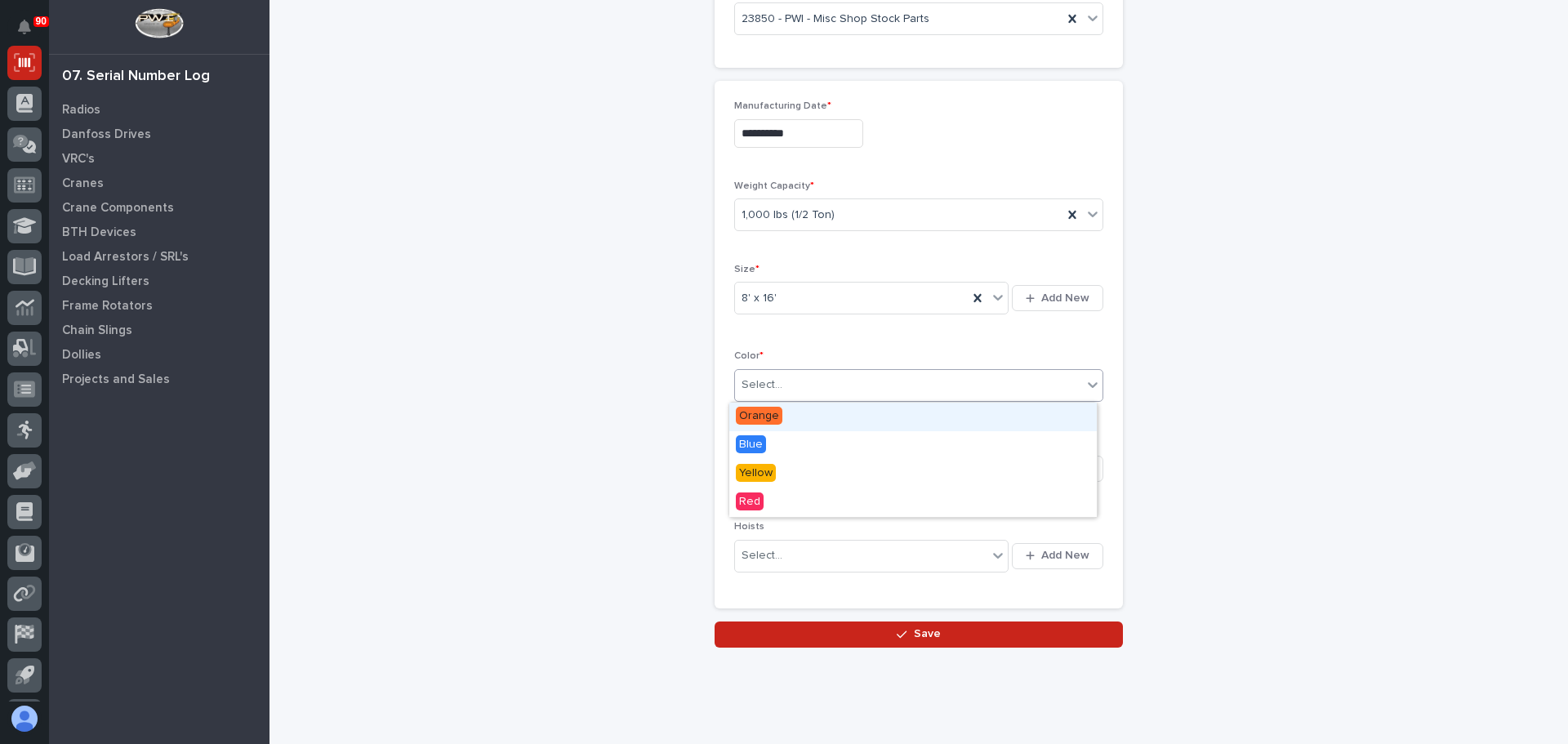
drag, startPoint x: 848, startPoint y: 395, endPoint x: 852, endPoint y: 403, distance: 8.9
click at [848, 395] on div "Select..." at bounding box center [909, 385] width 347 height 27
click at [800, 443] on div "Blue" at bounding box center [913, 445] width 367 height 29
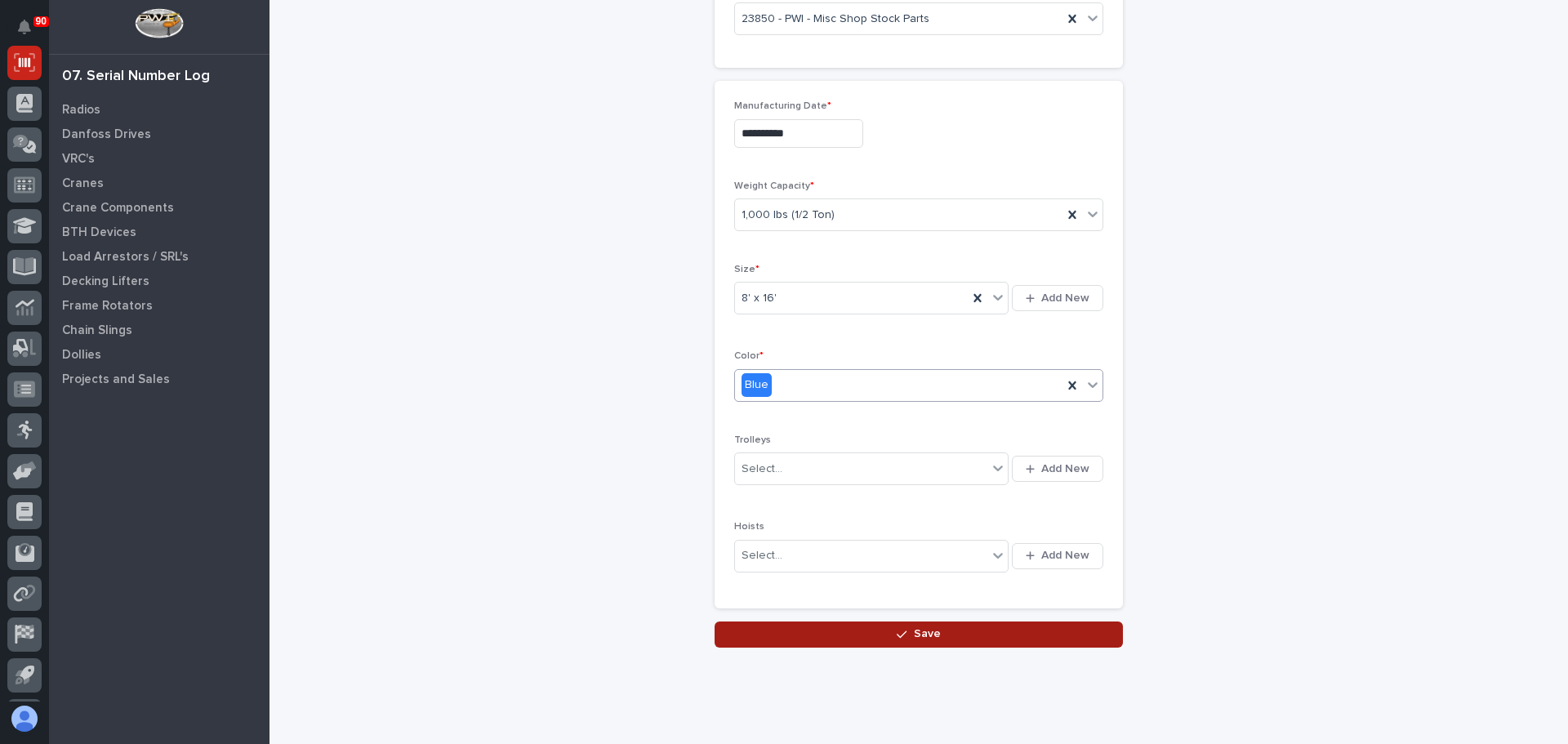
click at [897, 636] on icon "button" at bounding box center [901, 634] width 10 height 7
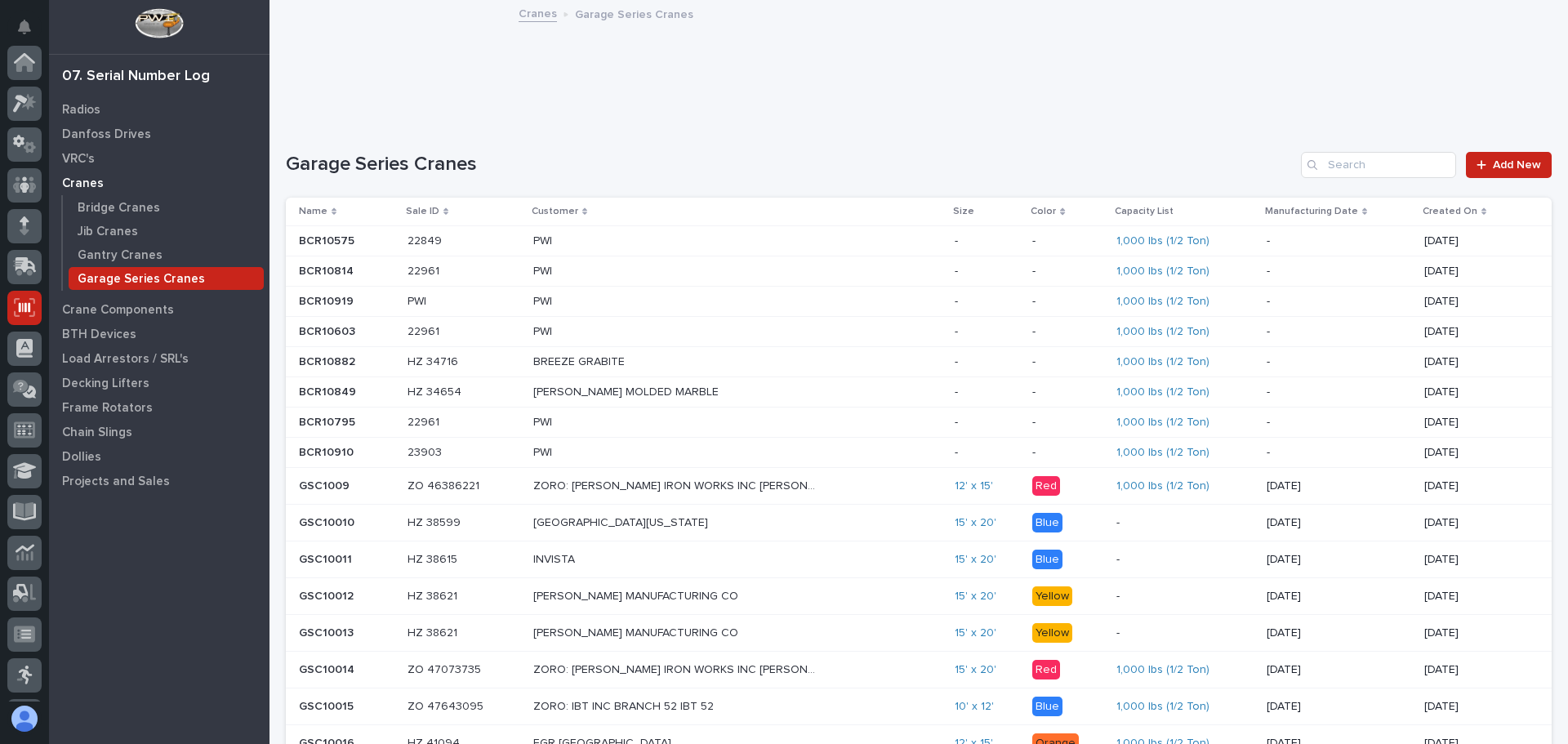
scroll to position [245, 0]
click at [1448, 209] on p "Created On" at bounding box center [1450, 211] width 54 height 18
click at [1448, 209] on p "Created On" at bounding box center [1450, 211] width 54 height 18
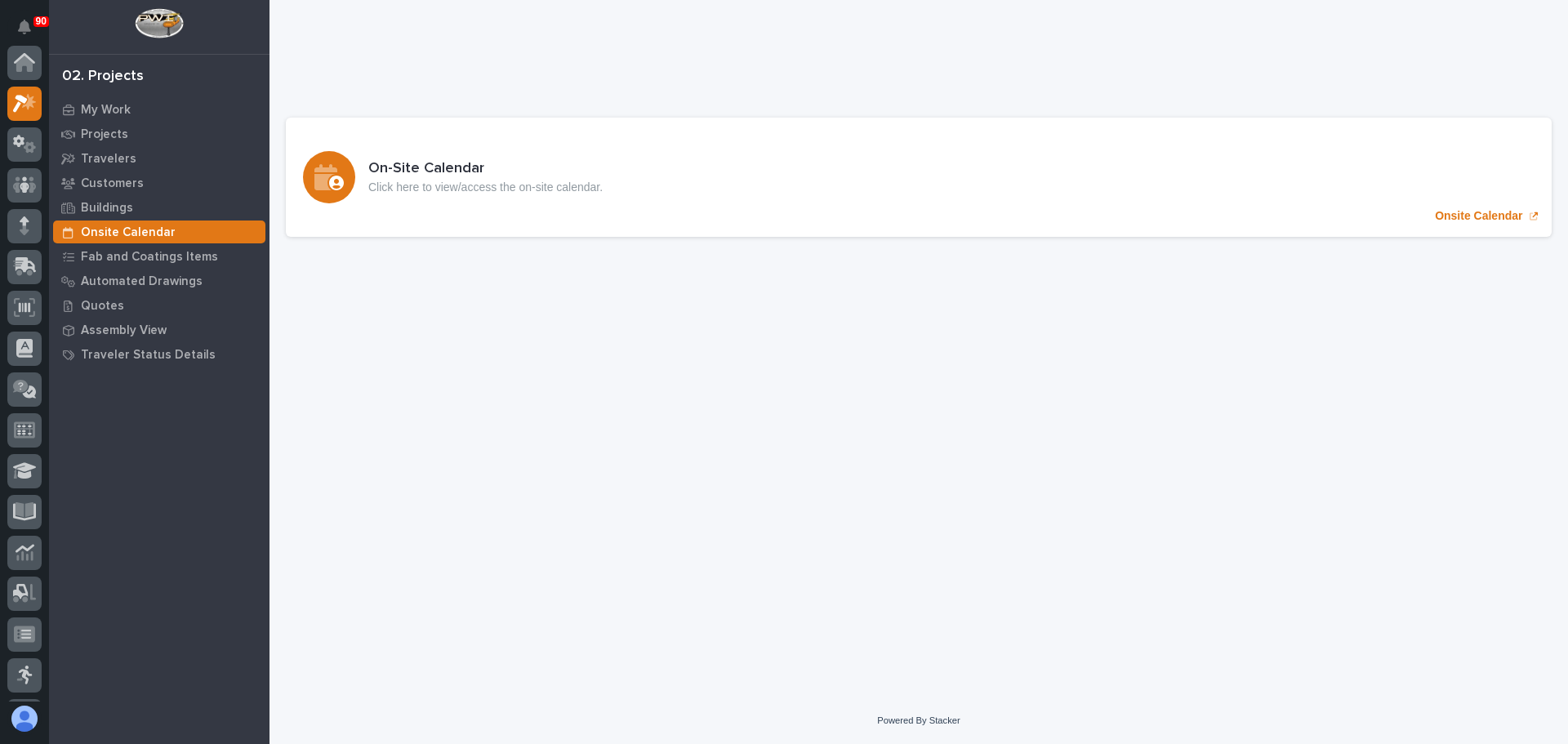
scroll to position [40, 0]
